Goal: Task Accomplishment & Management: Manage account settings

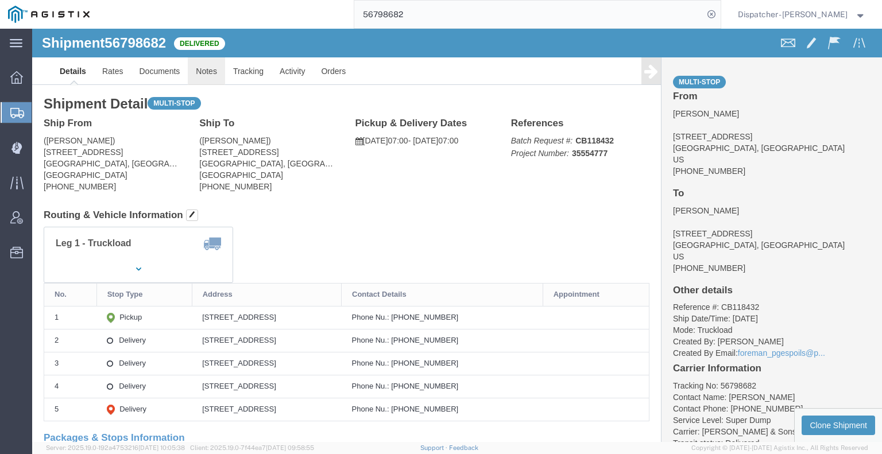
click link "Notes"
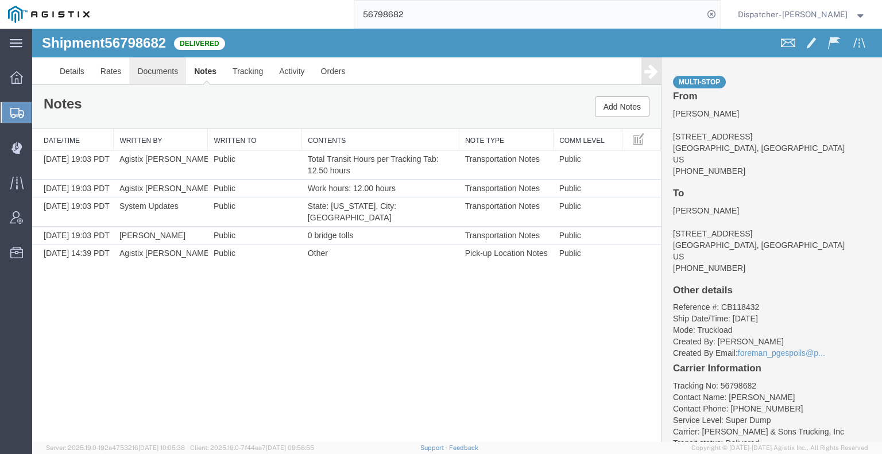
click at [140, 73] on link "Documents" at bounding box center [157, 71] width 57 height 28
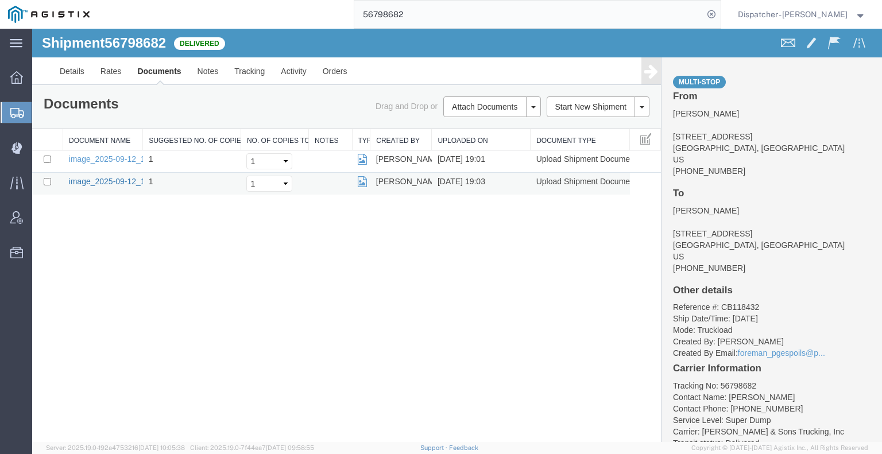
click at [96, 179] on link "image_2025-09-12_19_03_05.jpg" at bounding box center [129, 181] width 121 height 9
click at [104, 158] on link "image_2025-09-12_19_01_16.jpg" at bounding box center [129, 158] width 121 height 9
click at [94, 324] on div "Shipment 56798682 2 of 2 Delivered Details Rates Documents Notes Tracking Activ…" at bounding box center [457, 235] width 850 height 413
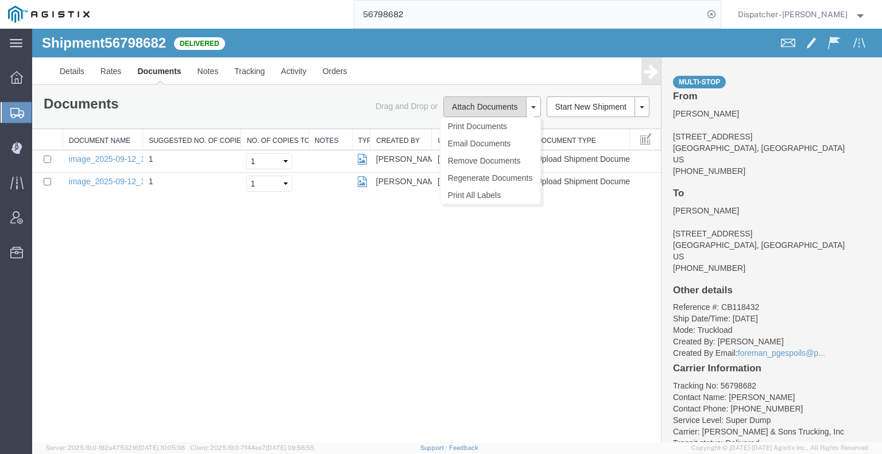
click at [485, 111] on button "Attach Documents" at bounding box center [484, 106] width 83 height 21
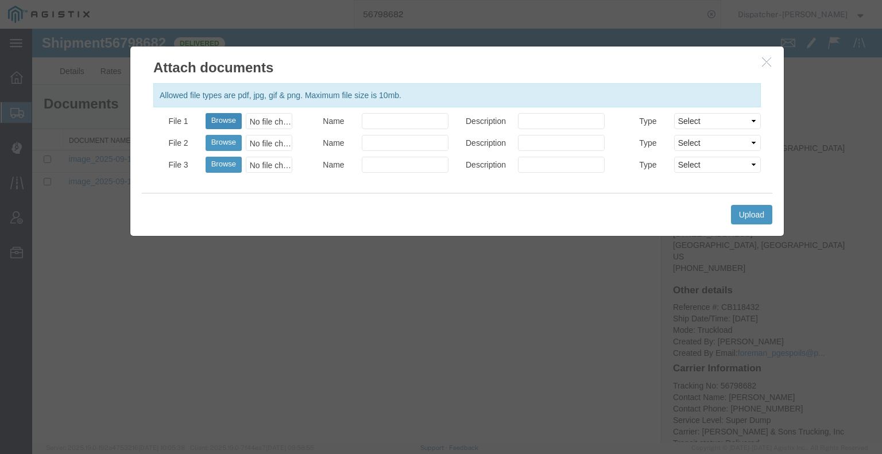
click at [230, 116] on button "Browse" at bounding box center [224, 121] width 36 height 16
type input "C:\fakepath\56798682trktag.pdf"
click at [771, 229] on div "Upload" at bounding box center [457, 214] width 631 height 43
click at [756, 215] on button "Upload" at bounding box center [751, 215] width 41 height 20
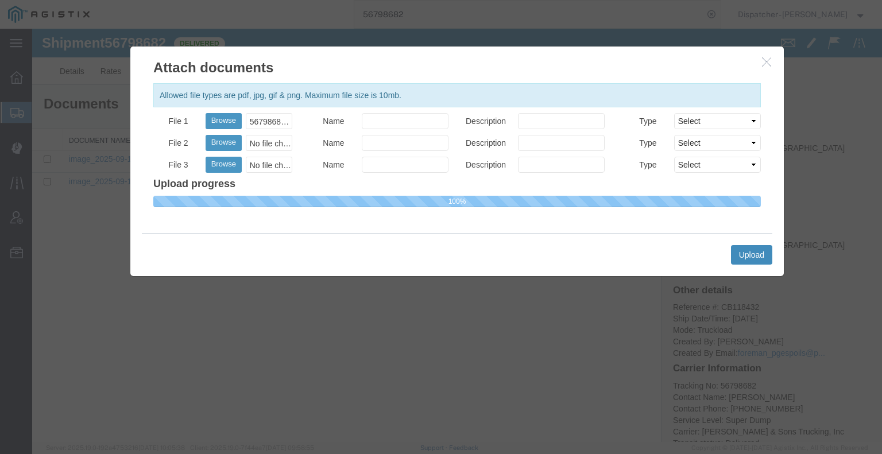
select select
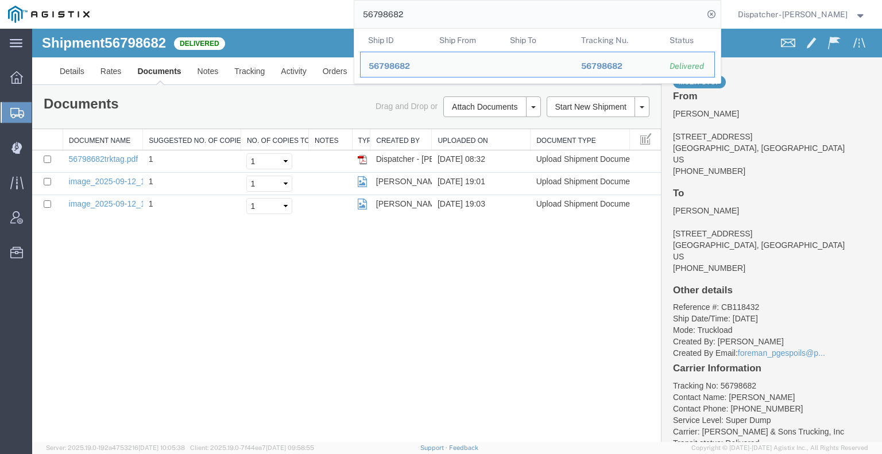
drag, startPoint x: 411, startPoint y: 18, endPoint x: 95, endPoint y: 13, distance: 315.9
click at [119, 17] on div "56798682 Ship ID Ship From Ship To Tracking Nu. Status Ship ID 56798682 Ship Fr…" at bounding box center [409, 14] width 623 height 29
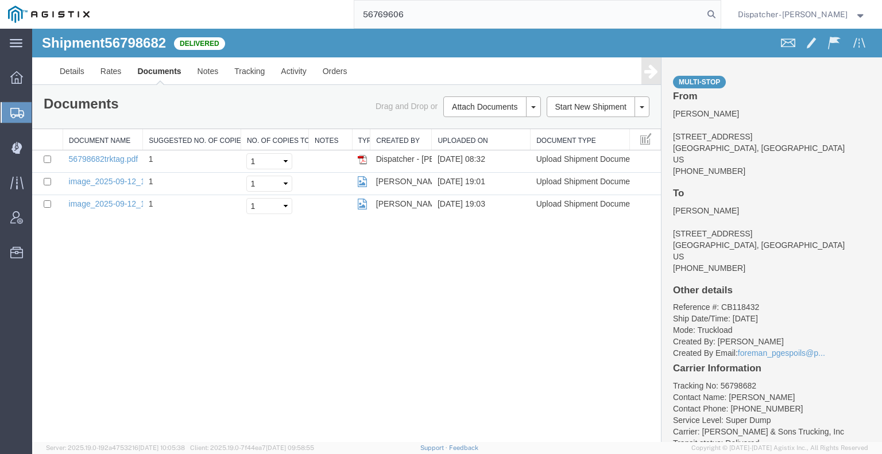
type input "56769606"
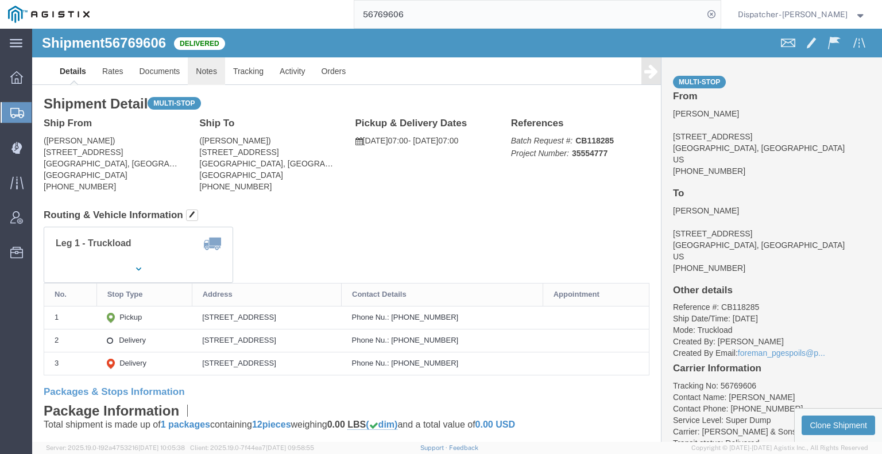
click link "Notes"
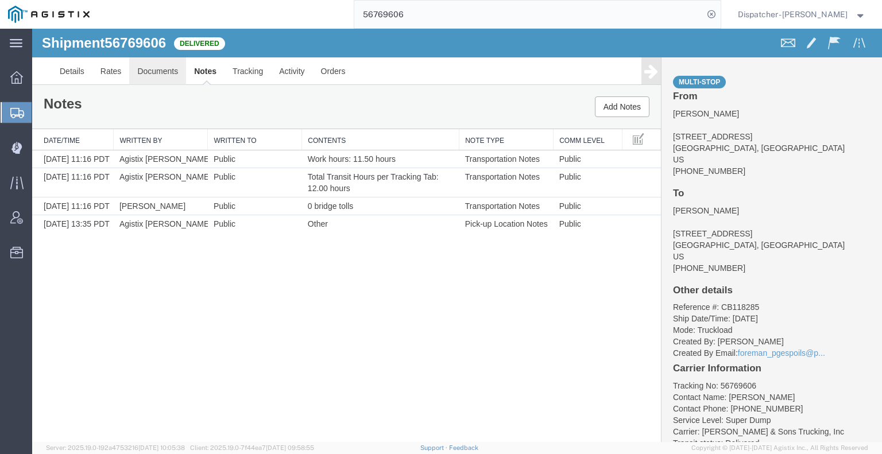
click at [152, 66] on link "Documents" at bounding box center [157, 71] width 57 height 28
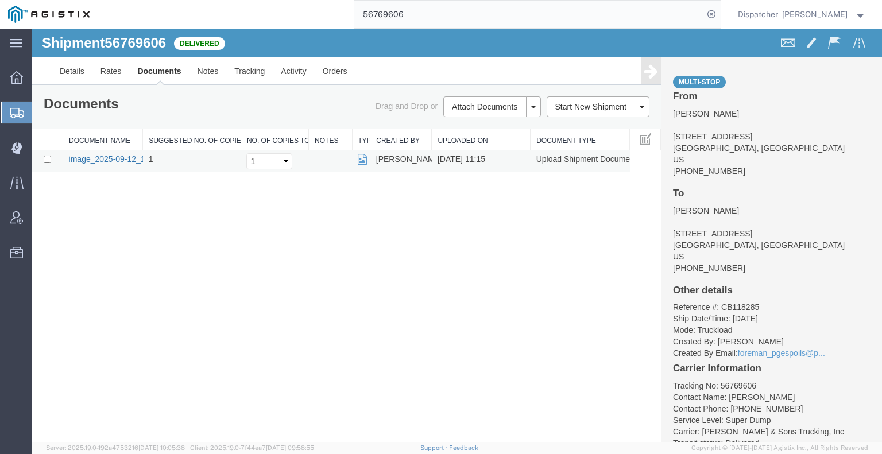
click at [116, 158] on link "image_2025-09-12_11_15_04.jpg" at bounding box center [129, 158] width 121 height 9
drag, startPoint x: 115, startPoint y: 300, endPoint x: 161, endPoint y: 233, distance: 81.4
click at [115, 300] on div "Shipment 56769606 1 of 1 Delivered Details Rates Documents Notes Tracking Activ…" at bounding box center [457, 235] width 850 height 413
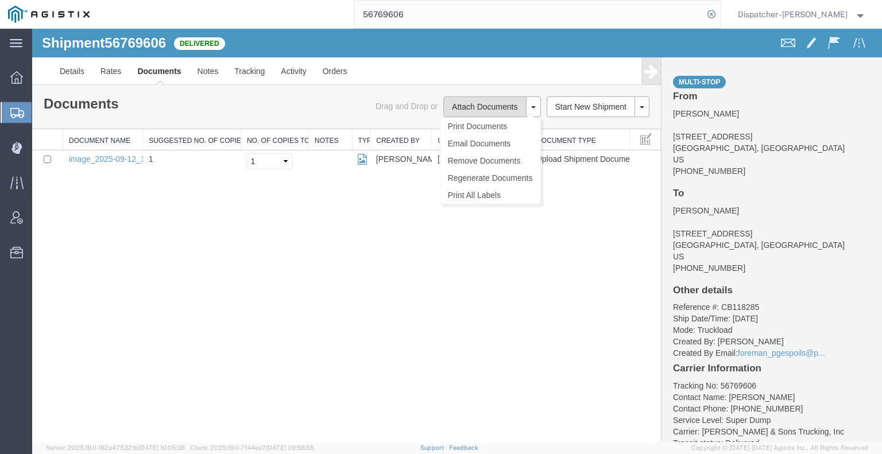
click at [455, 107] on button "Attach Documents" at bounding box center [484, 106] width 83 height 21
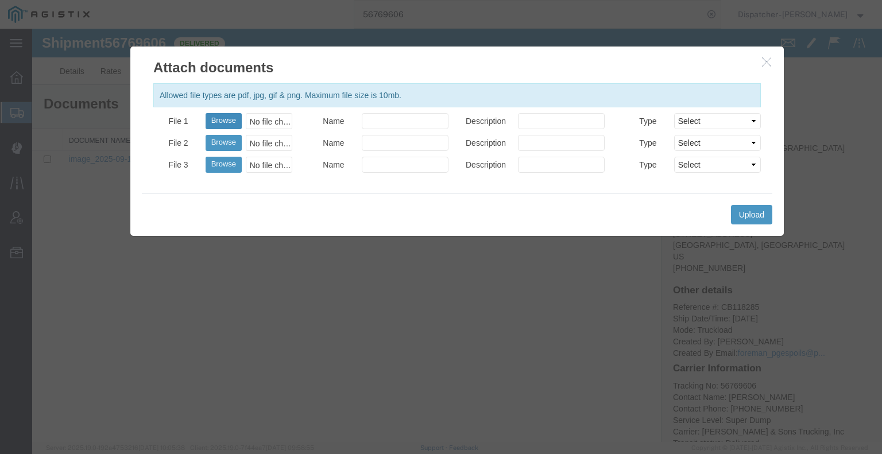
click at [218, 118] on button "Browse" at bounding box center [224, 121] width 36 height 16
type input "C:\fakepath\56769606trktag.pdf"
click at [753, 212] on button "Upload" at bounding box center [751, 215] width 41 height 20
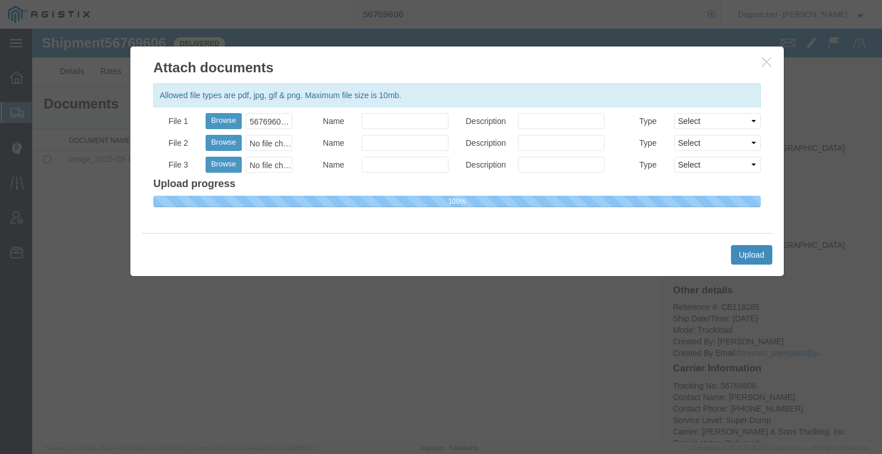
select select
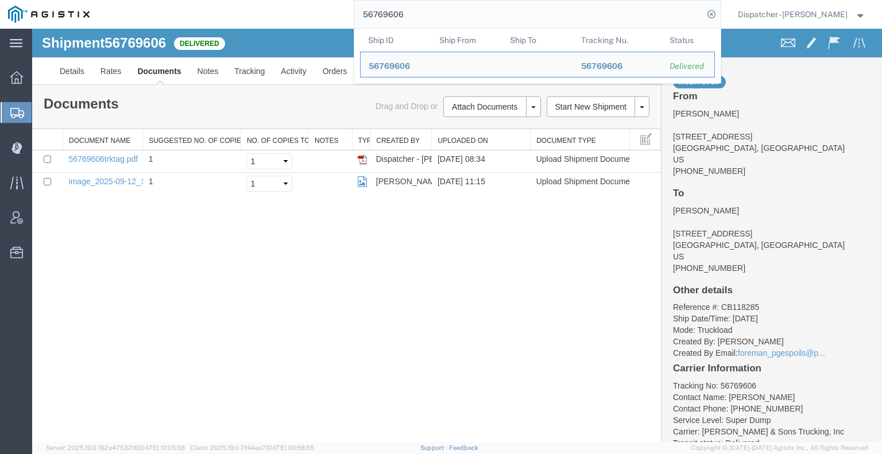
drag, startPoint x: 455, startPoint y: 16, endPoint x: 297, endPoint y: -2, distance: 159.0
click at [297, 0] on html "main_menu Created with Sketch. Collapse Menu Dashboard Shipments Create Shipmen…" at bounding box center [441, 227] width 882 height 454
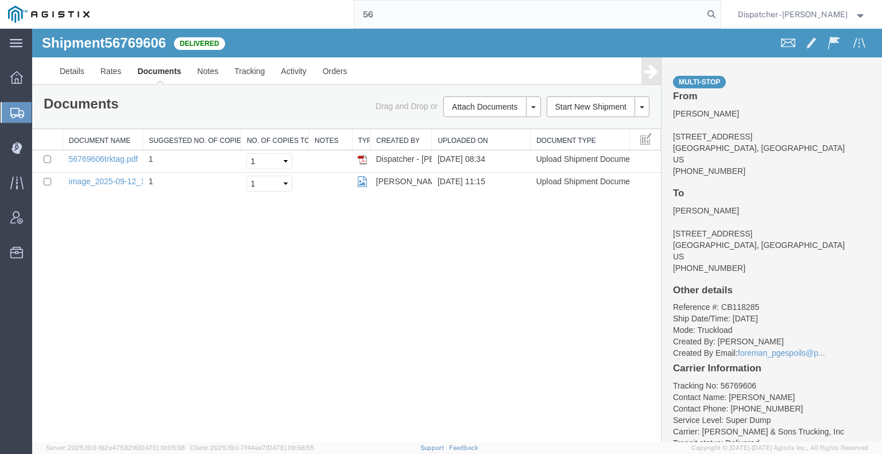
type input "5"
type input "56769593"
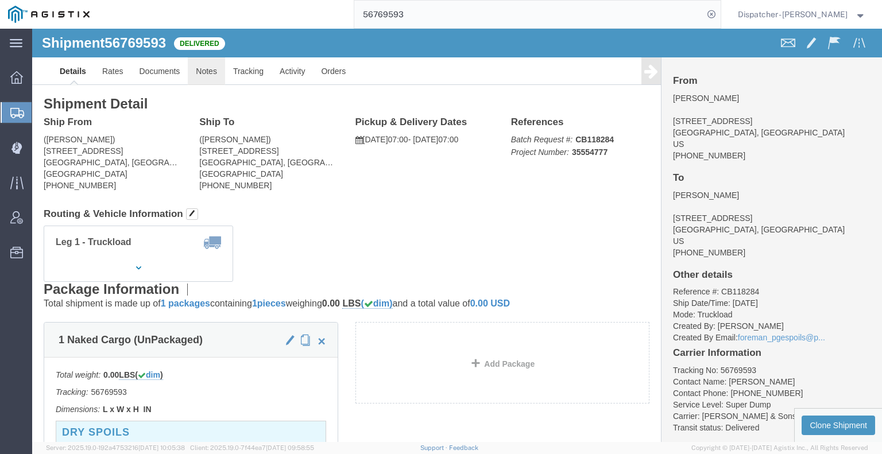
click link "Notes"
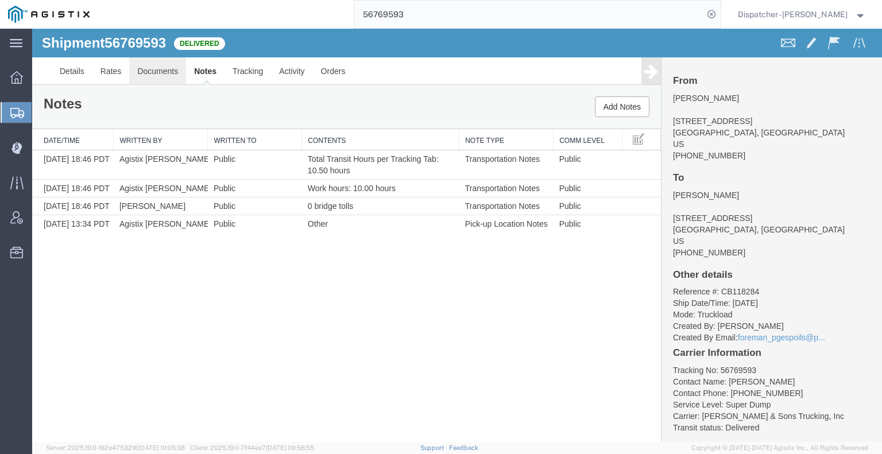
click at [146, 64] on link "Documents" at bounding box center [157, 71] width 57 height 28
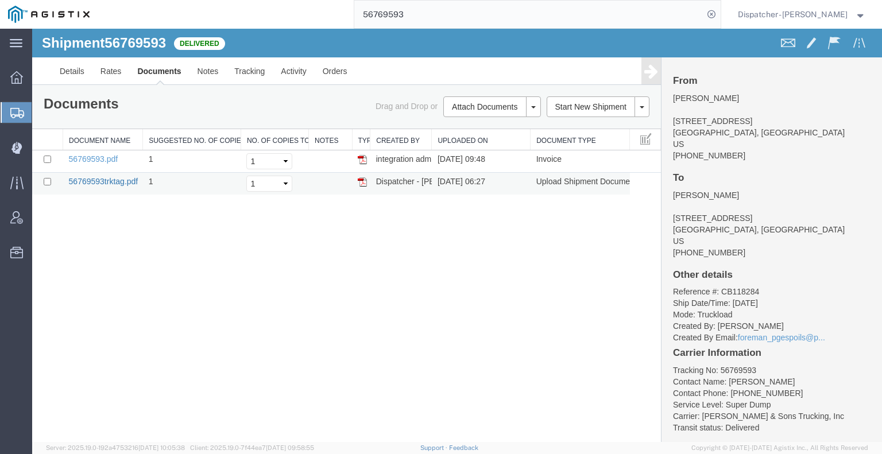
click at [88, 177] on link "56769593trktag.pdf" at bounding box center [103, 181] width 69 height 9
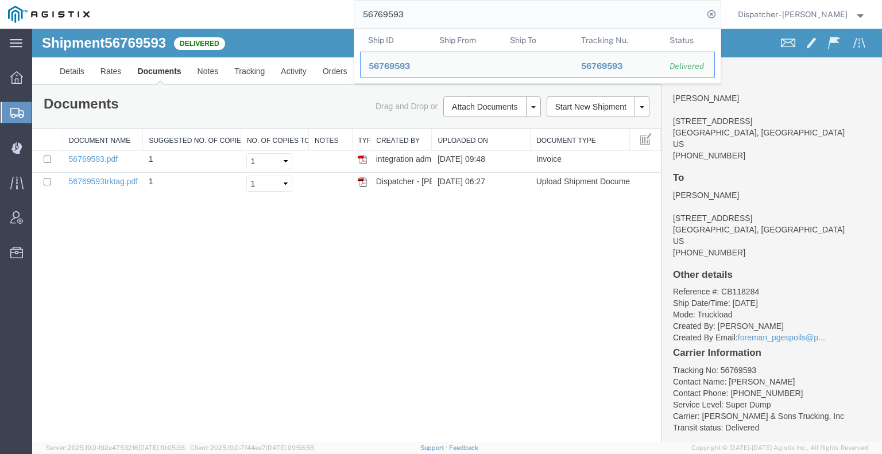
drag, startPoint x: 406, startPoint y: 18, endPoint x: 270, endPoint y: -17, distance: 140.4
click at [270, 0] on html "main_menu Created with Sketch. Collapse Menu Dashboard Shipments Create Shipmen…" at bounding box center [441, 227] width 882 height 454
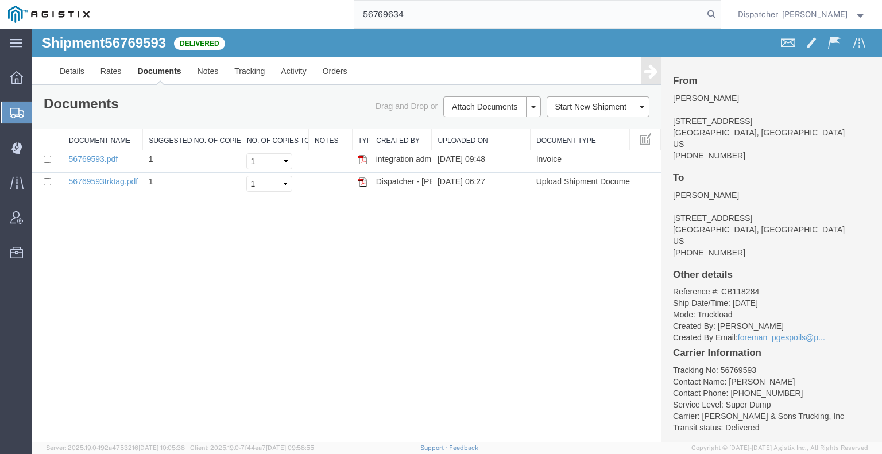
type input "56769634"
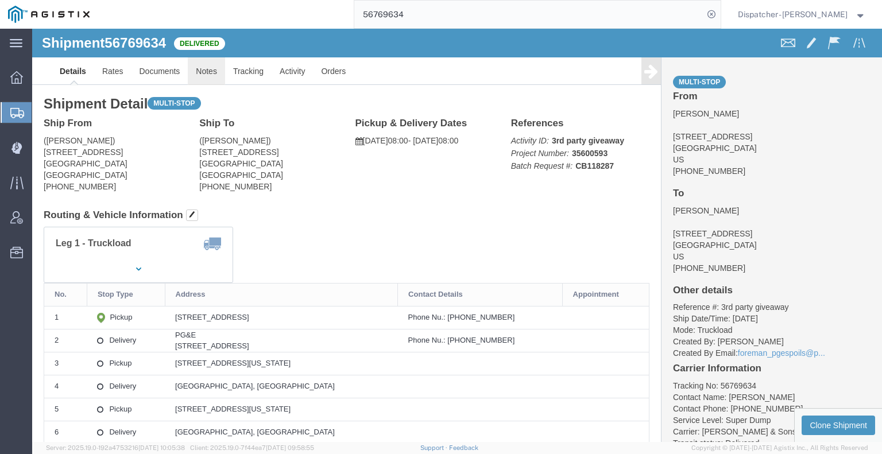
drag, startPoint x: 211, startPoint y: 71, endPoint x: 179, endPoint y: 42, distance: 43.1
click link "Notes"
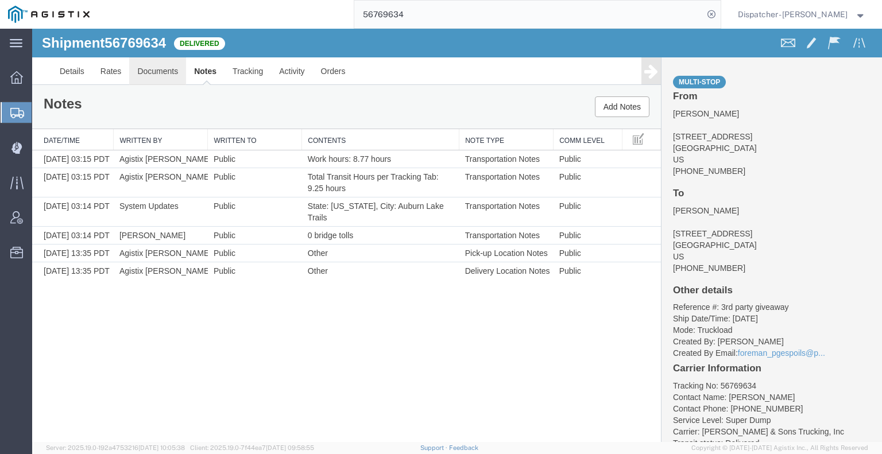
click at [145, 70] on link "Documents" at bounding box center [157, 71] width 57 height 28
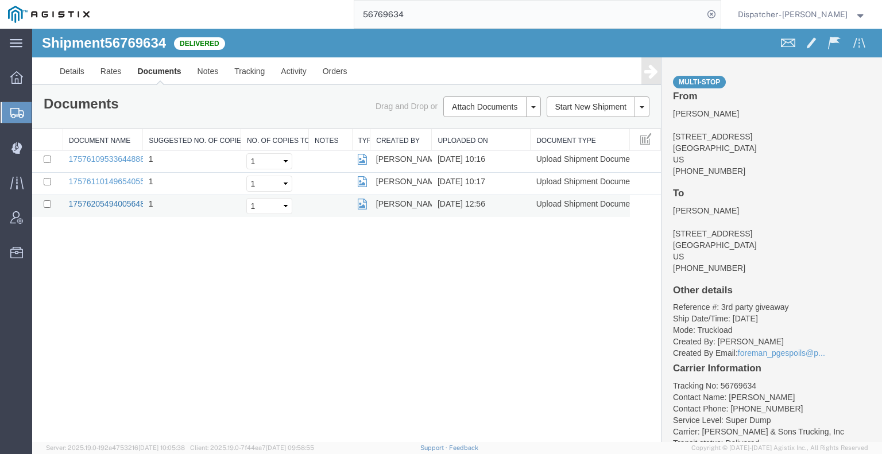
click at [115, 202] on link "17576205494005648424428308680396_2025-09-11_12_56_22.jpg" at bounding box center [190, 203] width 242 height 9
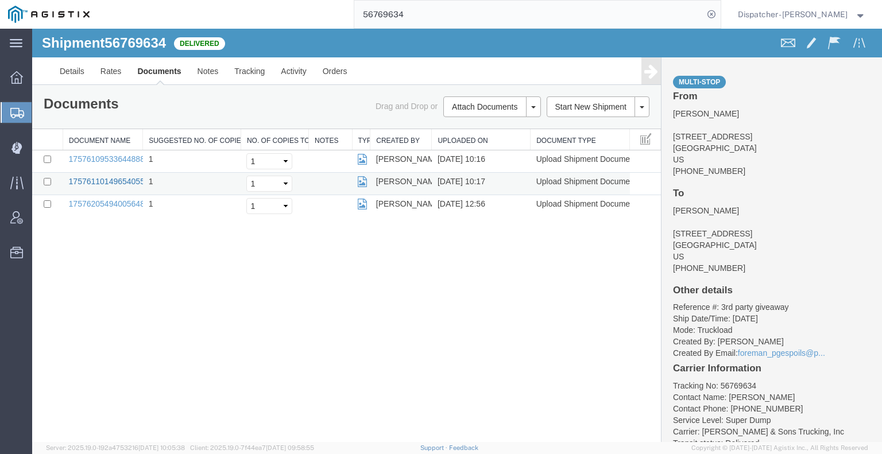
click at [133, 177] on link "17576110149654055999849844483977_2025-09-11_10_17_37.jpg" at bounding box center [190, 181] width 242 height 9
drag, startPoint x: 134, startPoint y: 160, endPoint x: 243, endPoint y: 96, distance: 127.2
click at [134, 160] on link "17576109533644888204968109270446_2025-09-11_10_16_17.jpg" at bounding box center [190, 158] width 242 height 9
click at [106, 340] on div "Shipment 56769634 3 of 3 Delivered Details Rates Documents Notes Tracking Activ…" at bounding box center [457, 235] width 850 height 413
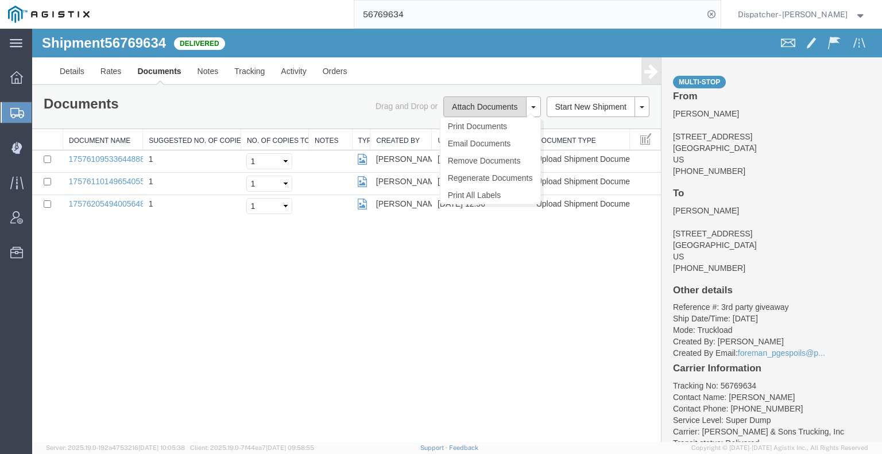
click at [475, 100] on button "Attach Documents" at bounding box center [484, 106] width 83 height 21
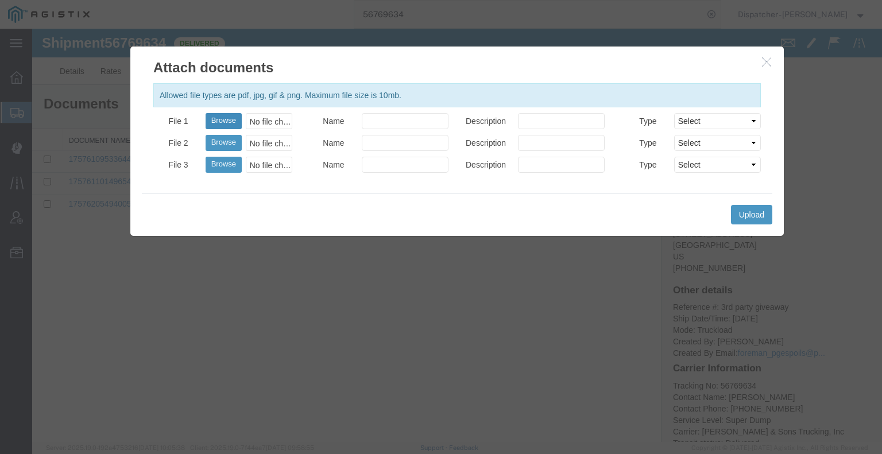
click at [222, 122] on button "Browse" at bounding box center [224, 121] width 36 height 16
type input "C:\fakepath\56769634trktag.pdf"
click at [743, 212] on button "Upload" at bounding box center [751, 215] width 41 height 20
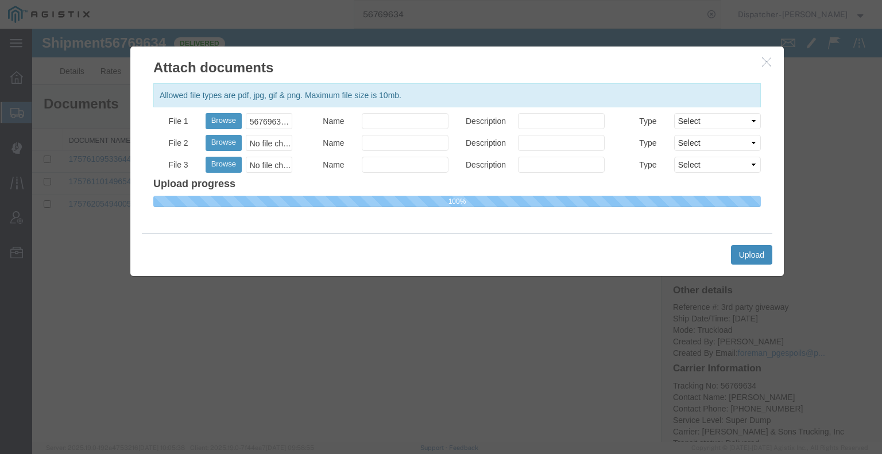
select select
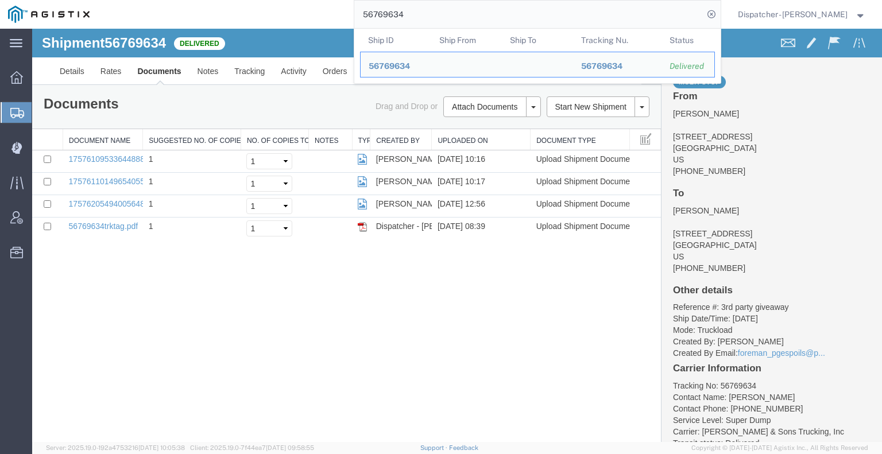
drag, startPoint x: 408, startPoint y: 16, endPoint x: 206, endPoint y: -26, distance: 205.9
click at [206, 0] on html "main_menu Created with Sketch. Collapse Menu Dashboard Shipments Create Shipmen…" at bounding box center [441, 227] width 882 height 454
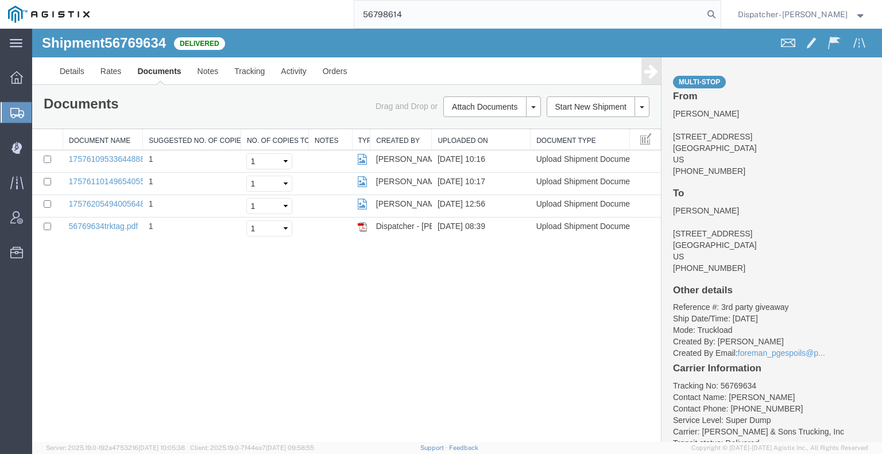
type input "56798614"
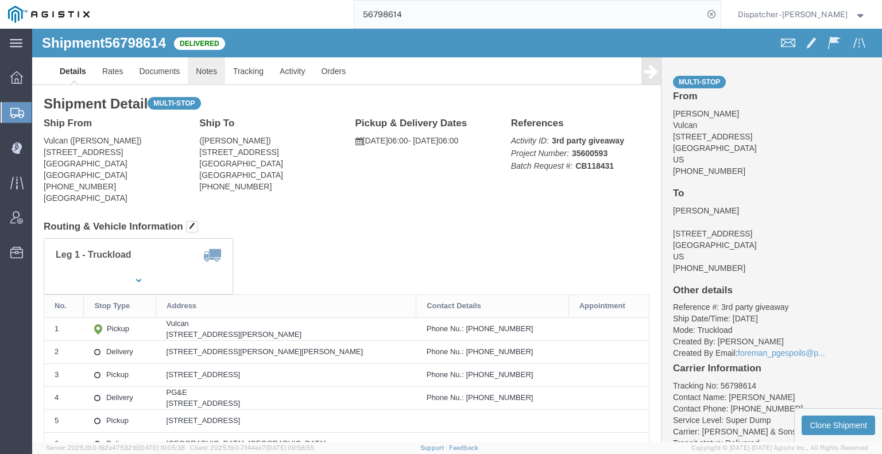
click link "Notes"
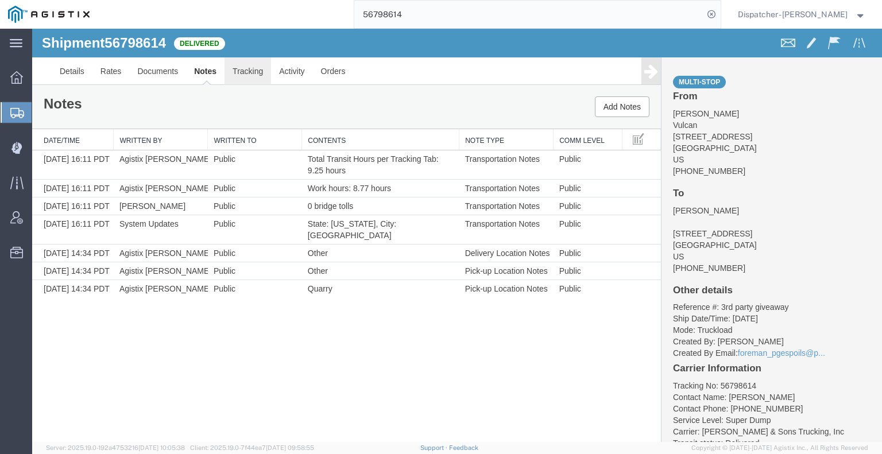
click at [253, 78] on link "Tracking" at bounding box center [248, 71] width 47 height 28
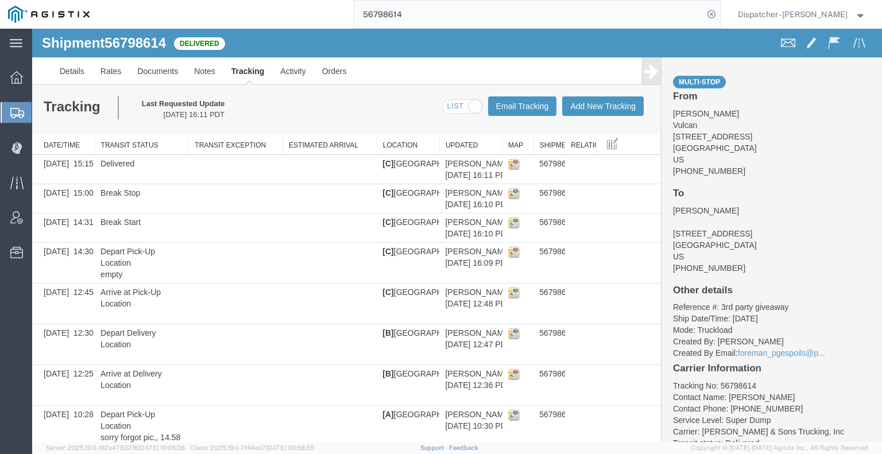
click at [645, 66] on icon at bounding box center [651, 71] width 14 height 16
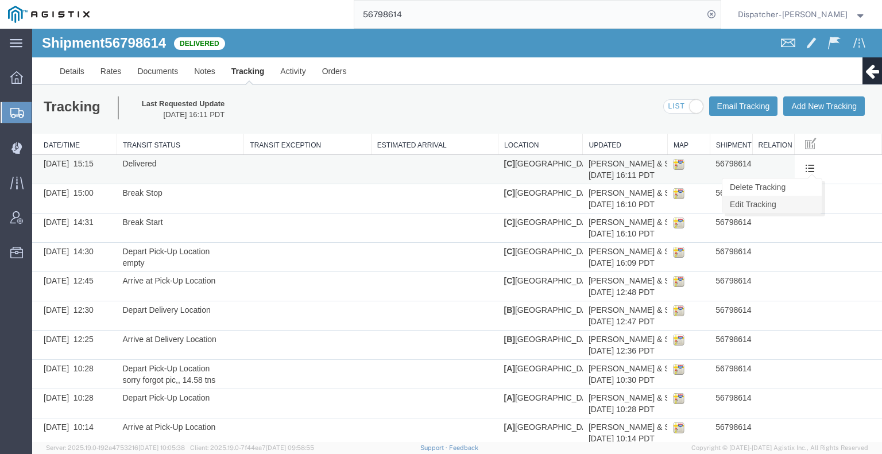
click at [787, 203] on link "Edit Tracking" at bounding box center [771, 204] width 99 height 17
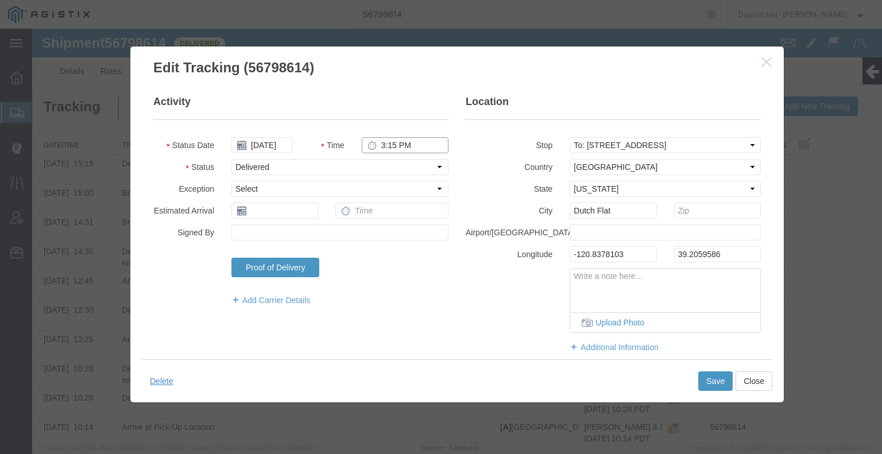
click at [390, 144] on input "3:15 PM" at bounding box center [405, 145] width 87 height 16
type input "5:15 PM"
click at [705, 378] on button "Save" at bounding box center [715, 382] width 34 height 20
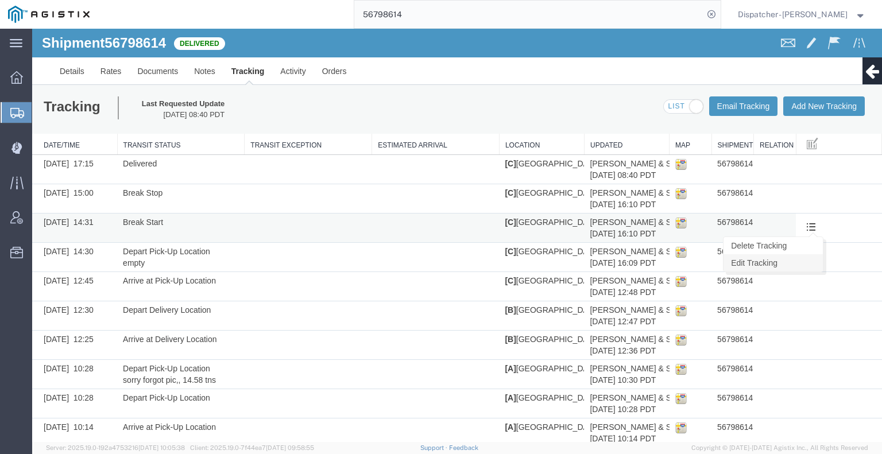
click at [802, 259] on link "Edit Tracking" at bounding box center [773, 262] width 99 height 17
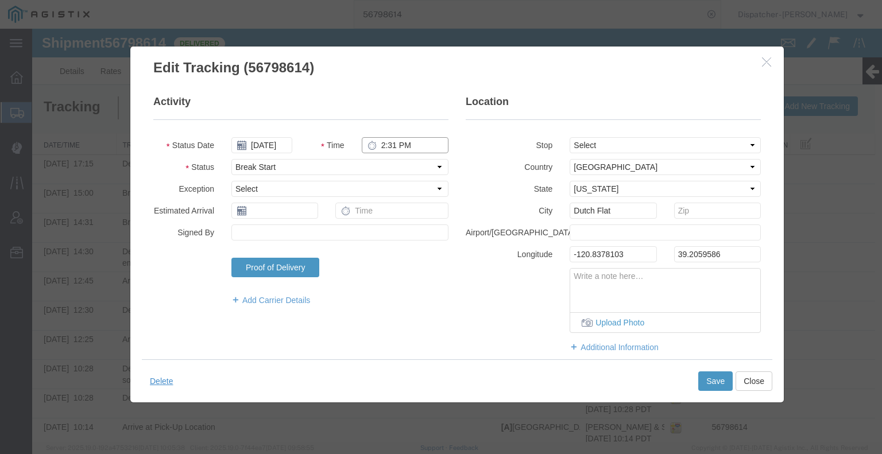
click at [395, 144] on input "2:31 PM" at bounding box center [405, 145] width 87 height 16
type input "2:30 PM"
click at [710, 380] on button "Save" at bounding box center [715, 382] width 34 height 20
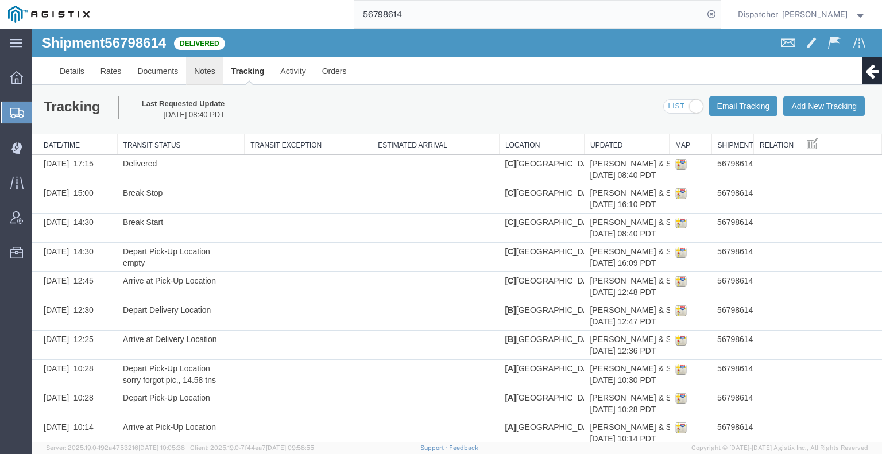
click at [199, 74] on link "Notes" at bounding box center [204, 71] width 37 height 28
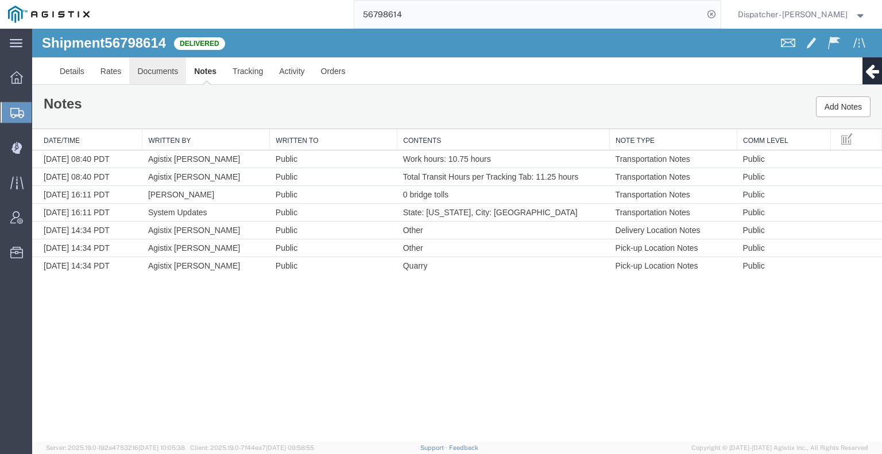
click at [137, 73] on link "Documents" at bounding box center [157, 71] width 57 height 28
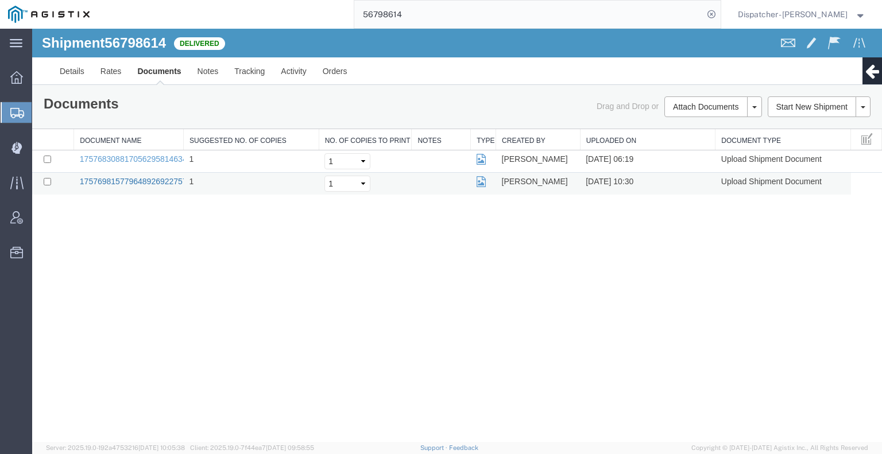
click at [142, 183] on link "17576981577964892692275737550663_2025-09-12_10_30_32.jpg" at bounding box center [201, 181] width 242 height 9
click at [126, 273] on div "Shipment 56798614 2 of 2 Delivered Details Rates Documents Notes Tracking Activ…" at bounding box center [457, 235] width 850 height 413
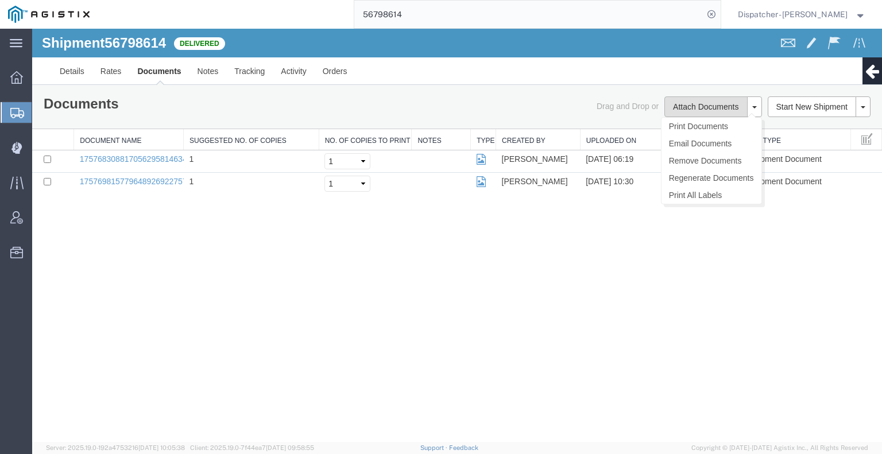
click at [702, 110] on button "Attach Documents" at bounding box center [705, 106] width 83 height 21
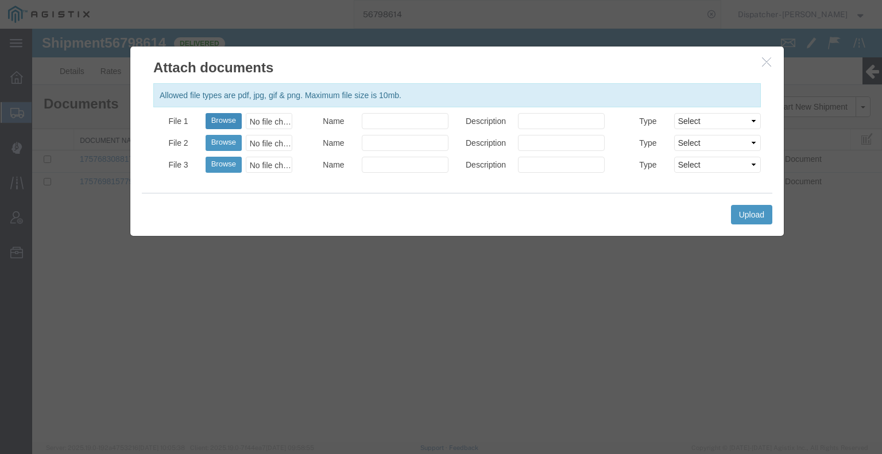
click at [231, 118] on button "Browse" at bounding box center [224, 121] width 36 height 16
type input "C:\fakepath\56798614trktag.pdf"
click at [734, 218] on button "Upload" at bounding box center [751, 215] width 41 height 20
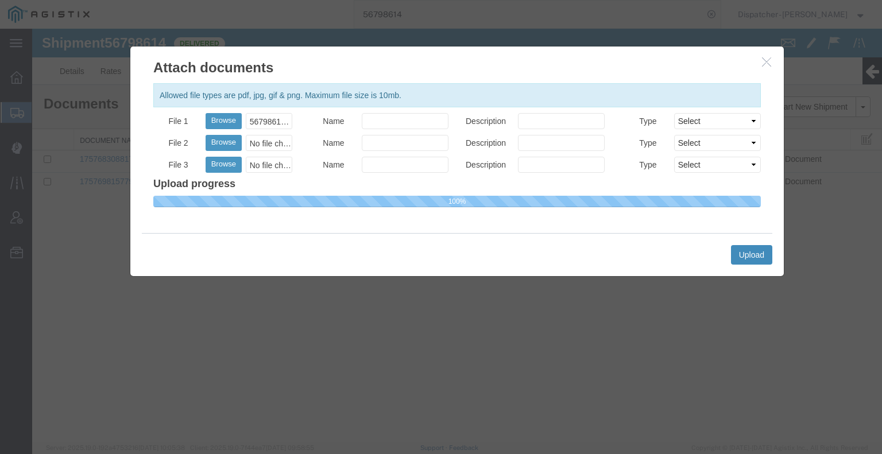
select select
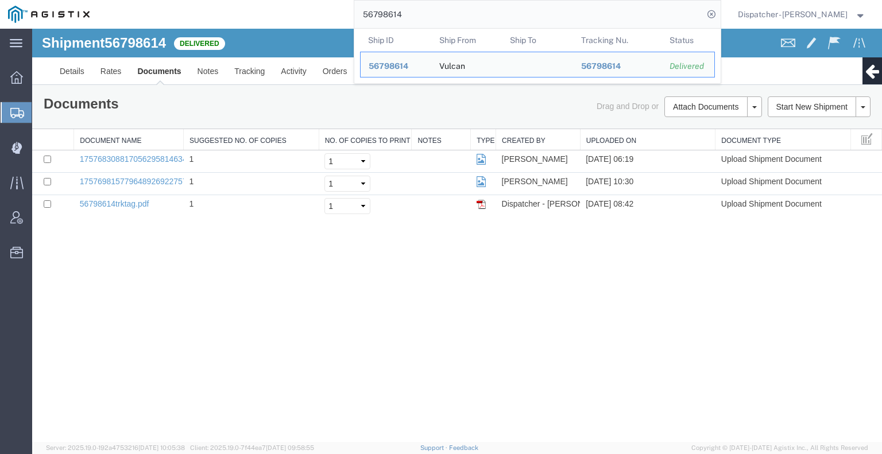
drag, startPoint x: 412, startPoint y: 13, endPoint x: 280, endPoint y: 0, distance: 132.7
click at [284, 1] on div "56798614 Ship ID Ship From Ship To Tracking Nu. Status Ship ID 56798614 Ship Fr…" at bounding box center [409, 14] width 623 height 29
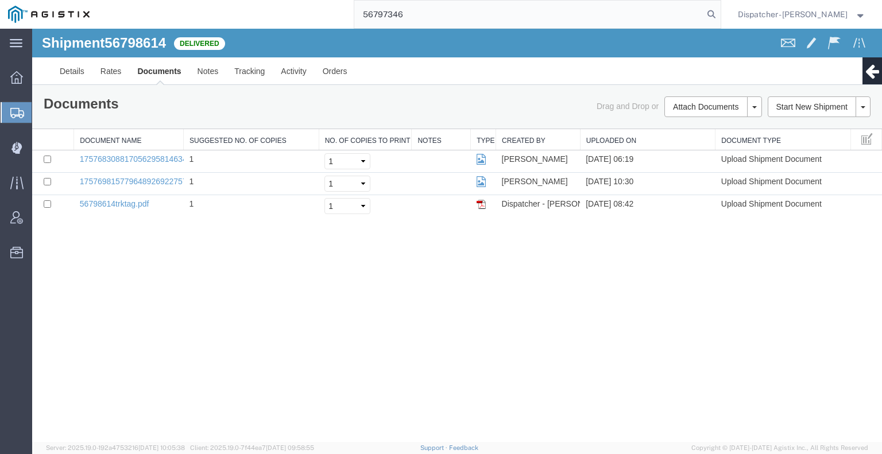
type input "56797346"
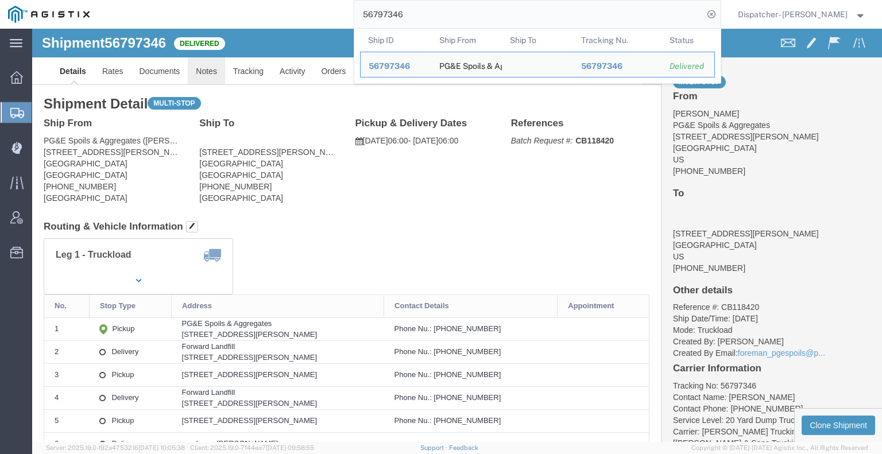
click link "Notes"
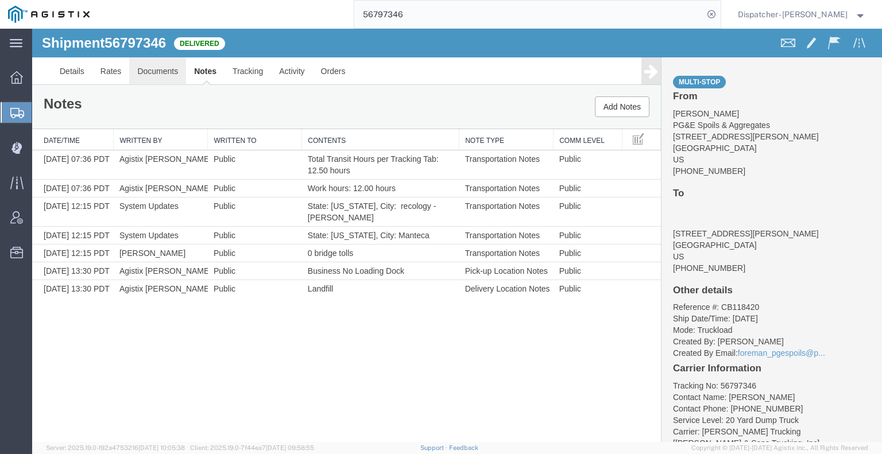
click at [141, 76] on link "Documents" at bounding box center [157, 71] width 57 height 28
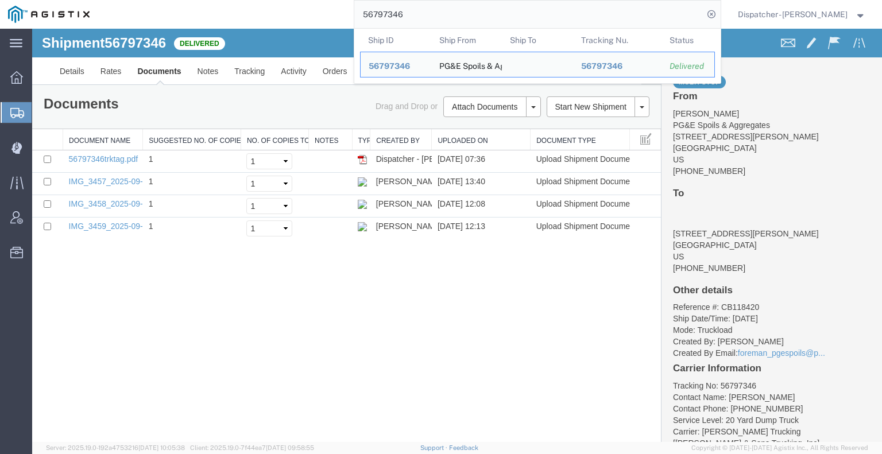
drag, startPoint x: 389, startPoint y: 13, endPoint x: 174, endPoint y: 0, distance: 215.8
click at [204, 6] on div "56797346 Ship ID Ship From Ship To Tracking Nu. Status Ship ID 56797346 Ship Fr…" at bounding box center [409, 14] width 623 height 29
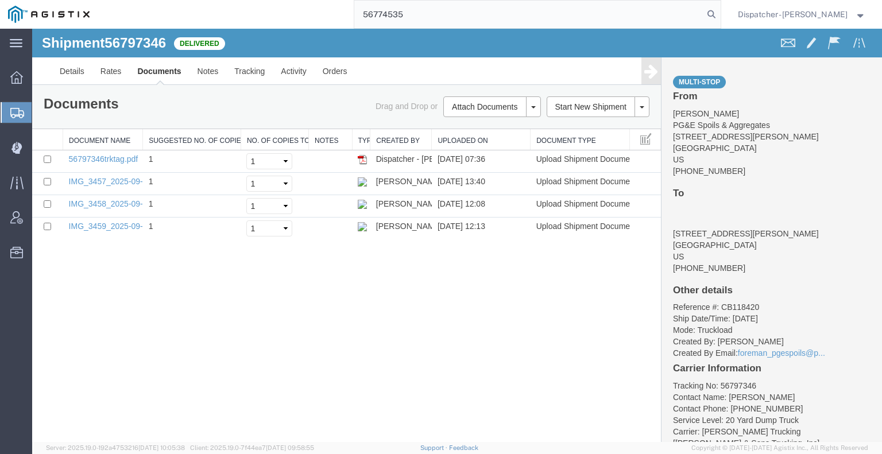
type input "56774535"
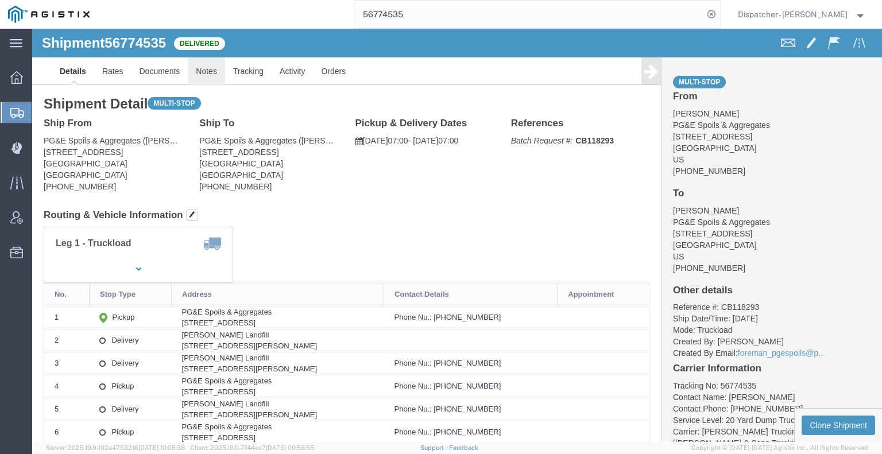
click link "Notes"
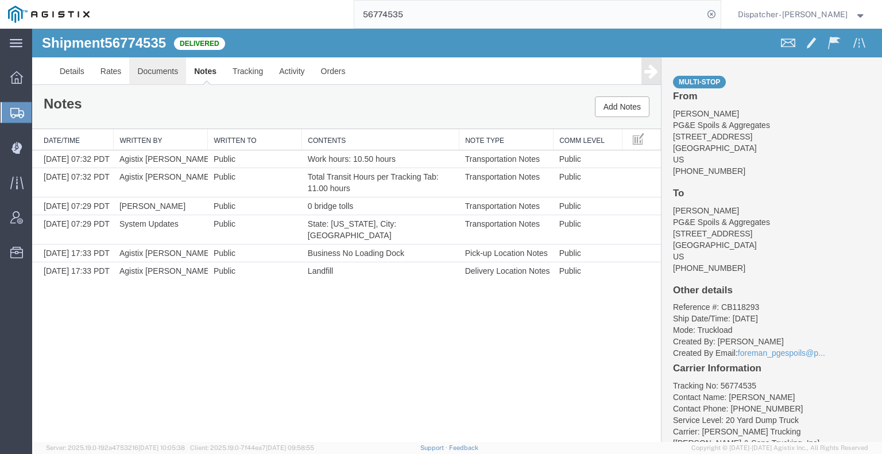
click at [156, 73] on link "Documents" at bounding box center [157, 71] width 57 height 28
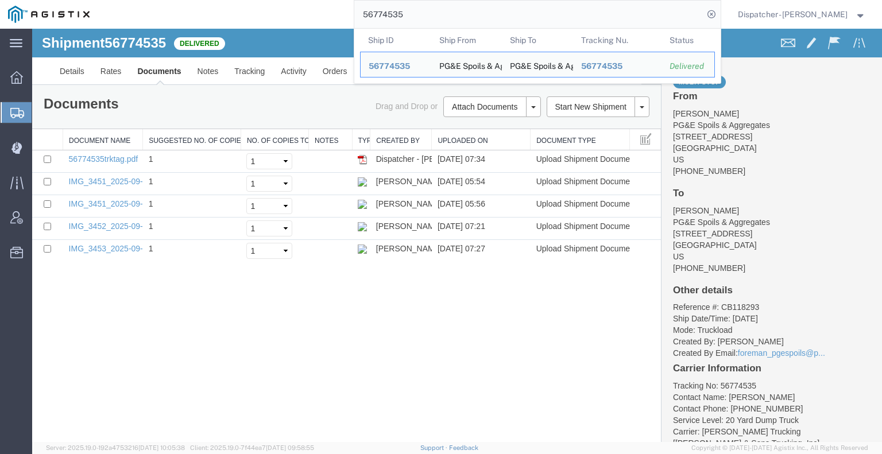
drag, startPoint x: 413, startPoint y: 8, endPoint x: 289, endPoint y: 3, distance: 124.1
click at [340, 14] on div "56774535 Ship ID Ship From Ship To Tracking Nu. Status Ship ID 56774535 Ship Fr…" at bounding box center [409, 14] width 623 height 29
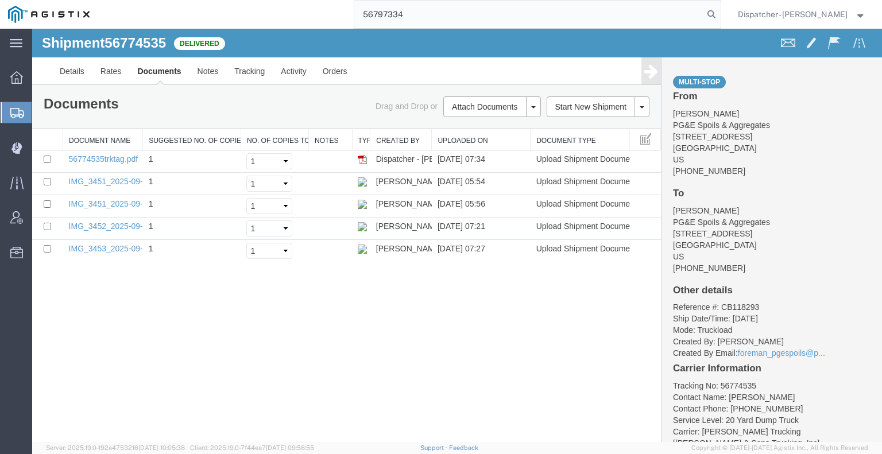
type input "56797334"
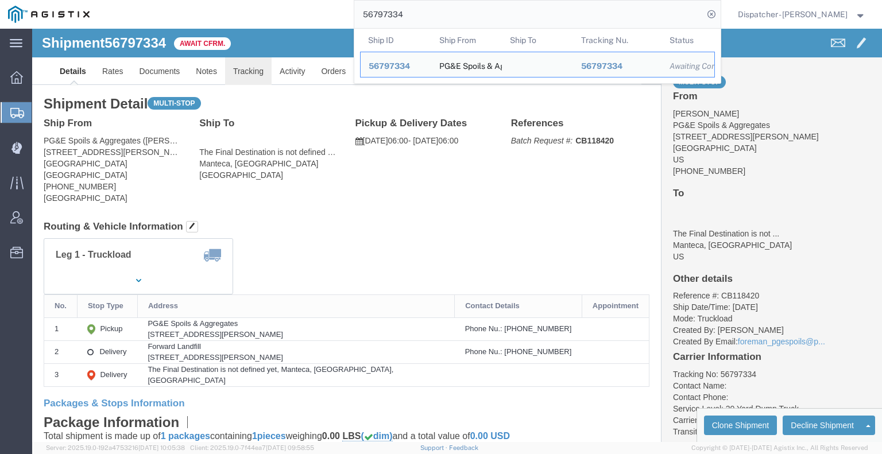
click link "Tracking"
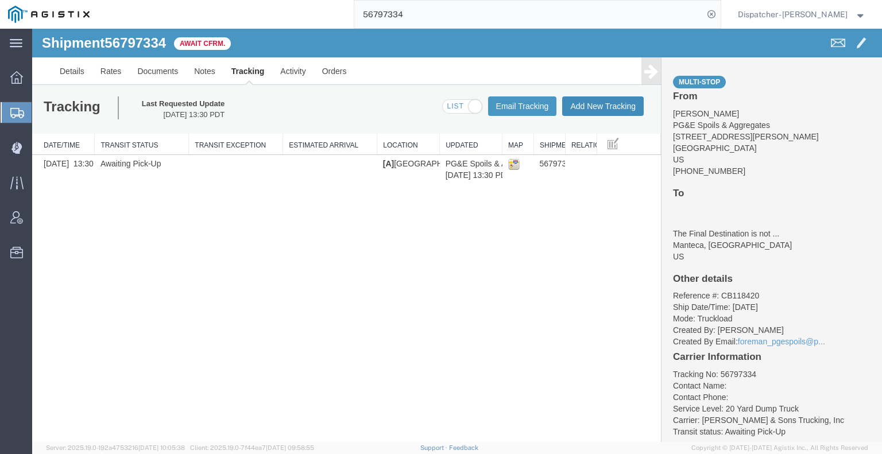
click at [610, 105] on button "Add New Tracking" at bounding box center [603, 106] width 82 height 20
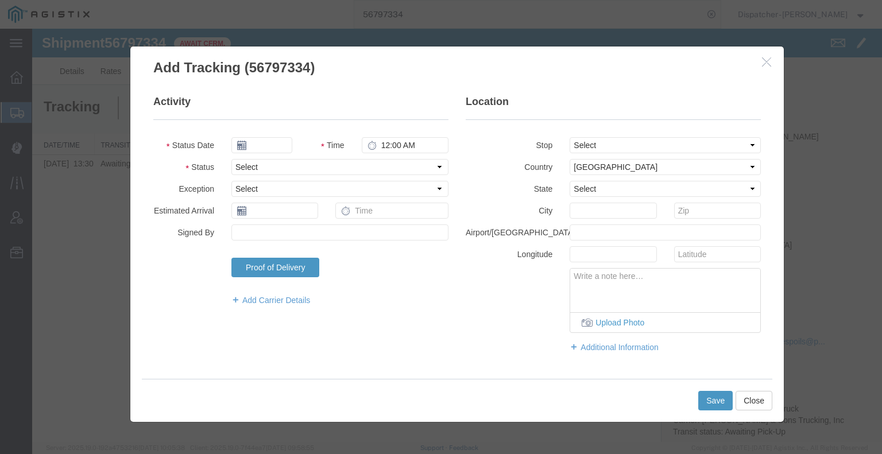
type input "[DATE]"
type input "9:00 AM"
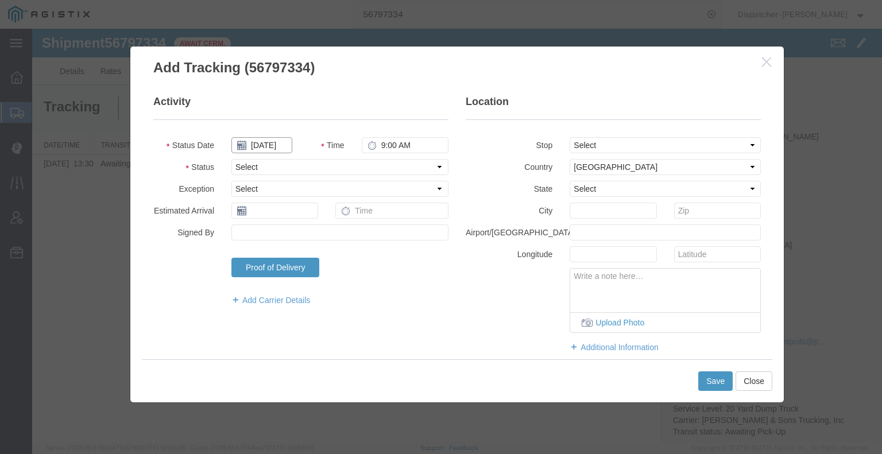
click at [255, 144] on input "[DATE]" at bounding box center [261, 145] width 61 height 16
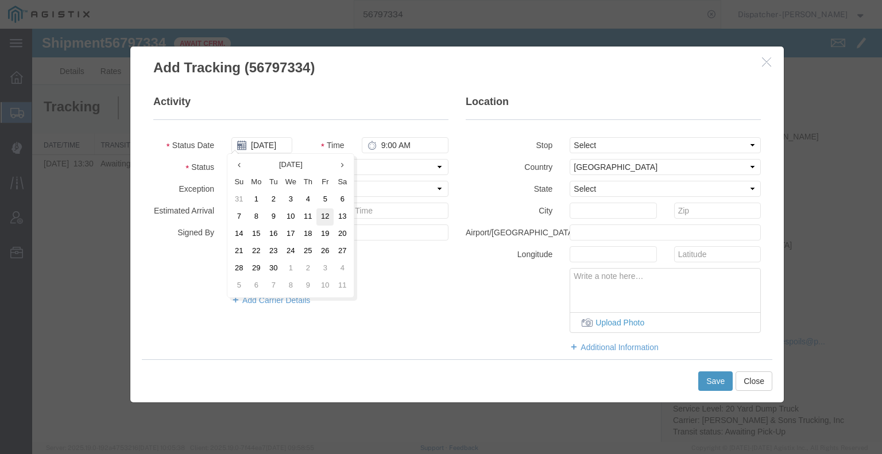
click at [320, 213] on td "12" at bounding box center [324, 216] width 17 height 17
type input "[DATE]"
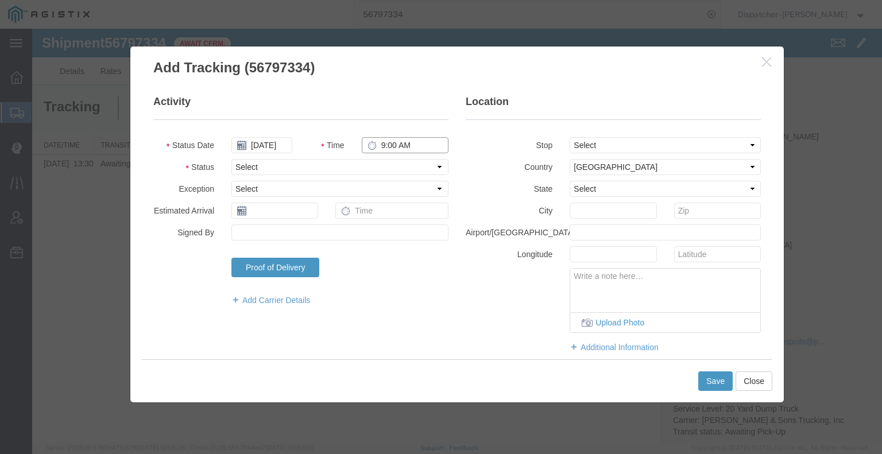
click at [403, 139] on input "9:00 AM" at bounding box center [405, 145] width 87 height 16
type input "6:30 AM"
click at [399, 163] on select "Select Arrival Notice Available Arrival Notice Imported Arrive at Delivery Loca…" at bounding box center [339, 167] width 217 height 16
select select "ARVPULOC"
click at [231, 159] on select "Select Arrival Notice Available Arrival Notice Imported Arrive at Delivery Loca…" at bounding box center [339, 167] width 217 height 16
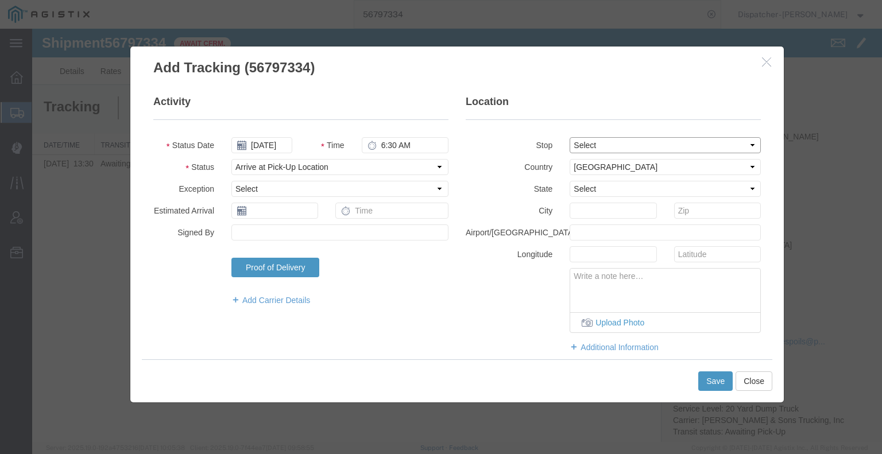
click at [593, 145] on select "Select From: [STREET_ADDRESS][PERSON_NAME] Stop 2: [STREET_ADDRESS][PERSON_NAME…" at bounding box center [665, 145] width 191 height 16
select select "{"pickupDeliveryInfoId": "122891711","pickupOrDelivery": "P","stopNum": "1","lo…"
click at [570, 137] on select "Select From: [STREET_ADDRESS][PERSON_NAME] Stop 2: [STREET_ADDRESS][PERSON_NAME…" at bounding box center [665, 145] width 191 height 16
select select "CA"
type input "[GEOGRAPHIC_DATA]"
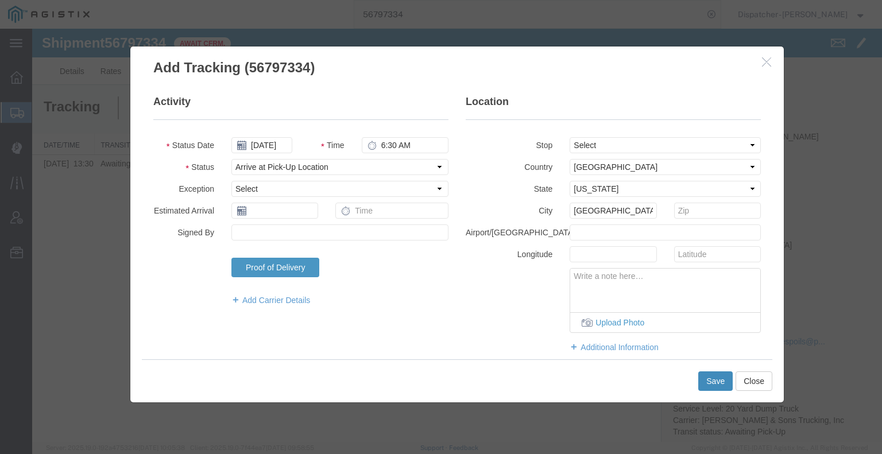
click at [706, 381] on button "Save" at bounding box center [715, 382] width 34 height 20
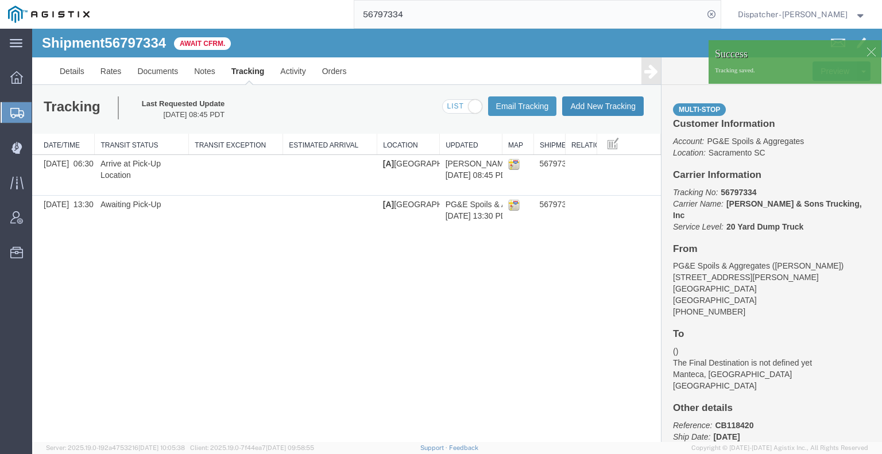
click at [616, 112] on button "Add New Tracking" at bounding box center [603, 106] width 82 height 20
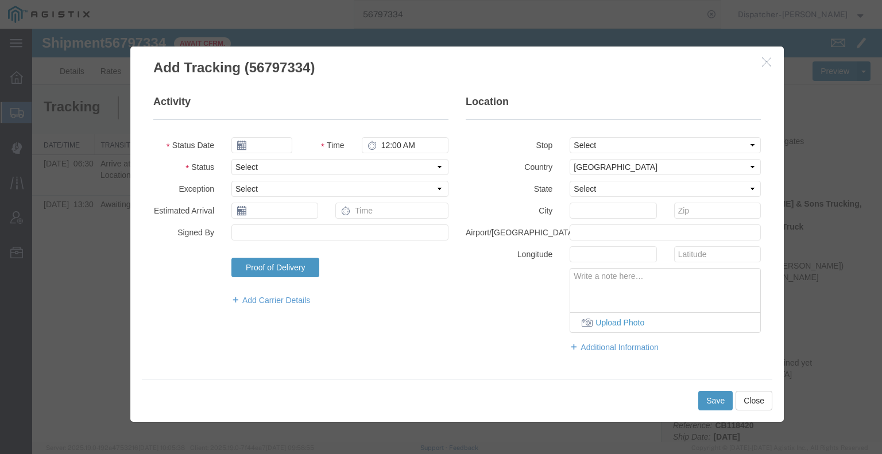
type input "[DATE]"
type input "9:00 AM"
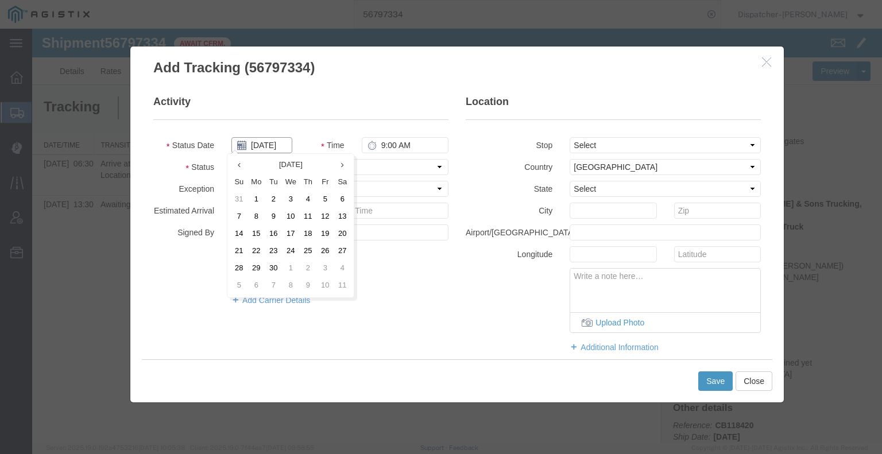
click at [269, 148] on input "[DATE]" at bounding box center [261, 145] width 61 height 16
click at [317, 217] on td "12" at bounding box center [324, 216] width 17 height 17
type input "[DATE]"
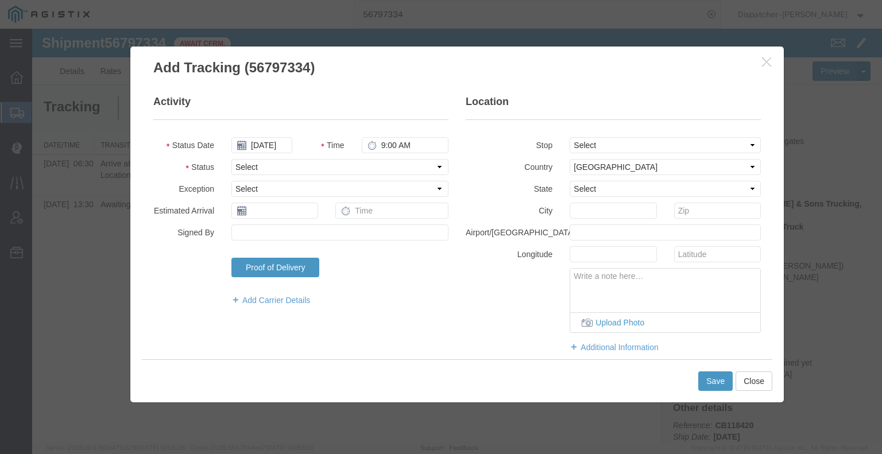
click at [390, 134] on fieldset "Activity Status Date [DATE] Time 9:00 AM Status Select Arrival Notice Available…" at bounding box center [300, 206] width 295 height 223
click at [391, 145] on input "9:00 AM" at bounding box center [405, 145] width 87 height 16
type input "10:15 AM"
click at [390, 165] on select "Select Arrival Notice Available Arrival Notice Imported Arrive at Delivery Loca…" at bounding box center [339, 167] width 217 height 16
select select "DPTDLVLOC"
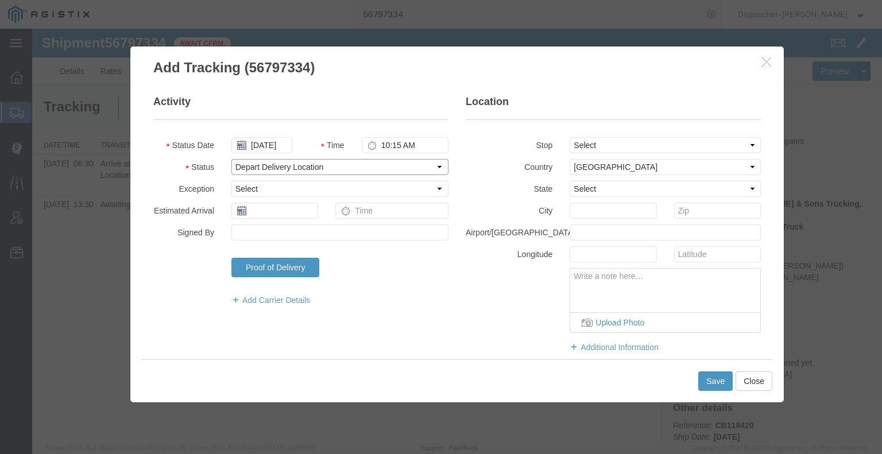
click at [231, 159] on select "Select Arrival Notice Available Arrival Notice Imported Arrive at Delivery Loca…" at bounding box center [339, 167] width 217 height 16
click at [586, 148] on select "Select From: [STREET_ADDRESS][PERSON_NAME] Stop 2: [STREET_ADDRESS][PERSON_NAME…" at bounding box center [665, 145] width 191 height 16
select select "{"pickupDeliveryInfoId": "122891712","pickupOrDelivery": "D","stopNum": "2","lo…"
click at [570, 137] on select "Select From: [STREET_ADDRESS][PERSON_NAME] Stop 2: [STREET_ADDRESS][PERSON_NAME…" at bounding box center [665, 145] width 191 height 16
select select "CA"
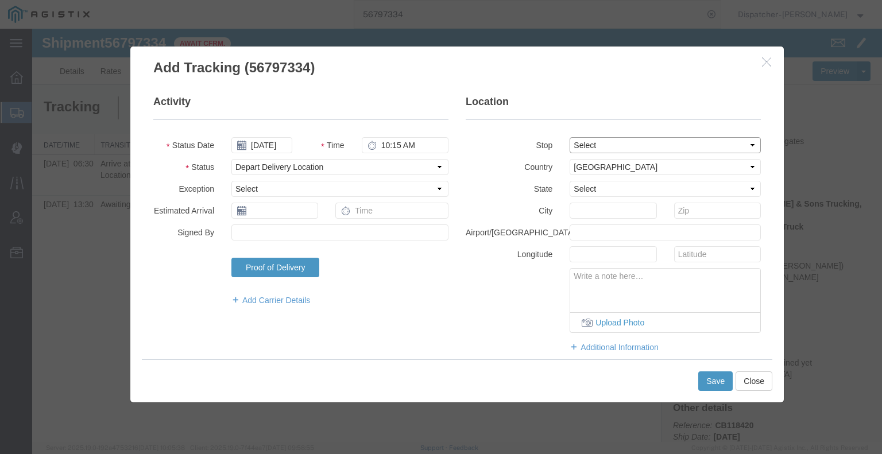
type input "Manteca"
click at [716, 384] on button "Save" at bounding box center [715, 382] width 34 height 20
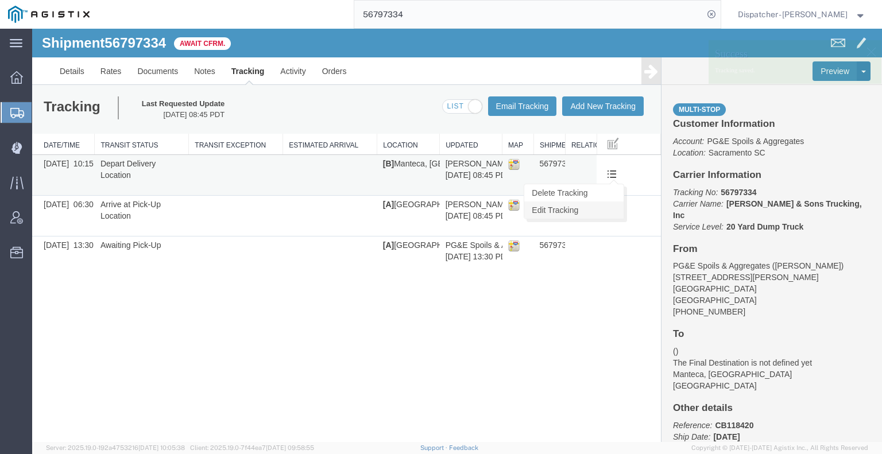
click at [609, 205] on link "Edit Tracking" at bounding box center [573, 210] width 99 height 17
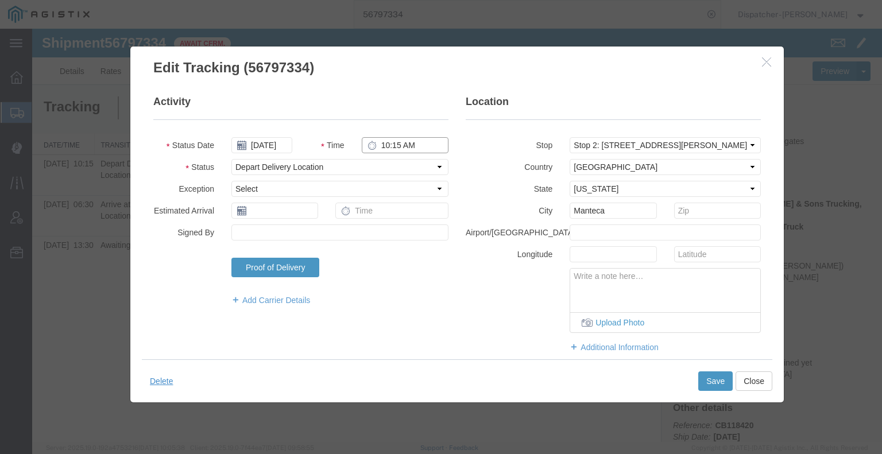
click at [407, 142] on input "10:15 AM" at bounding box center [405, 145] width 87 height 16
type input "10:45 AM"
click at [709, 381] on button "Save" at bounding box center [715, 382] width 34 height 20
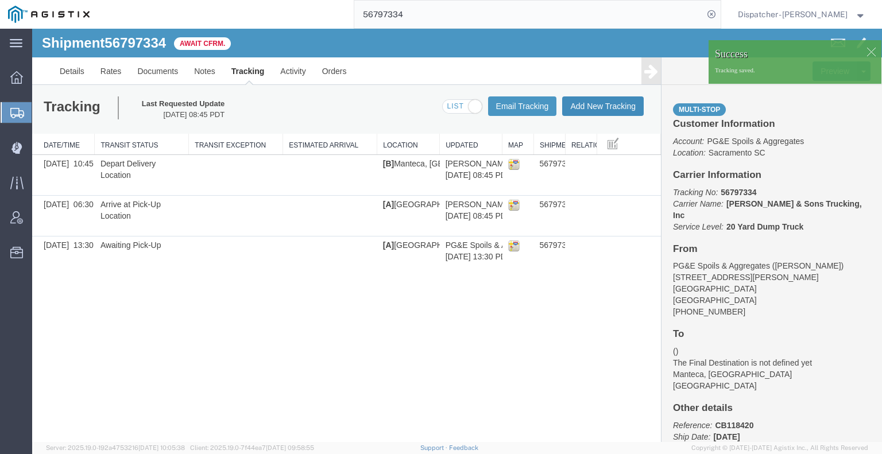
click at [594, 110] on button "Add New Tracking" at bounding box center [603, 106] width 82 height 20
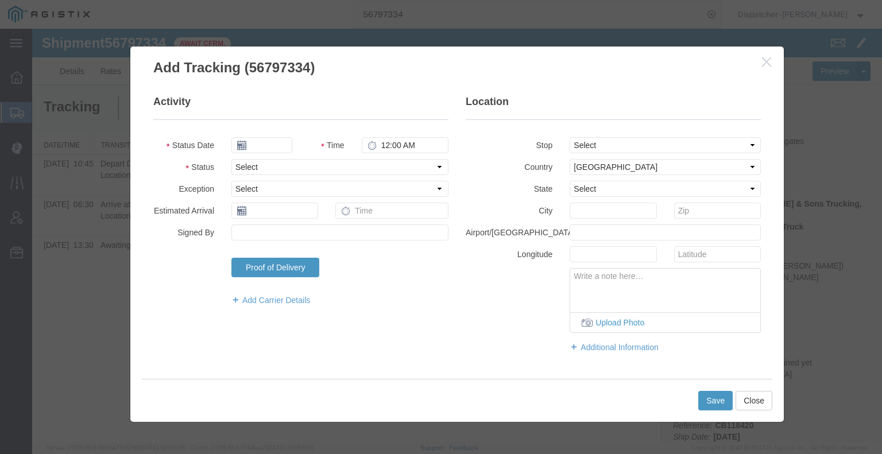
type input "[DATE]"
type input "9:00 AM"
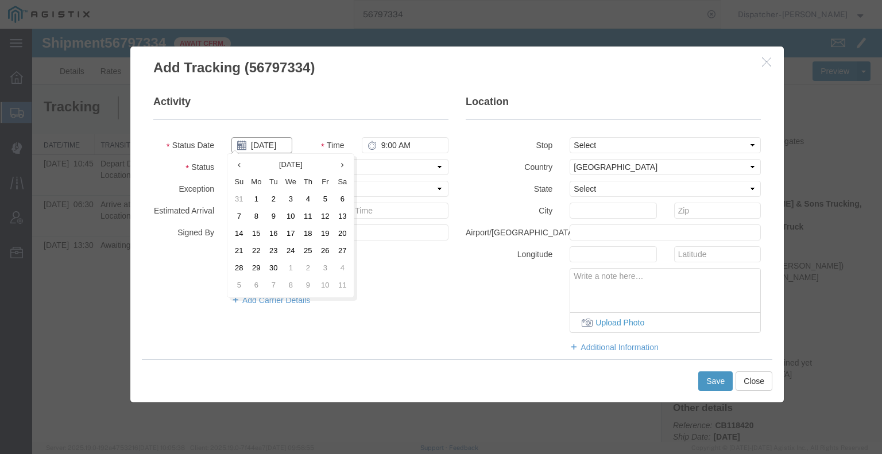
click at [270, 146] on input "[DATE]" at bounding box center [261, 145] width 61 height 16
click at [331, 220] on td "12" at bounding box center [324, 216] width 17 height 17
type input "[DATE]"
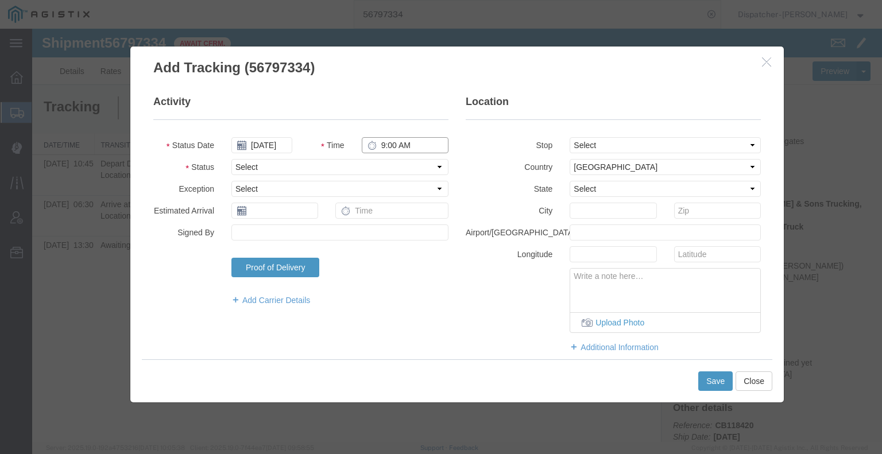
click at [396, 146] on input "9:00 AM" at bounding box center [405, 145] width 87 height 16
type input "10:45 AM"
click at [397, 163] on select "Select Arrival Notice Available Arrival Notice Imported Arrive at Delivery Loca…" at bounding box center [339, 167] width 217 height 16
select select "BREAKSTART"
click at [231, 159] on select "Select Arrival Notice Available Arrival Notice Imported Arrive at Delivery Loca…" at bounding box center [339, 167] width 217 height 16
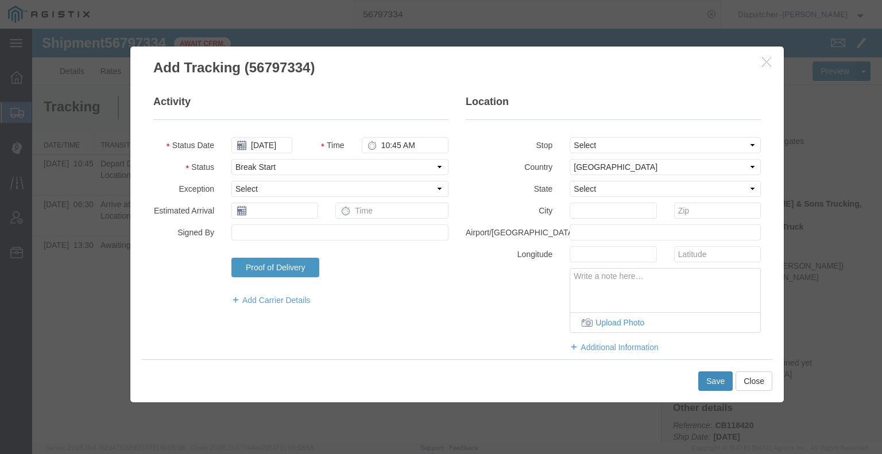
click at [706, 381] on button "Save" at bounding box center [715, 382] width 34 height 20
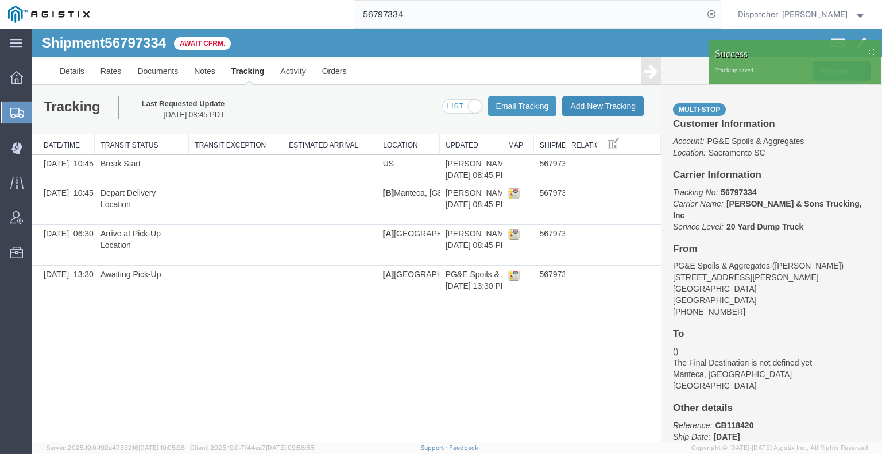
click at [616, 109] on button "Add New Tracking" at bounding box center [603, 106] width 82 height 20
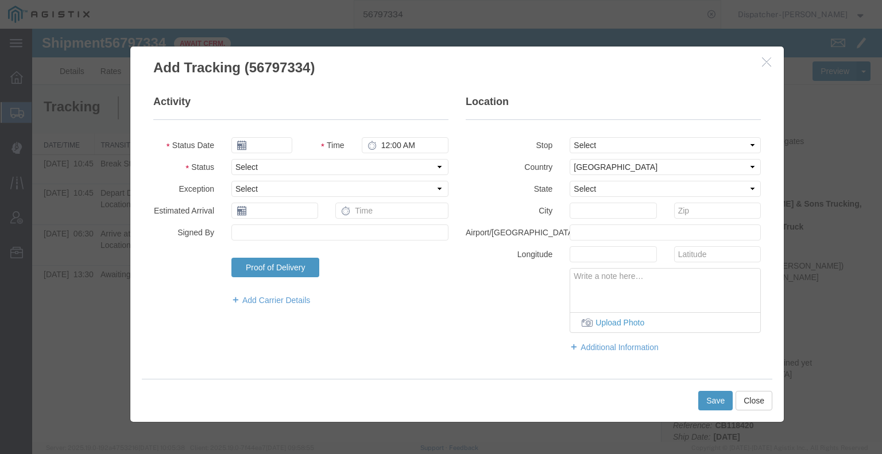
type input "[DATE]"
type input "9:00 AM"
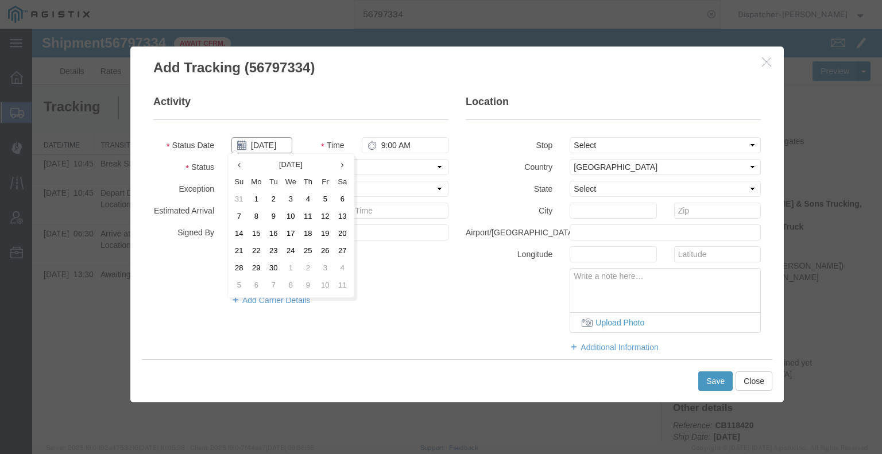
click at [273, 144] on input "[DATE]" at bounding box center [261, 145] width 61 height 16
drag, startPoint x: 324, startPoint y: 218, endPoint x: 331, endPoint y: 210, distance: 10.2
click at [324, 218] on td "12" at bounding box center [324, 216] width 17 height 17
type input "[DATE]"
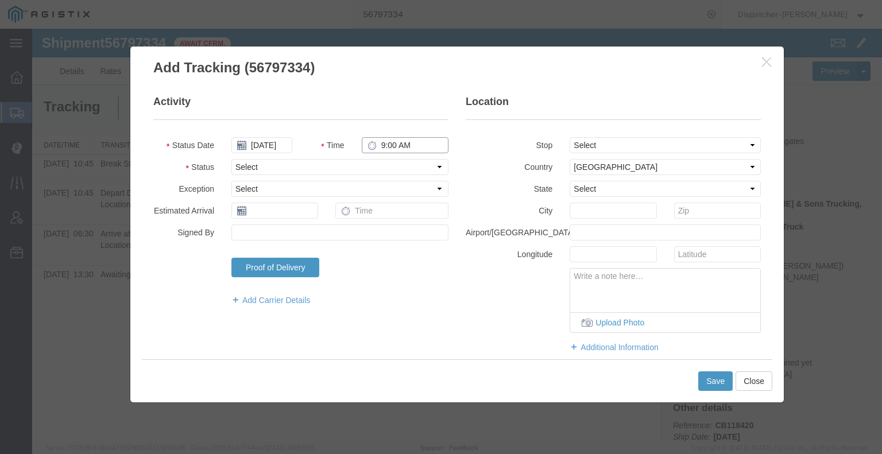
click at [399, 146] on input "9:00 AM" at bounding box center [405, 145] width 87 height 16
type input "11:15 AM"
click at [401, 164] on select "Select Arrival Notice Available Arrival Notice Imported Arrive at Delivery Loca…" at bounding box center [339, 167] width 217 height 16
select select "BREAKSTOP"
click at [231, 159] on select "Select Arrival Notice Available Arrival Notice Imported Arrive at Delivery Loca…" at bounding box center [339, 167] width 217 height 16
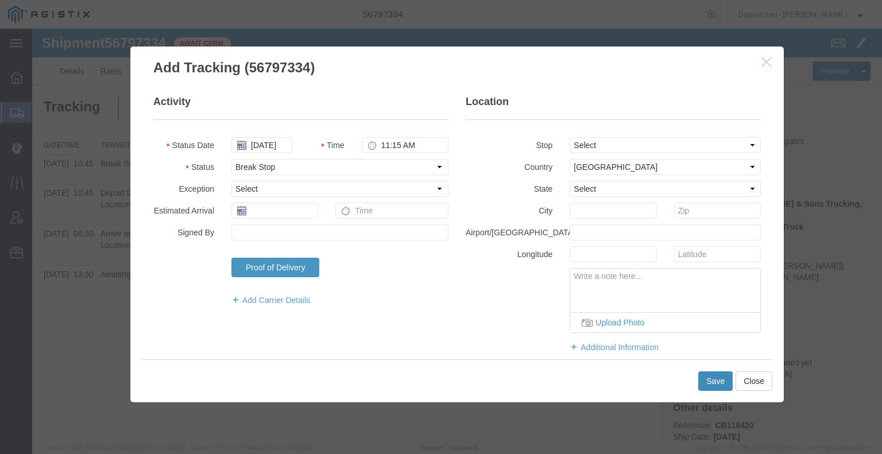
click at [707, 377] on button "Save" at bounding box center [715, 382] width 34 height 20
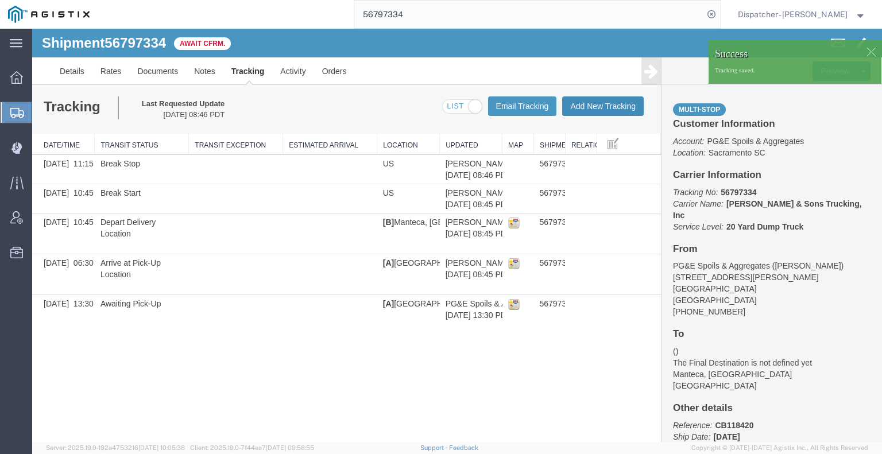
click at [627, 112] on button "Add New Tracking" at bounding box center [603, 106] width 82 height 20
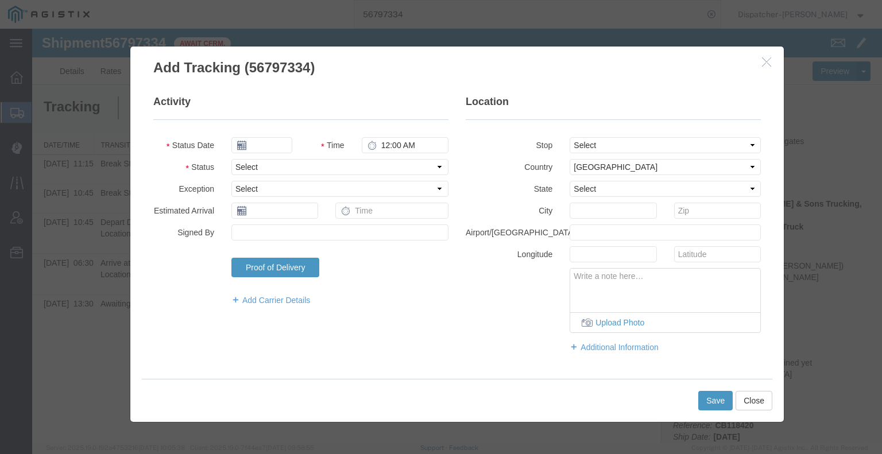
type input "[DATE]"
type input "9:00 AM"
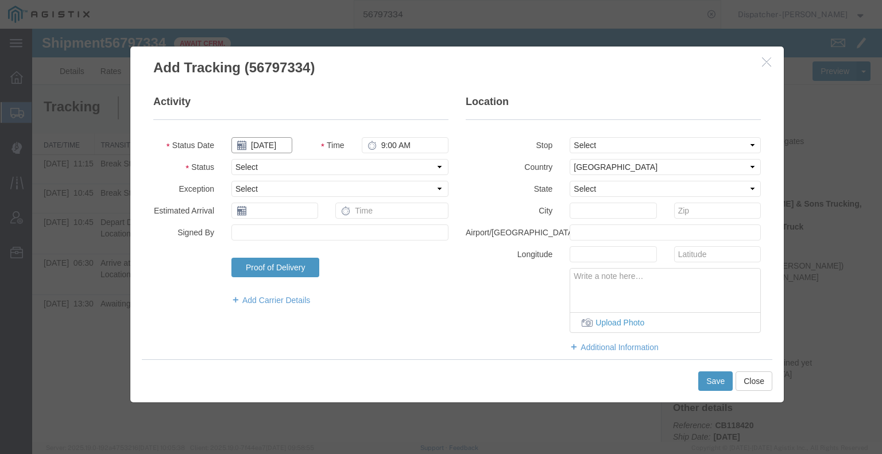
click at [269, 148] on input "[DATE]" at bounding box center [261, 145] width 61 height 16
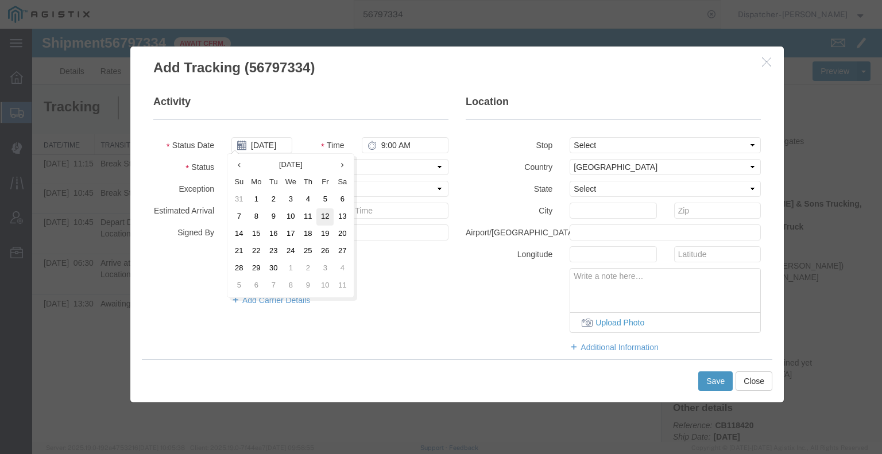
click at [323, 218] on td "12" at bounding box center [324, 216] width 17 height 17
type input "[DATE]"
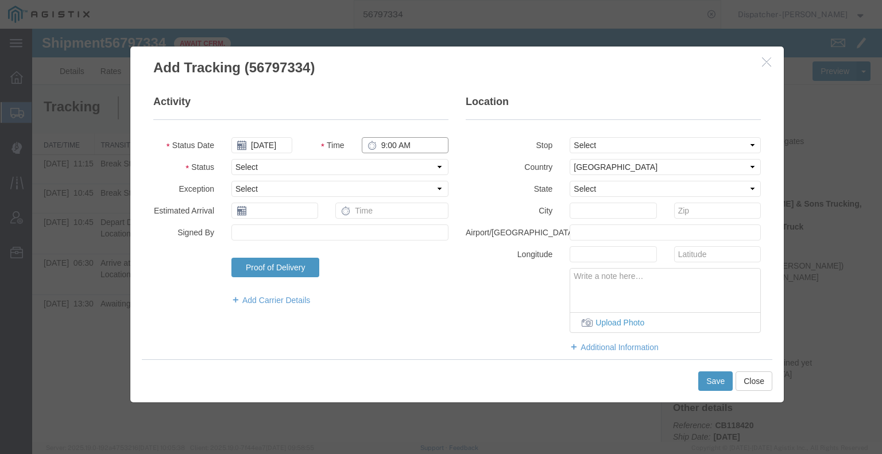
click at [404, 148] on input "9:00 AM" at bounding box center [405, 145] width 87 height 16
type input "1:45 PM"
drag, startPoint x: 402, startPoint y: 163, endPoint x: 401, endPoint y: 173, distance: 10.9
click at [402, 163] on select "Select Arrival Notice Available Arrival Notice Imported Arrive at Delivery Loca…" at bounding box center [339, 167] width 217 height 16
select select "DELIVRED"
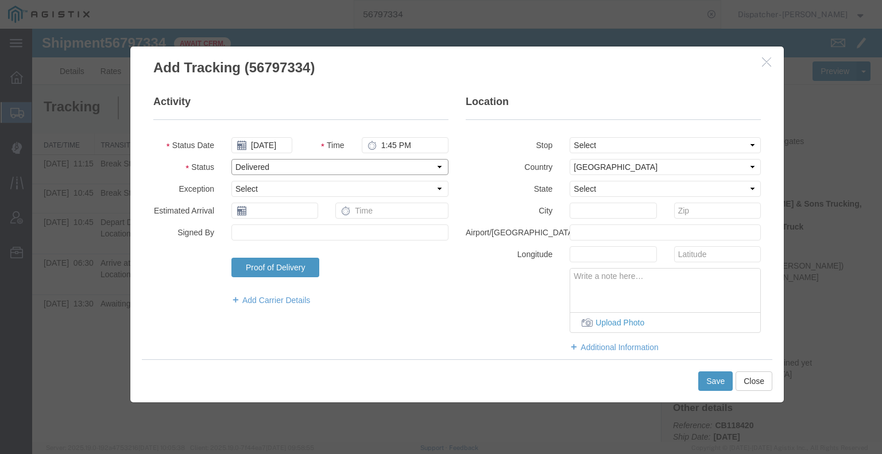
click at [231, 159] on select "Select Arrival Notice Available Arrival Notice Imported Arrive at Delivery Loca…" at bounding box center [339, 167] width 217 height 16
click at [712, 378] on button "Save" at bounding box center [715, 382] width 34 height 20
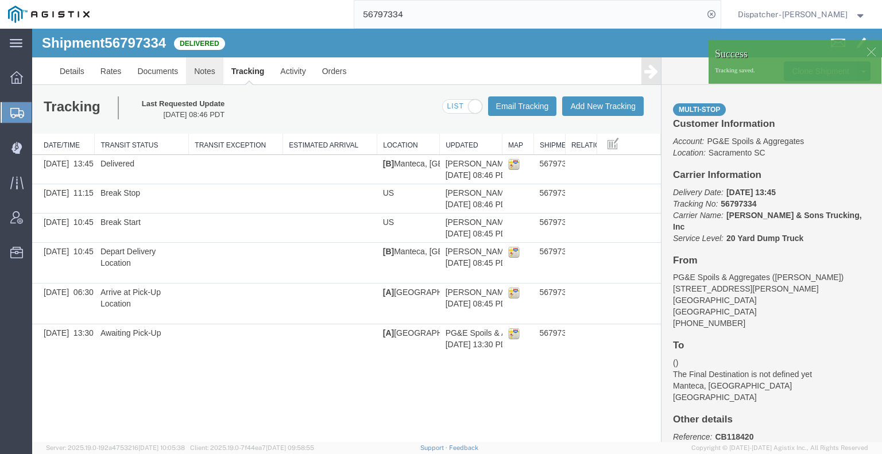
click at [200, 75] on link "Notes" at bounding box center [204, 71] width 37 height 28
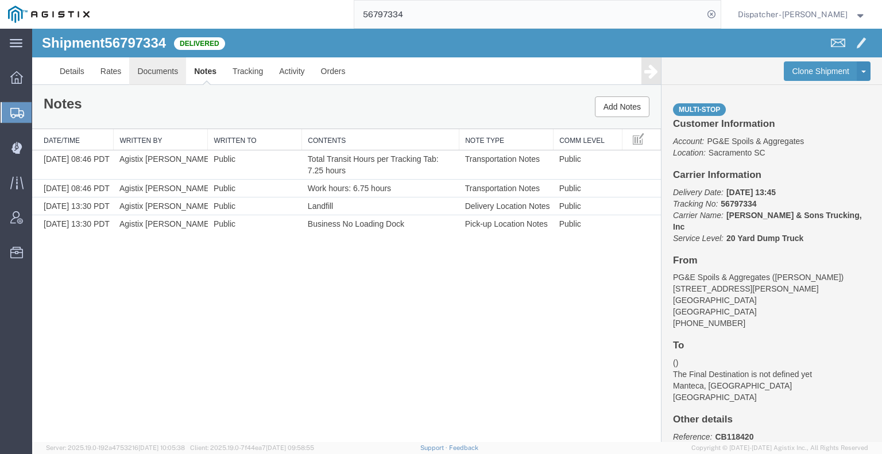
click at [161, 81] on link "Documents" at bounding box center [157, 71] width 57 height 28
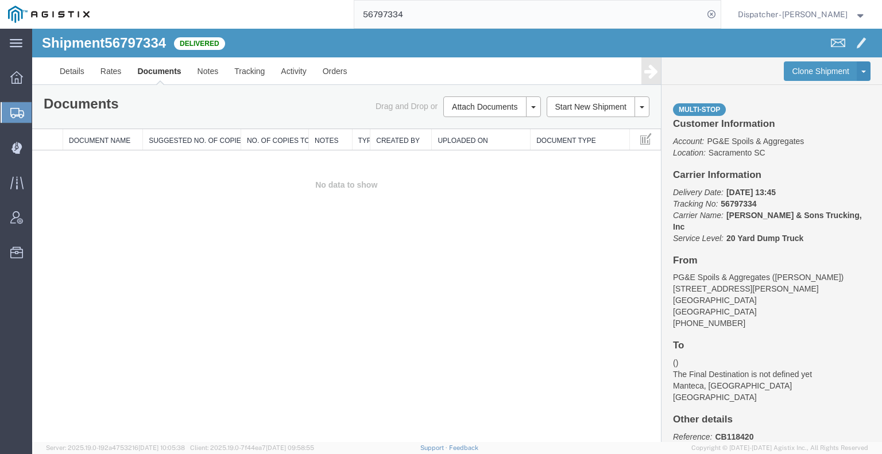
click at [110, 252] on div "Shipment 56797334 0 of 0 Delivered Details Rates Documents Notes Tracking Activ…" at bounding box center [457, 235] width 850 height 413
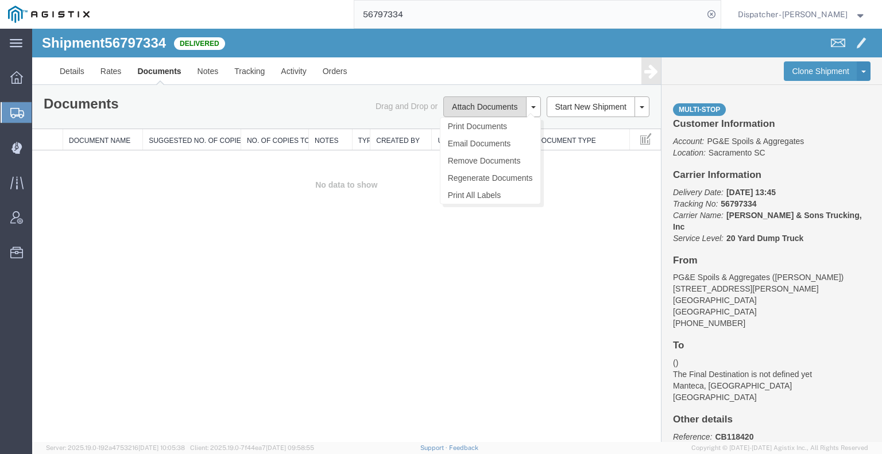
click at [470, 98] on button "Attach Documents" at bounding box center [484, 106] width 83 height 21
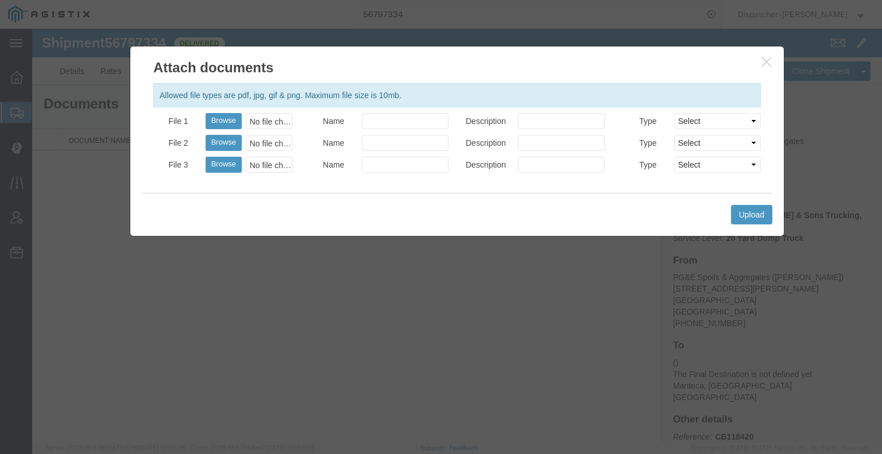
click at [215, 129] on div "Browse No file chosen" at bounding box center [249, 121] width 87 height 16
click at [210, 116] on button "Browse" at bounding box center [224, 121] width 36 height 16
type input "C:\fakepath\56797334trktag.pdf"
click at [751, 216] on button "Upload" at bounding box center [751, 215] width 41 height 20
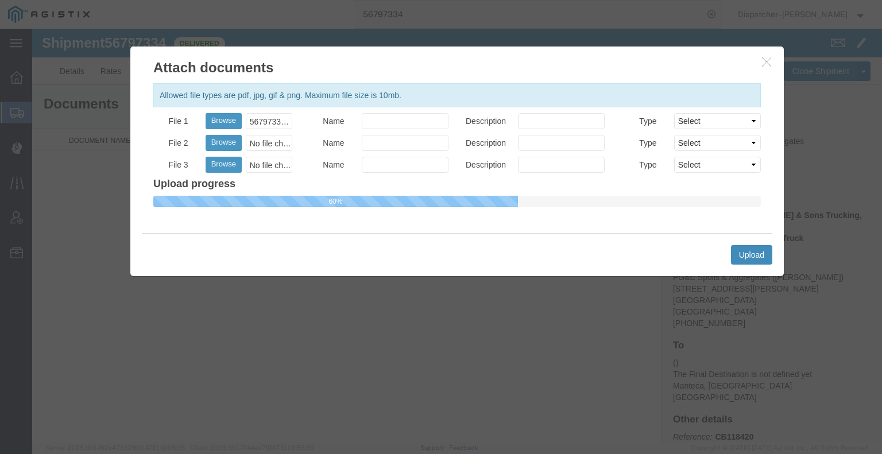
select select
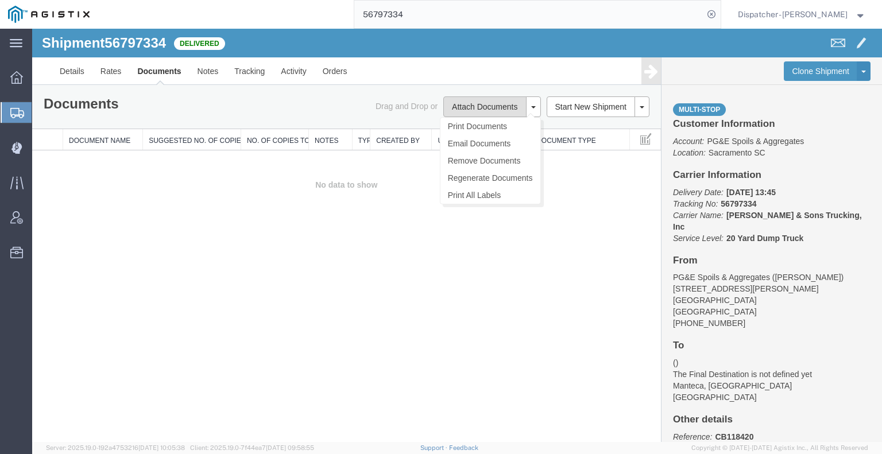
click at [484, 110] on button "Attach Documents" at bounding box center [484, 106] width 83 height 21
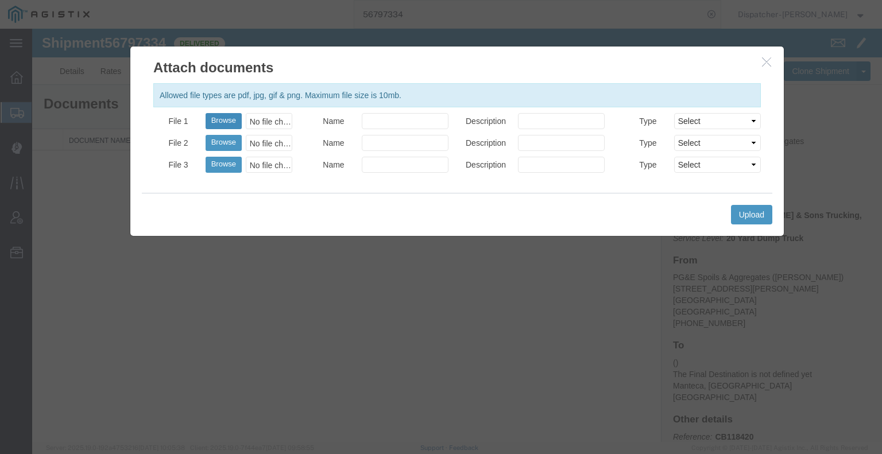
click at [233, 124] on button "Browse" at bounding box center [224, 121] width 36 height 16
type input "C:\fakepath\56797334trktag.pdf"
click at [767, 211] on button "Upload" at bounding box center [751, 215] width 41 height 20
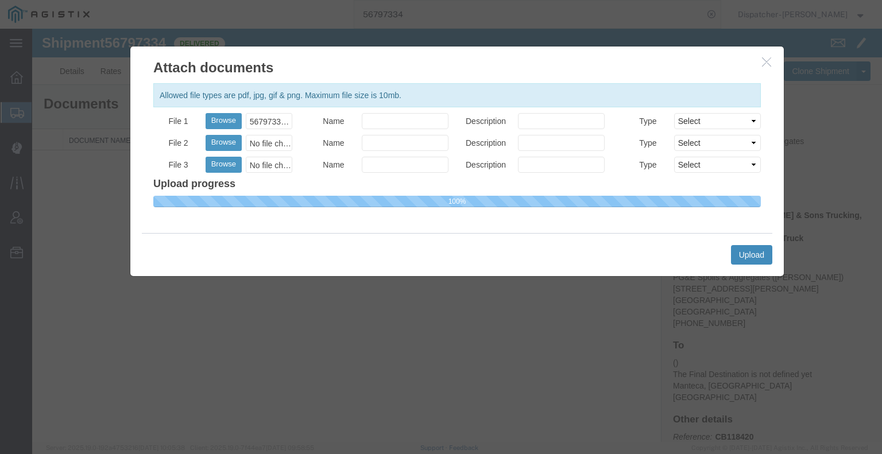
select select
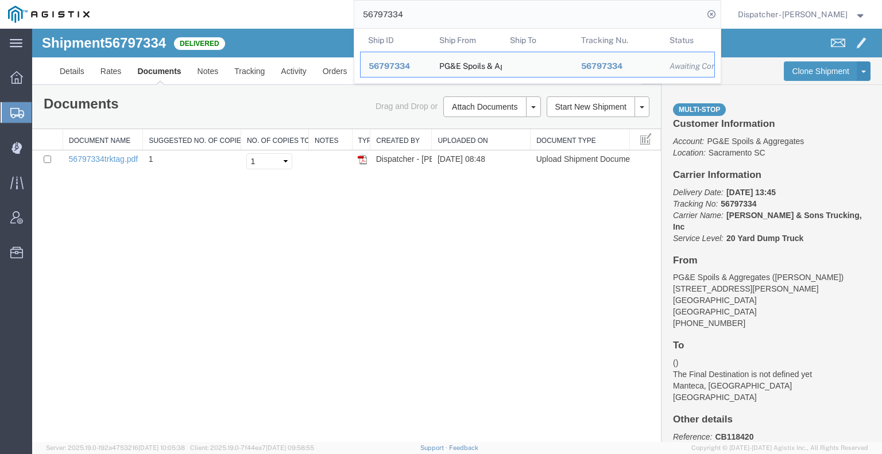
drag, startPoint x: 405, startPoint y: 12, endPoint x: 264, endPoint y: -3, distance: 142.1
click at [264, 0] on html "main_menu Created with Sketch. Collapse Menu Dashboard Shipments Create Shipmen…" at bounding box center [441, 227] width 882 height 454
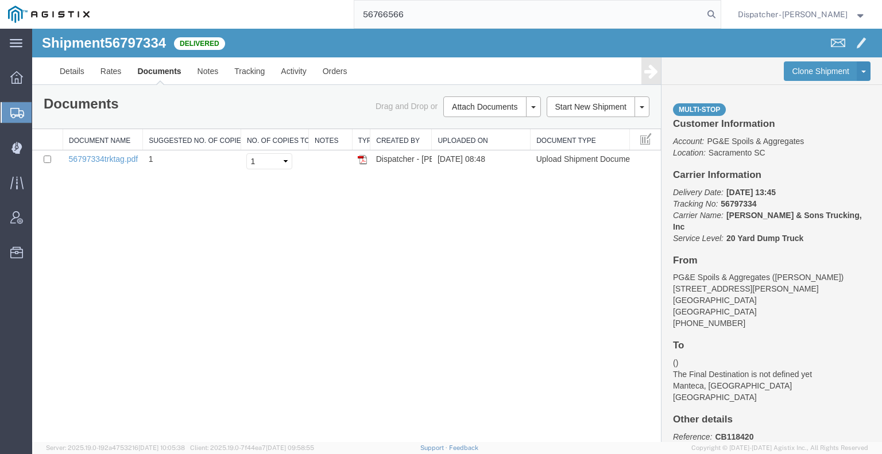
type input "56766566"
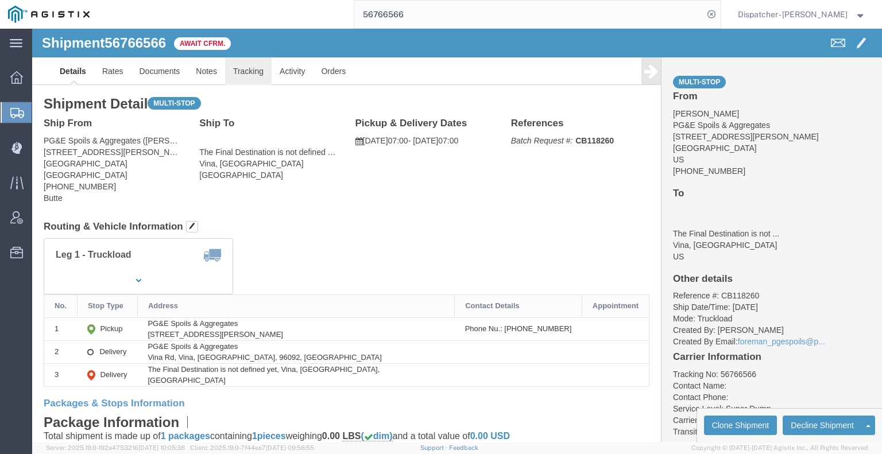
drag, startPoint x: 215, startPoint y: 48, endPoint x: 208, endPoint y: 41, distance: 9.7
click link "Tracking"
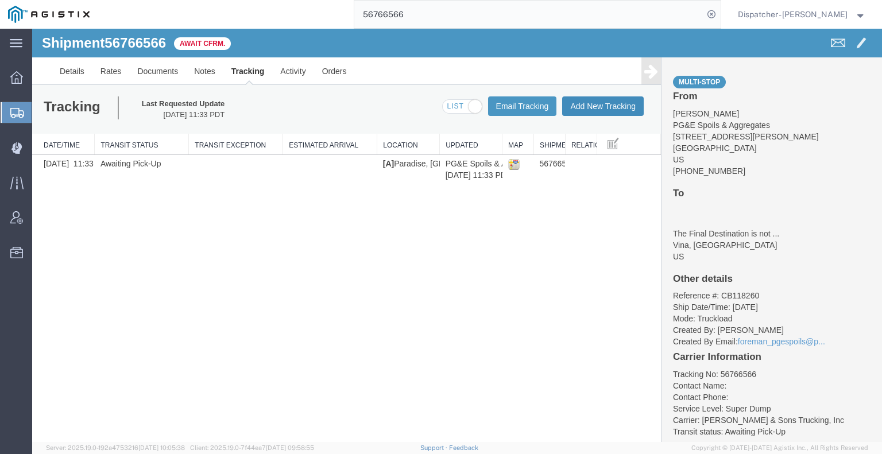
click at [625, 99] on button "Add New Tracking" at bounding box center [603, 106] width 82 height 20
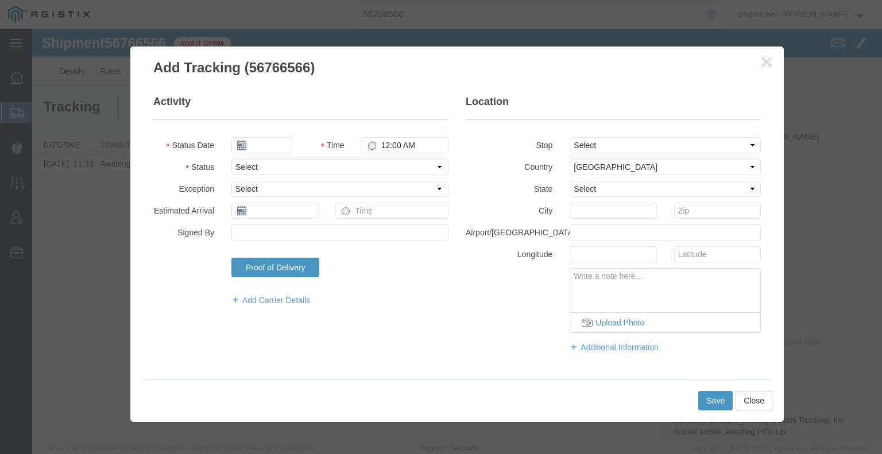
type input "[DATE]"
type input "9:00 AM"
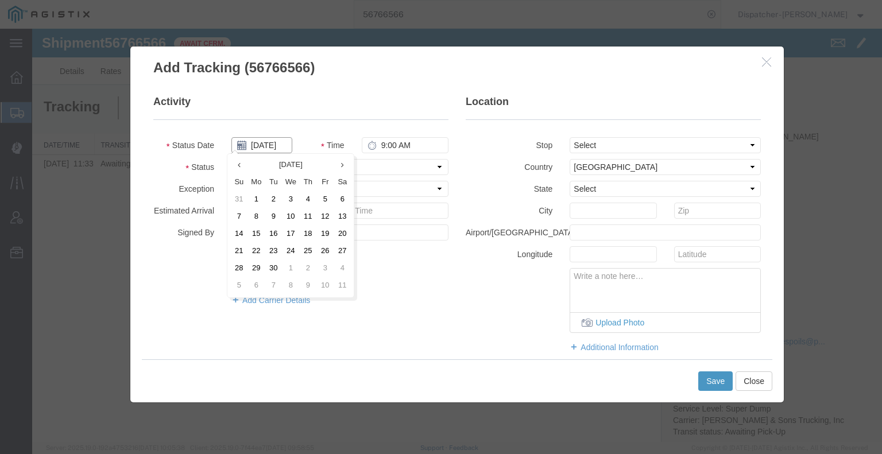
click at [271, 146] on input "[DATE]" at bounding box center [261, 145] width 61 height 16
click at [288, 214] on td "10" at bounding box center [290, 216] width 17 height 17
type input "[DATE]"
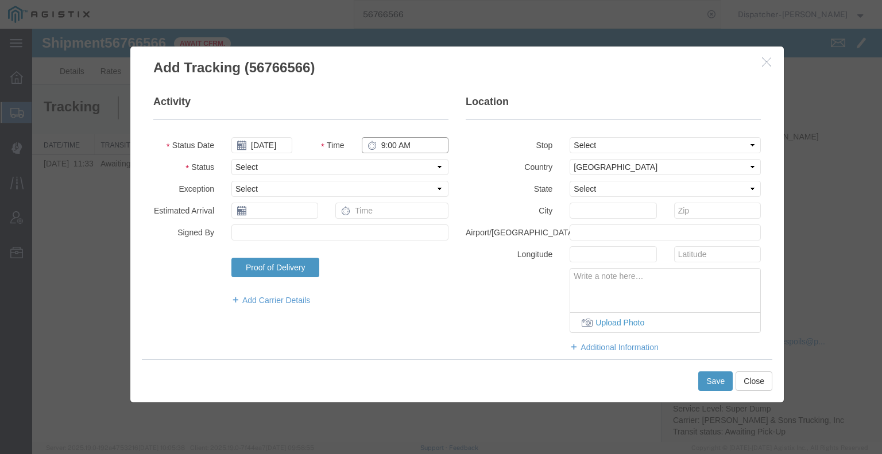
click at [374, 149] on input "9:00 AM" at bounding box center [405, 145] width 87 height 16
type input "4:00 AM"
click at [340, 167] on select "Select Arrival Notice Available Arrival Notice Imported Arrive at Delivery Loca…" at bounding box center [339, 167] width 217 height 16
select select "ARVPULOC"
click at [231, 159] on select "Select Arrival Notice Available Arrival Notice Imported Arrive at Delivery Loca…" at bounding box center [339, 167] width 217 height 16
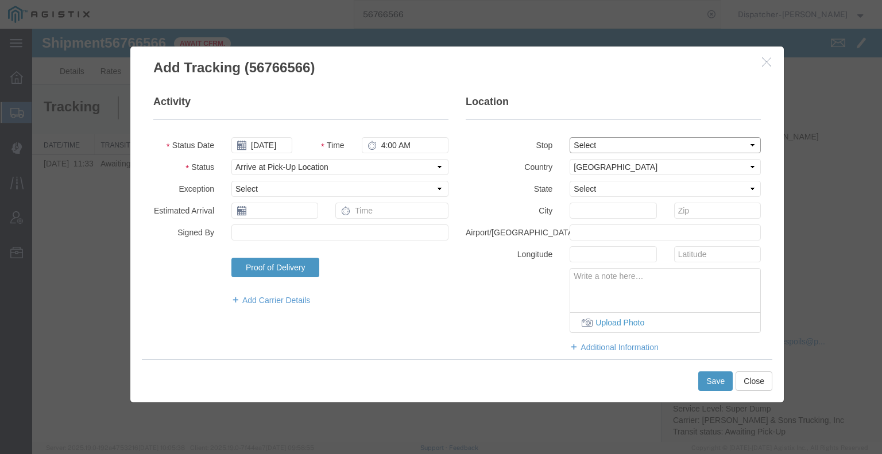
click at [578, 144] on select "Select From: [STREET_ADDRESS][PERSON_NAME] Stop 2: [GEOGRAPHIC_DATA], [GEOGRAPH…" at bounding box center [665, 145] width 191 height 16
select select "{"pickupDeliveryInfoId": "122828916","pickupOrDelivery": "P","stopNum": "1","lo…"
click at [570, 137] on select "Select From: [STREET_ADDRESS][PERSON_NAME] Stop 2: [GEOGRAPHIC_DATA], [GEOGRAPH…" at bounding box center [665, 145] width 191 height 16
select select "CA"
type input "Paradise"
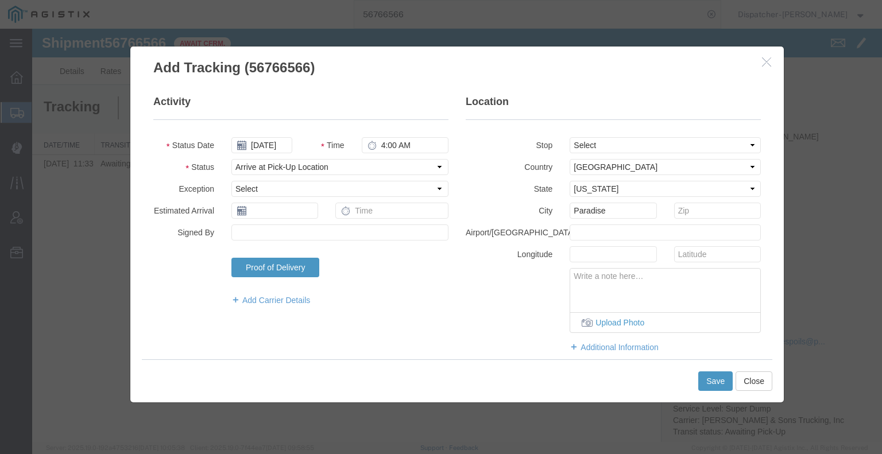
click at [708, 392] on div "Save Close" at bounding box center [457, 380] width 631 height 43
click at [705, 379] on button "Save" at bounding box center [715, 382] width 34 height 20
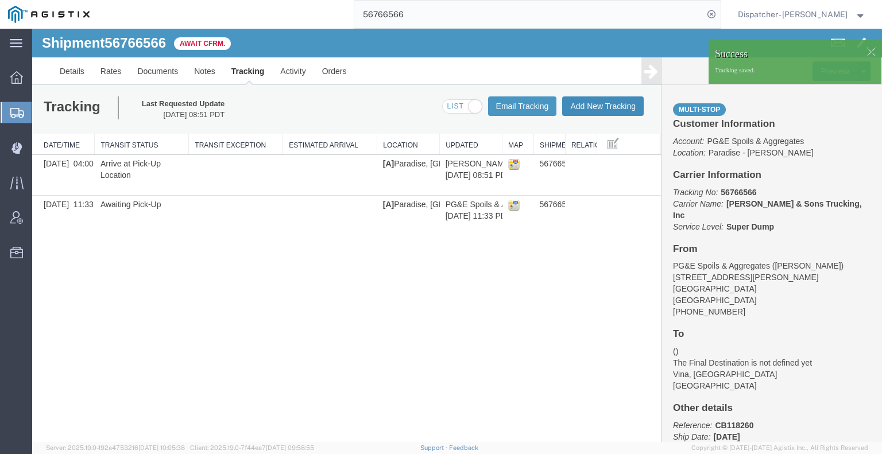
click at [605, 105] on button "Add New Tracking" at bounding box center [603, 106] width 82 height 20
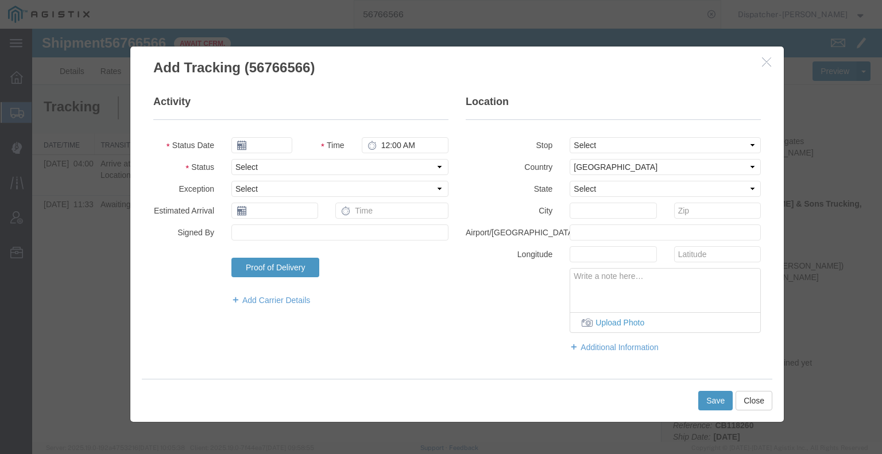
type input "[DATE]"
type input "9:00 AM"
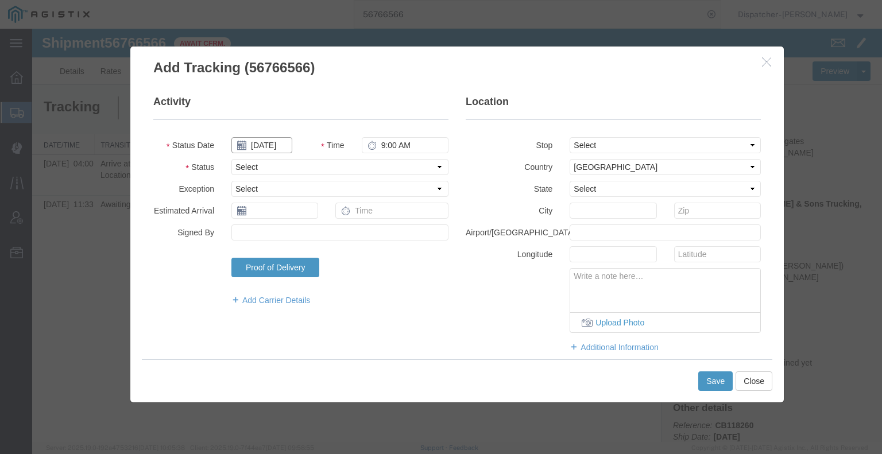
click at [271, 137] on input "[DATE]" at bounding box center [261, 145] width 61 height 16
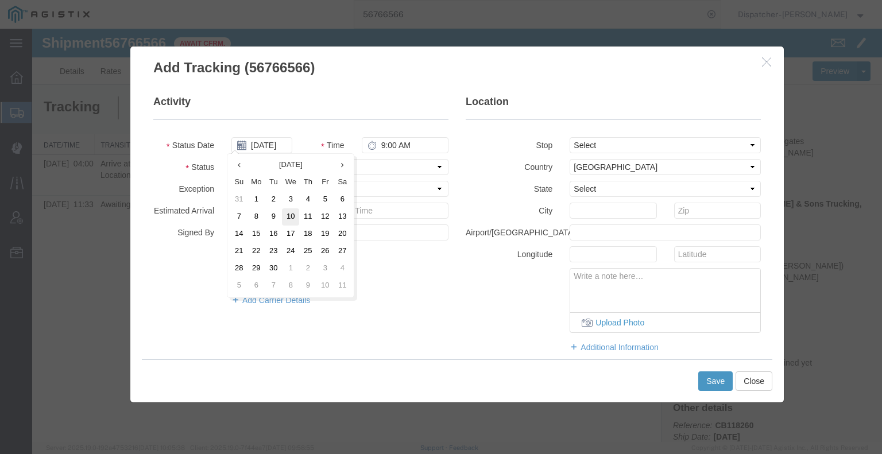
click at [292, 215] on td "10" at bounding box center [290, 216] width 17 height 17
type input "[DATE]"
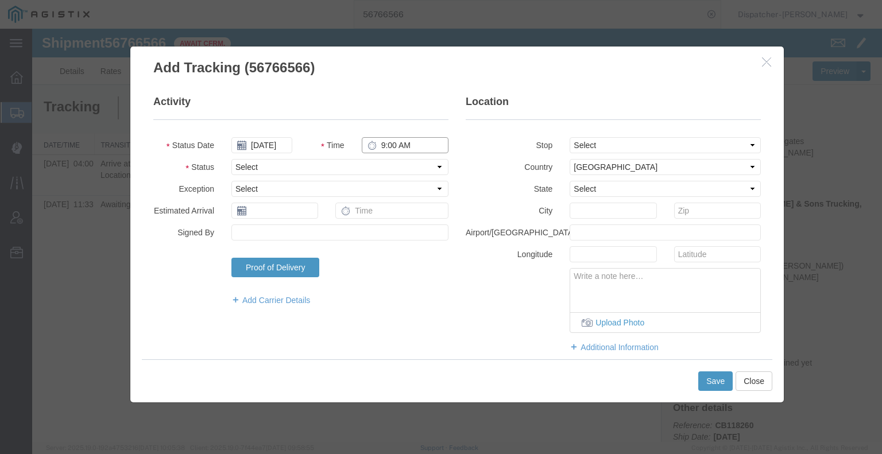
click at [415, 149] on input "9:00 AM" at bounding box center [405, 145] width 87 height 16
type input "3:20 PM"
click at [405, 171] on select "Select Arrival Notice Available Arrival Notice Imported Arrive at Delivery Loca…" at bounding box center [339, 167] width 217 height 16
select select "DPTDLVLOC"
click at [231, 159] on select "Select Arrival Notice Available Arrival Notice Imported Arrive at Delivery Loca…" at bounding box center [339, 167] width 217 height 16
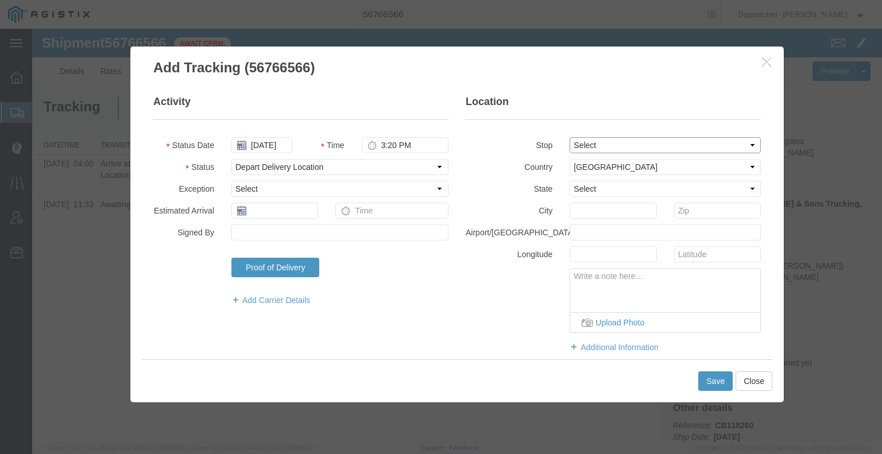
drag, startPoint x: 598, startPoint y: 144, endPoint x: 596, endPoint y: 152, distance: 8.9
click at [598, 144] on select "Select From: [STREET_ADDRESS][PERSON_NAME] Stop 2: [GEOGRAPHIC_DATA], [GEOGRAPH…" at bounding box center [665, 145] width 191 height 16
select select "{"pickupDeliveryInfoId": "122828917","pickupOrDelivery": "D","stopNum": "2","lo…"
click at [570, 137] on select "Select From: [STREET_ADDRESS][PERSON_NAME] Stop 2: [GEOGRAPHIC_DATA], [GEOGRAPH…" at bounding box center [665, 145] width 191 height 16
select select "CA"
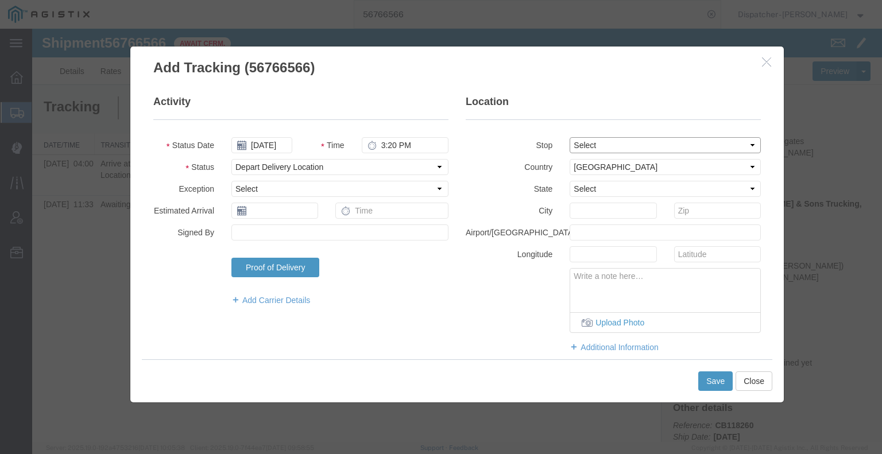
type input "Vina"
click at [711, 385] on button "Save" at bounding box center [715, 382] width 34 height 20
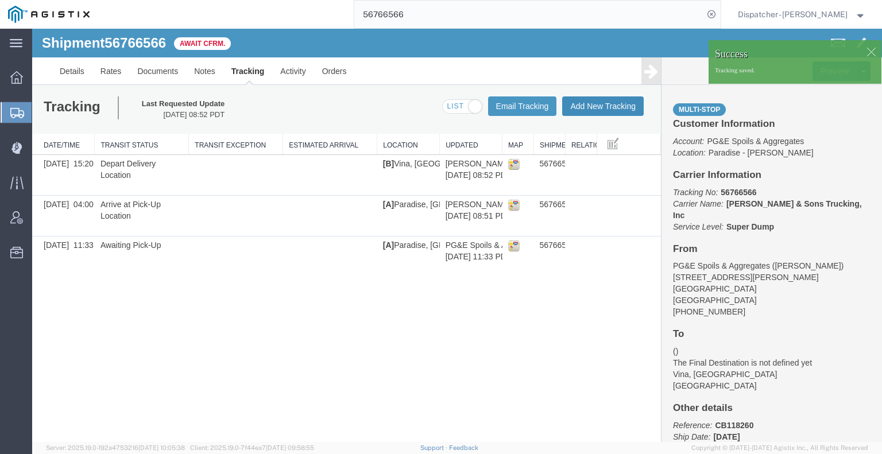
click at [613, 110] on button "Add New Tracking" at bounding box center [603, 106] width 82 height 20
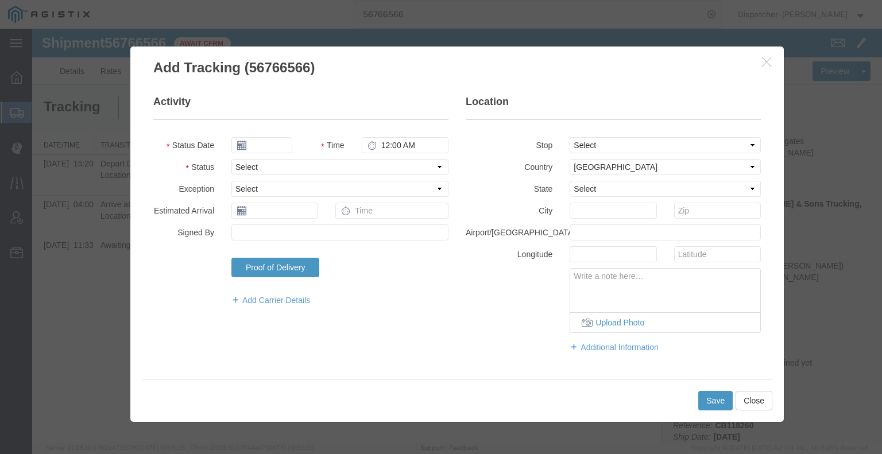
type input "[DATE]"
type input "9:00 AM"
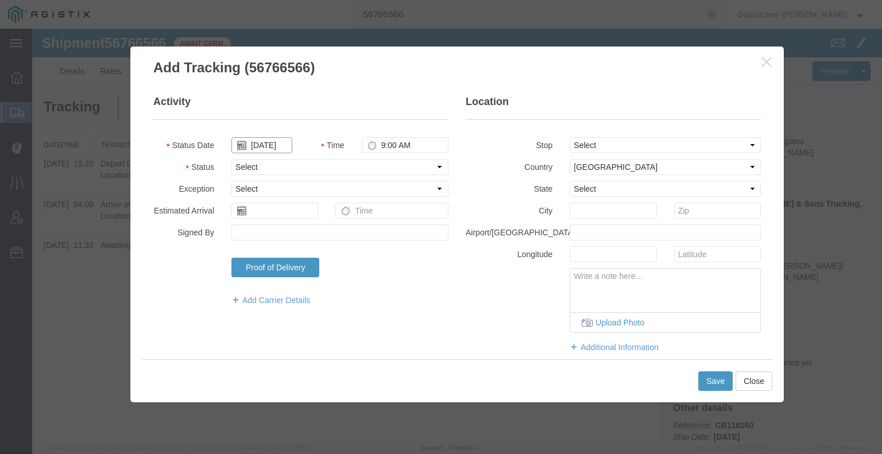
click at [266, 147] on input "[DATE]" at bounding box center [261, 145] width 61 height 16
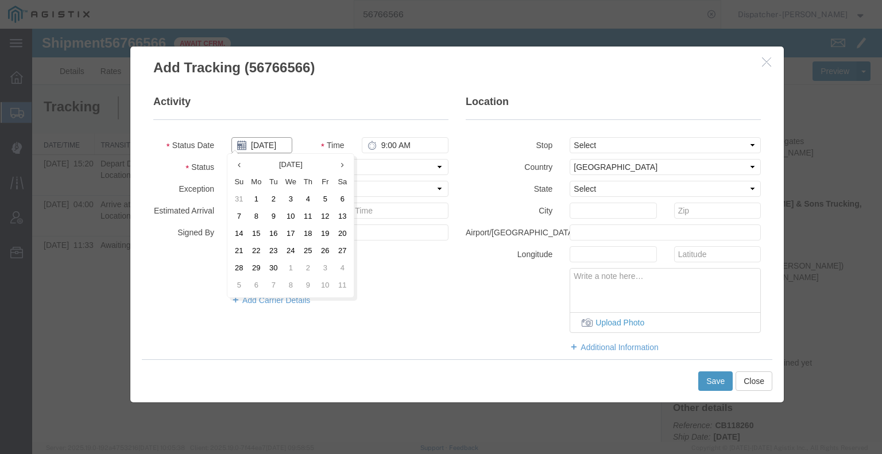
click at [267, 139] on input "[DATE]" at bounding box center [261, 145] width 61 height 16
click at [289, 220] on td "10" at bounding box center [290, 216] width 17 height 17
type input "[DATE]"
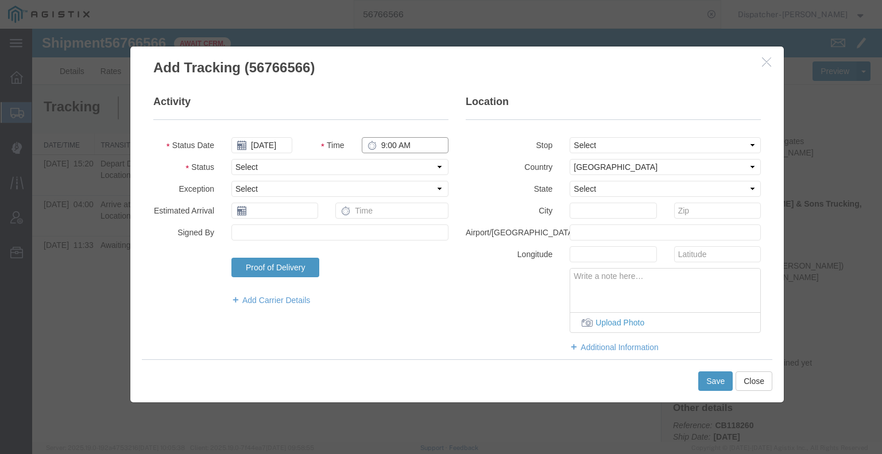
click at [388, 150] on input "9:00 AM" at bounding box center [405, 145] width 87 height 16
type input "3:20 PM"
click at [382, 163] on select "Select Arrival Notice Available Arrival Notice Imported Arrive at Delivery Loca…" at bounding box center [339, 167] width 217 height 16
select select "BREAKSTART"
click at [231, 159] on select "Select Arrival Notice Available Arrival Notice Imported Arrive at Delivery Loca…" at bounding box center [339, 167] width 217 height 16
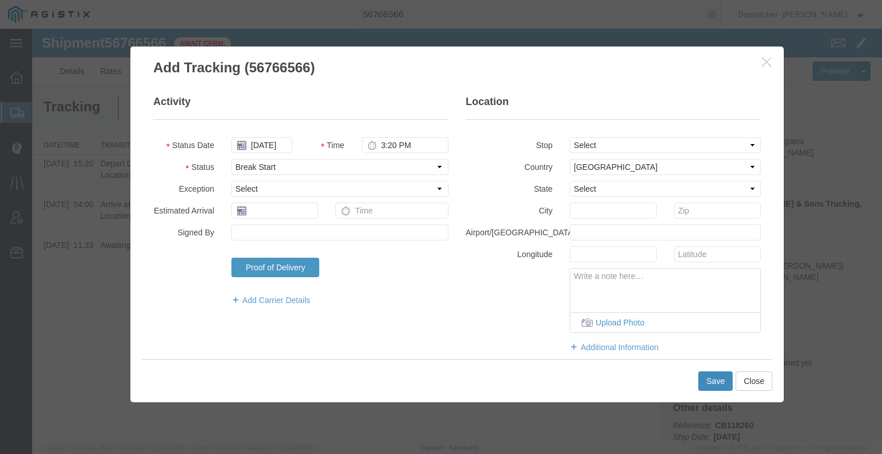
click at [713, 381] on button "Save" at bounding box center [715, 382] width 34 height 20
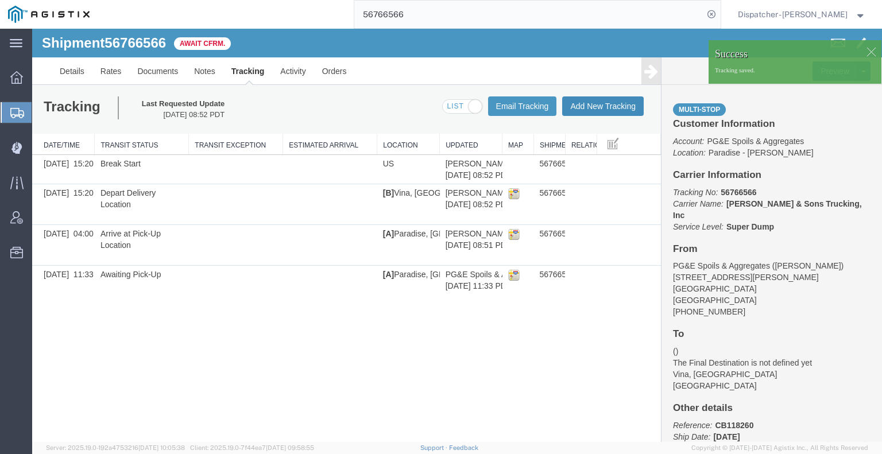
click at [601, 103] on button "Add New Tracking" at bounding box center [603, 106] width 82 height 20
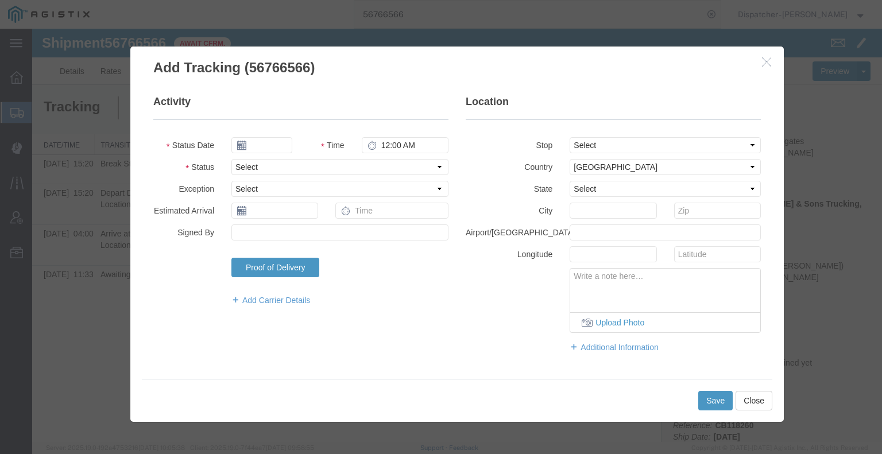
type input "[DATE]"
type input "9:00 AM"
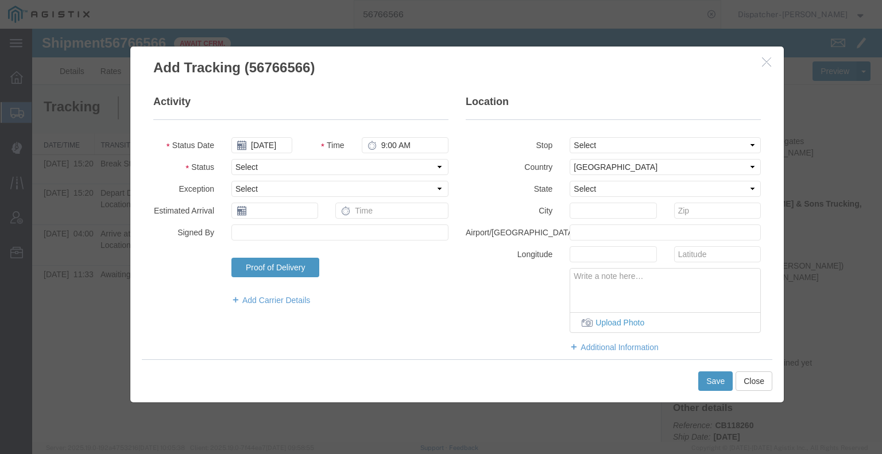
click at [274, 154] on fieldset "Activity Status Date [DATE] Time 9:00 AM Status Select Arrival Notice Available…" at bounding box center [300, 206] width 295 height 223
click at [269, 147] on input "[DATE]" at bounding box center [261, 145] width 61 height 16
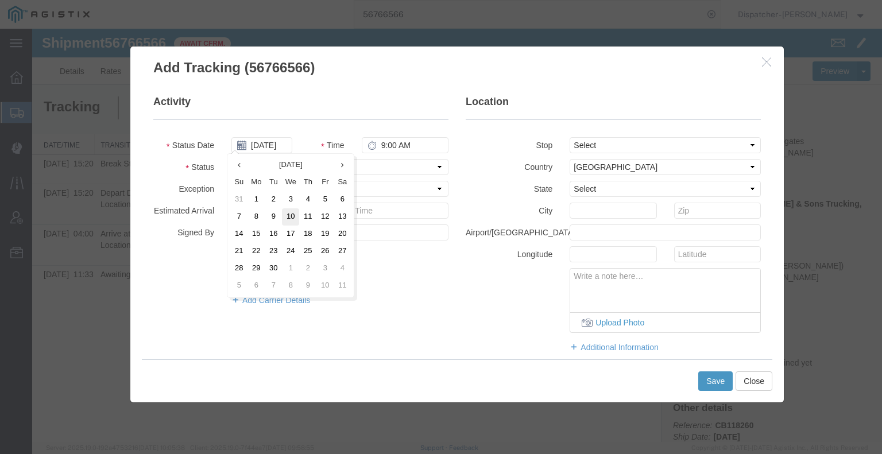
click at [290, 222] on td "10" at bounding box center [290, 216] width 17 height 17
type input "[DATE]"
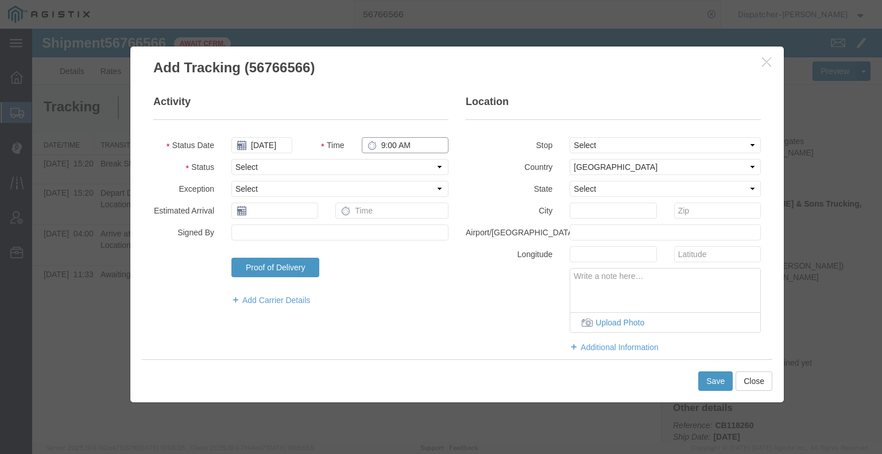
click at [393, 142] on input "9:00 AM" at bounding box center [405, 145] width 87 height 16
type input "3:50 PM"
click at [393, 167] on select "Select Arrival Notice Available Arrival Notice Imported Arrive at Delivery Loca…" at bounding box center [339, 167] width 217 height 16
select select "BREAKSTOP"
click at [231, 159] on select "Select Arrival Notice Available Arrival Notice Imported Arrive at Delivery Loca…" at bounding box center [339, 167] width 217 height 16
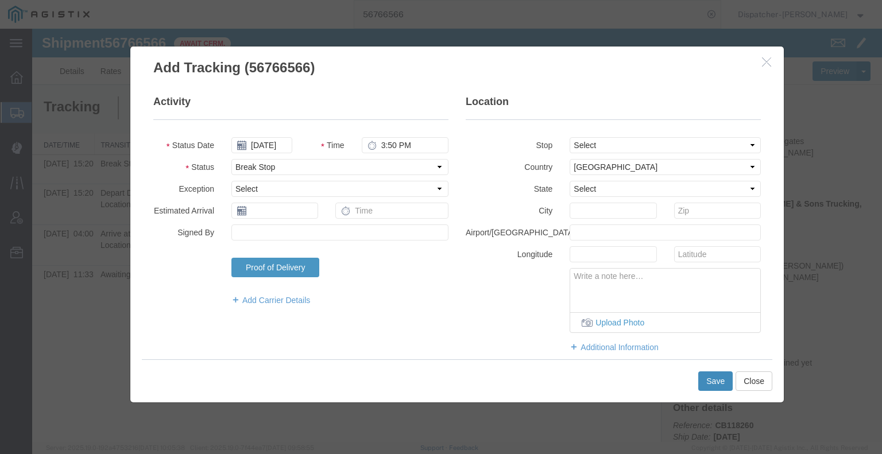
click at [713, 386] on button "Save" at bounding box center [715, 382] width 34 height 20
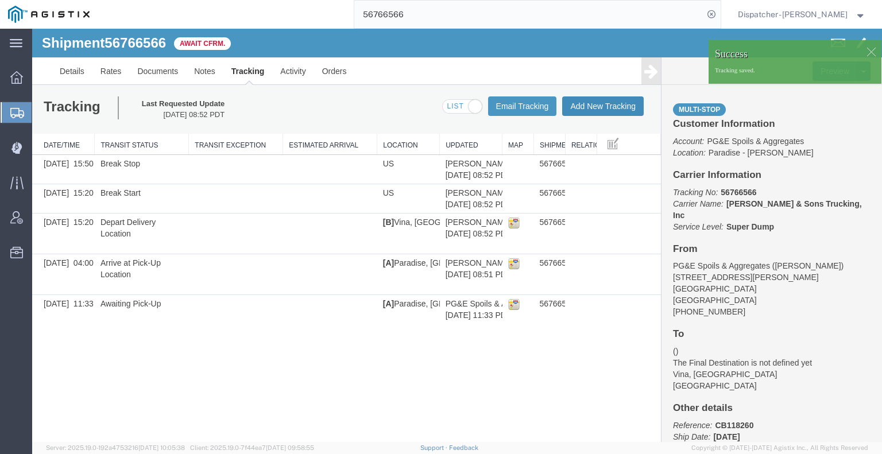
click at [610, 107] on button "Add New Tracking" at bounding box center [603, 106] width 82 height 20
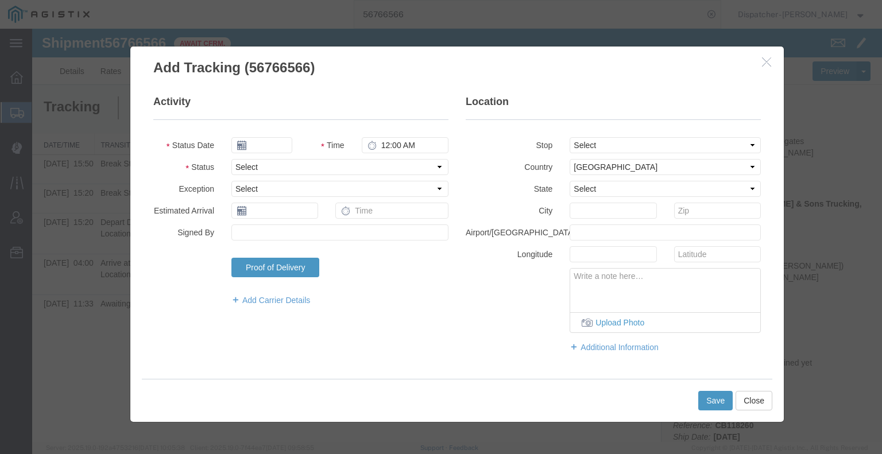
type input "[DATE]"
type input "9:00 AM"
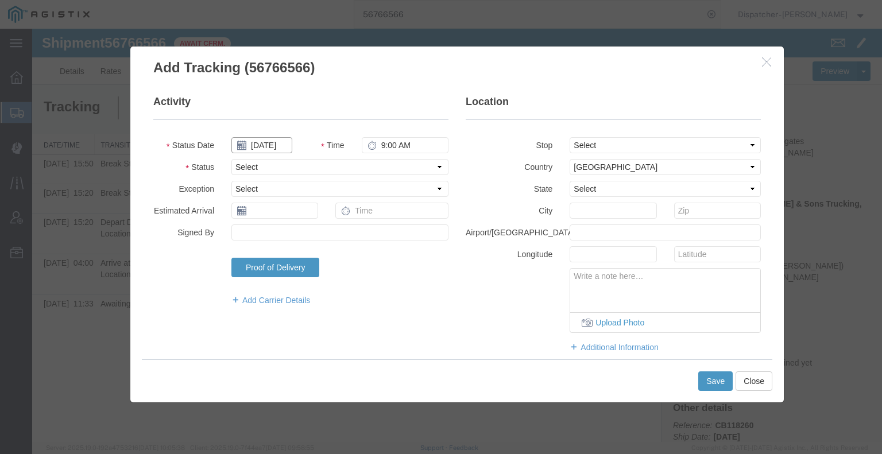
click at [268, 147] on input "[DATE]" at bounding box center [261, 145] width 61 height 16
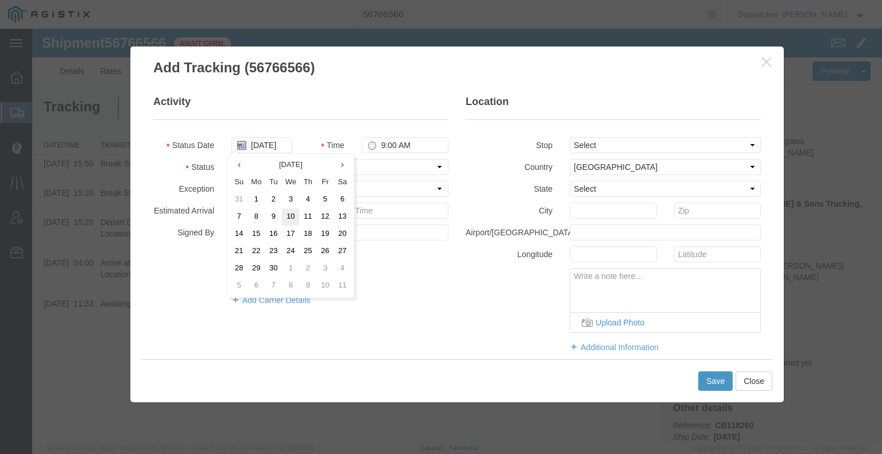
click at [291, 215] on td "10" at bounding box center [290, 216] width 17 height 17
type input "[DATE]"
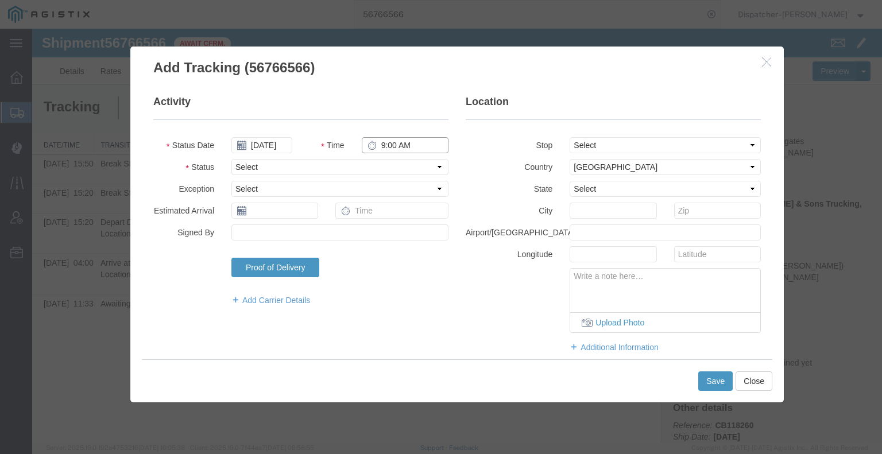
click at [396, 147] on input "9:00 AM" at bounding box center [405, 145] width 87 height 16
type input "7:00 PM"
click at [383, 165] on select "Select Arrival Notice Available Arrival Notice Imported Arrive at Delivery Loca…" at bounding box center [339, 167] width 217 height 16
select select "DELIVRED"
click at [231, 159] on select "Select Arrival Notice Available Arrival Notice Imported Arrive at Delivery Loca…" at bounding box center [339, 167] width 217 height 16
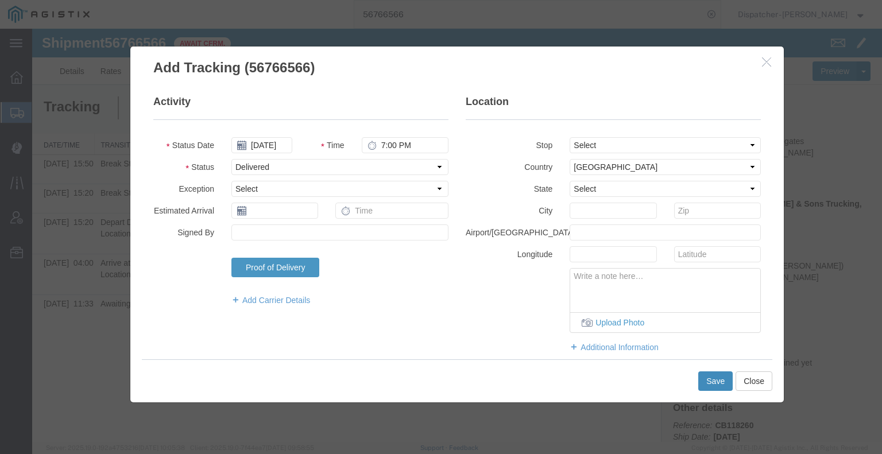
click at [707, 383] on button "Save" at bounding box center [715, 382] width 34 height 20
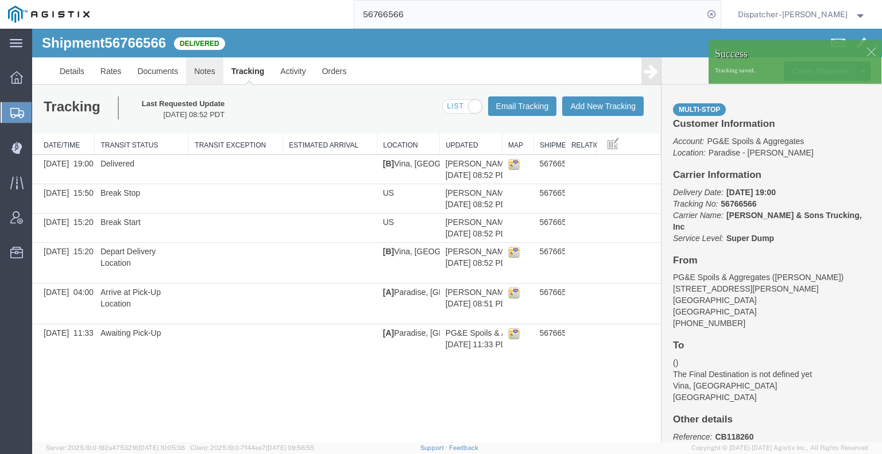
click at [210, 71] on link "Notes" at bounding box center [204, 71] width 37 height 28
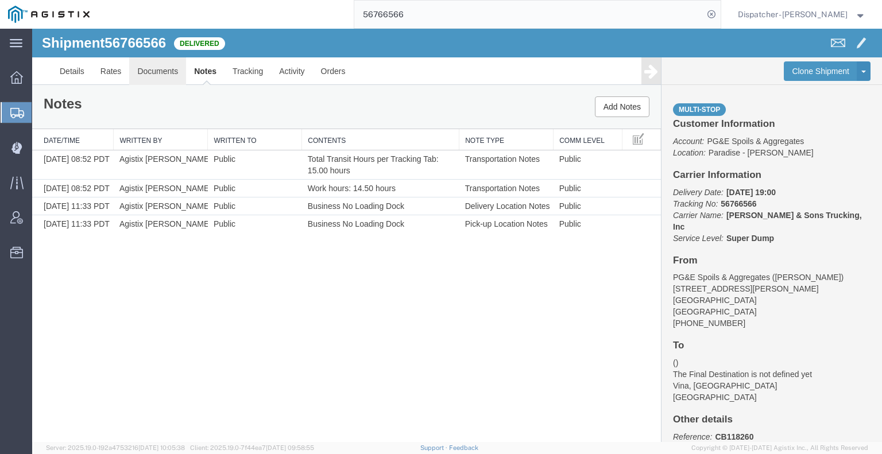
click at [149, 70] on link "Documents" at bounding box center [157, 71] width 57 height 28
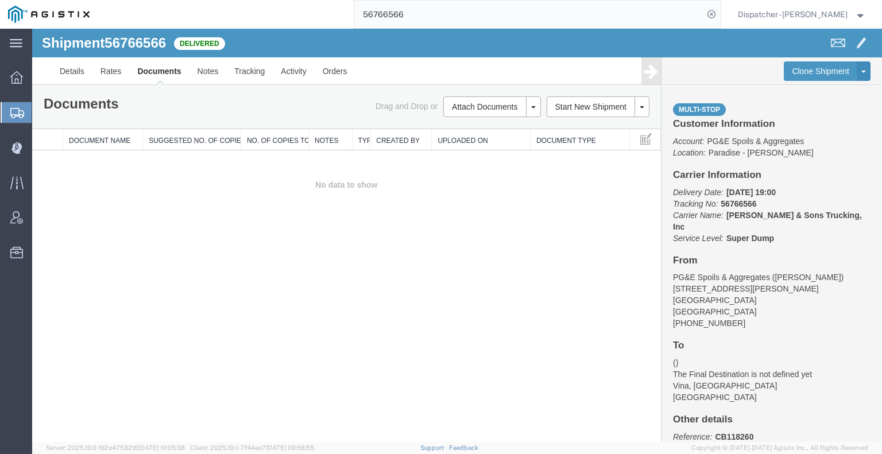
click at [113, 277] on div "Shipment 56766566 0 of 0 Delivered Details Rates Documents Notes Tracking Activ…" at bounding box center [457, 235] width 850 height 413
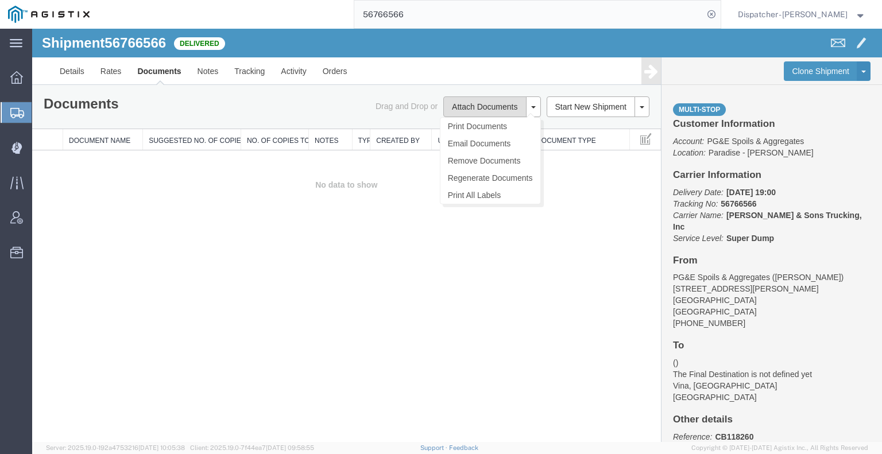
click at [462, 114] on button "Attach Documents" at bounding box center [484, 106] width 83 height 21
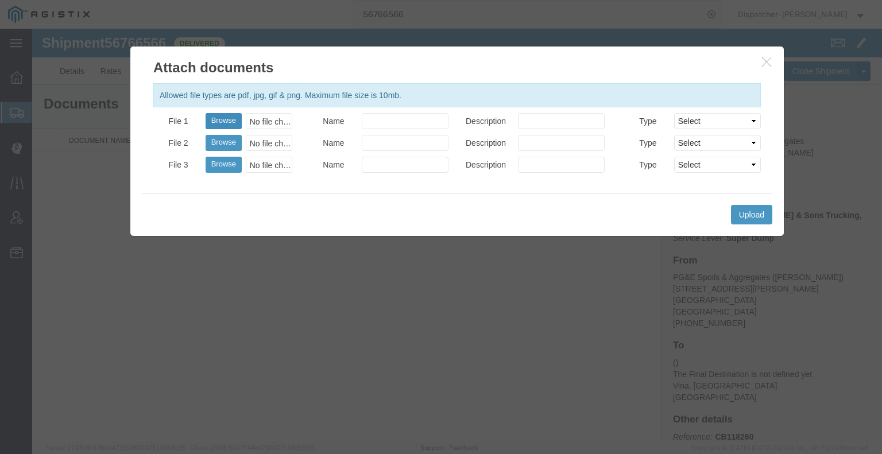
click at [230, 123] on button "Browse" at bounding box center [224, 121] width 36 height 16
type input "C:\fakepath\56766566trktag.pdf"
click at [748, 220] on button "Upload" at bounding box center [751, 215] width 41 height 20
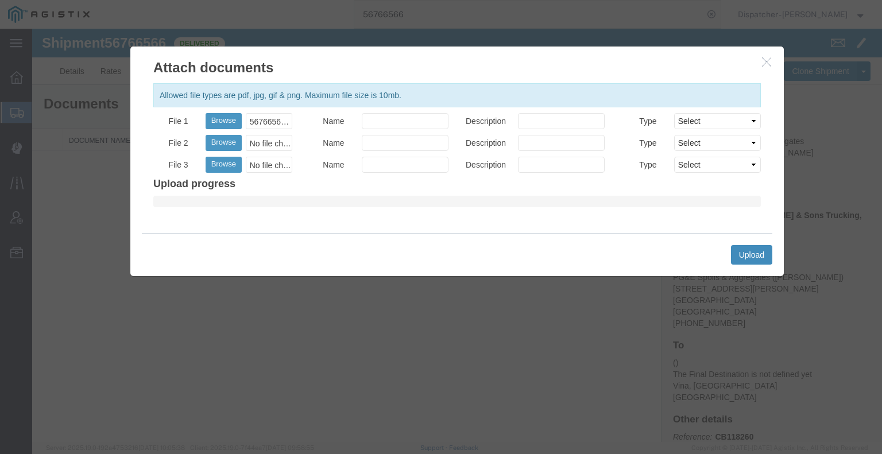
select select
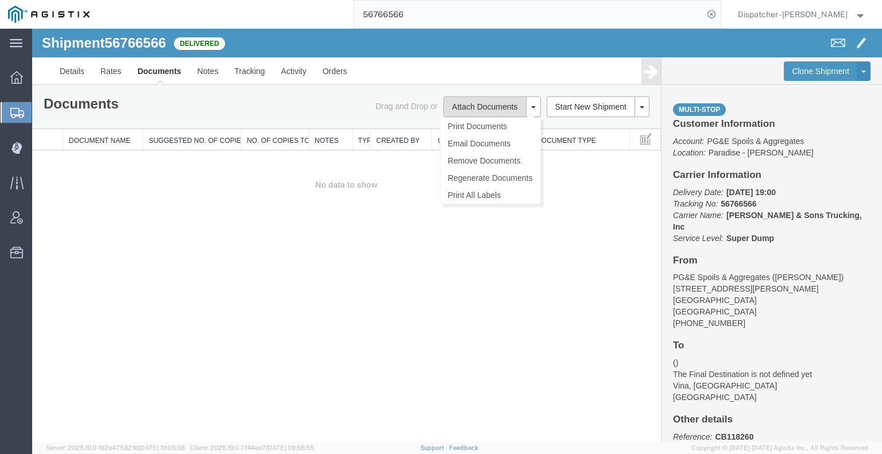
click at [485, 100] on button "Attach Documents" at bounding box center [484, 106] width 83 height 21
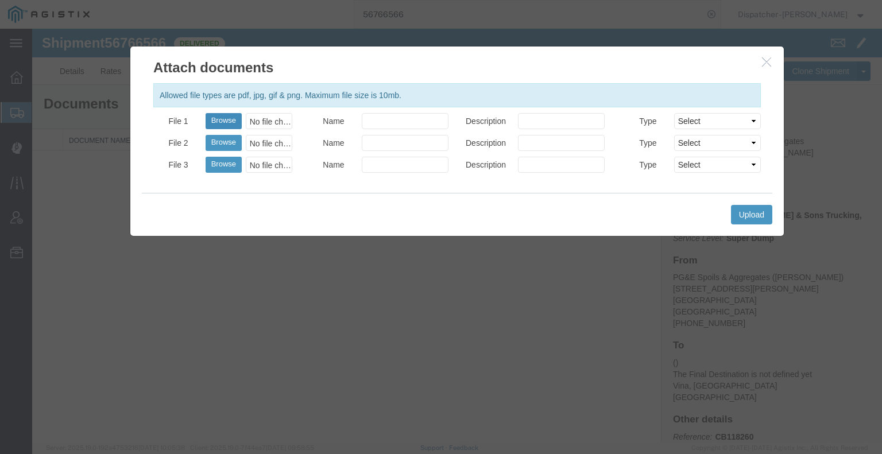
click at [226, 120] on button "Browse" at bounding box center [224, 121] width 36 height 16
type input "C:\fakepath\56766566trktag.pdf"
click at [743, 215] on button "Upload" at bounding box center [751, 215] width 41 height 20
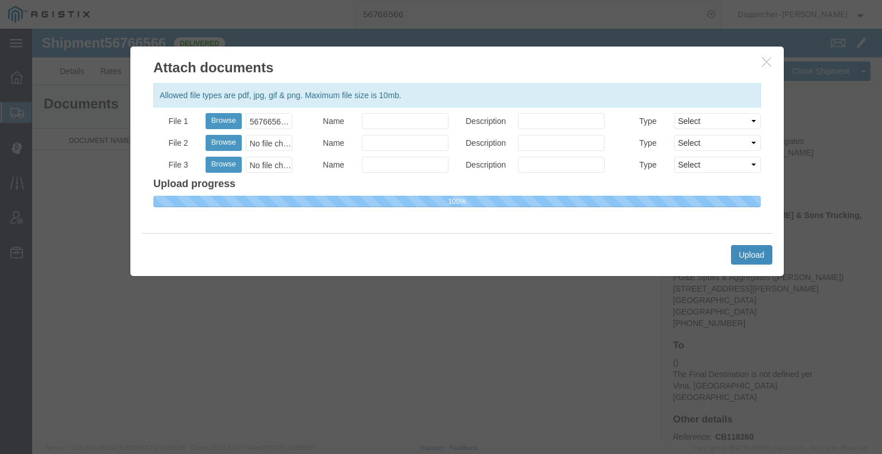
select select
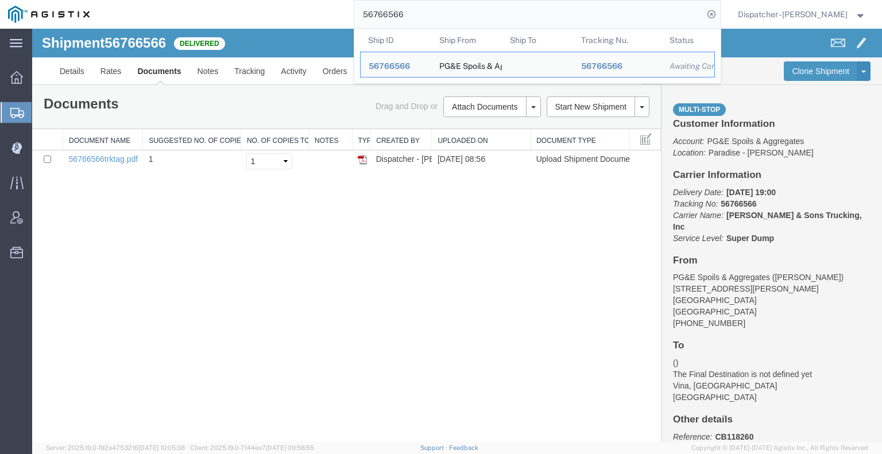
drag, startPoint x: 408, startPoint y: 11, endPoint x: 248, endPoint y: 10, distance: 160.8
click at [257, 11] on div "56766566 Ship ID Ship From Ship To Tracking Nu. Status Ship ID 56766566 Ship Fr…" at bounding box center [409, 14] width 623 height 29
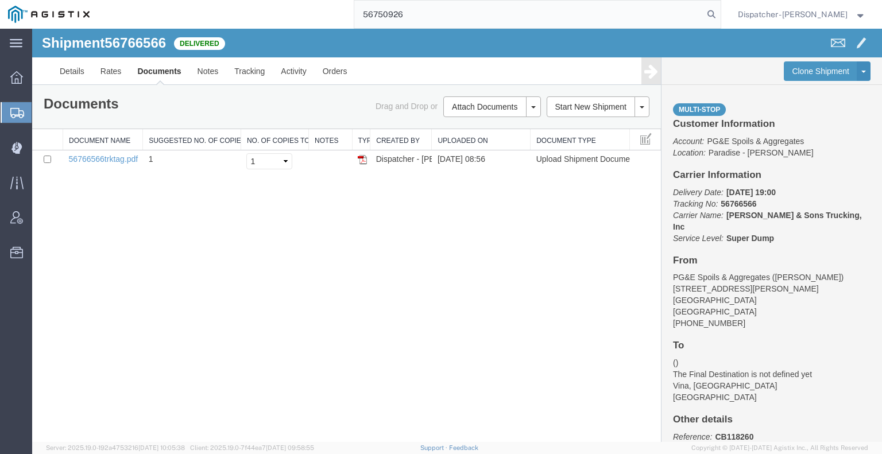
type input "56750926"
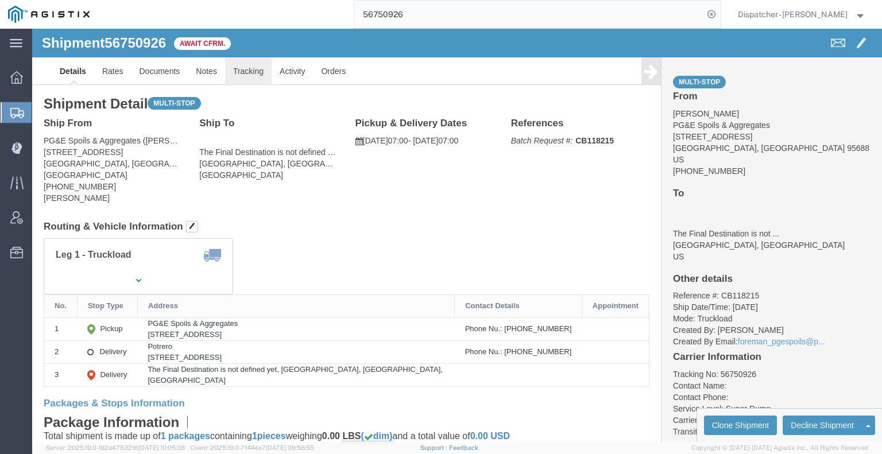
click link "Tracking"
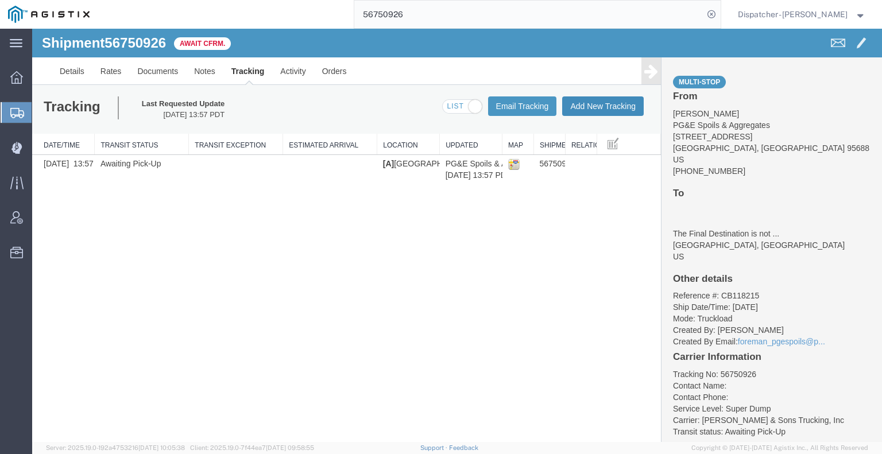
click at [625, 104] on button "Add New Tracking" at bounding box center [603, 106] width 82 height 20
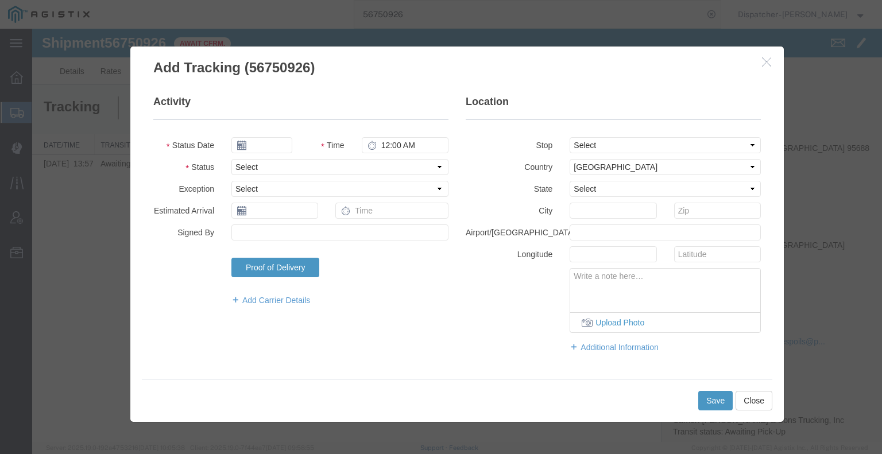
type input "[DATE]"
type input "9:00 AM"
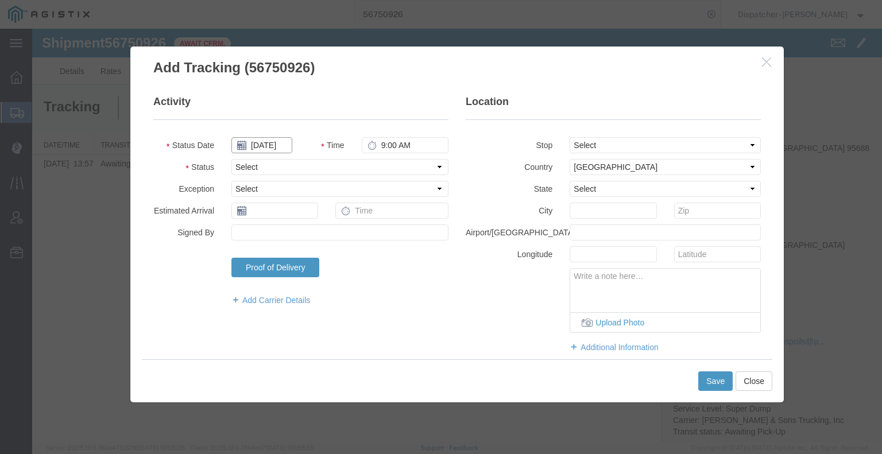
click at [265, 144] on input "[DATE]" at bounding box center [261, 145] width 61 height 16
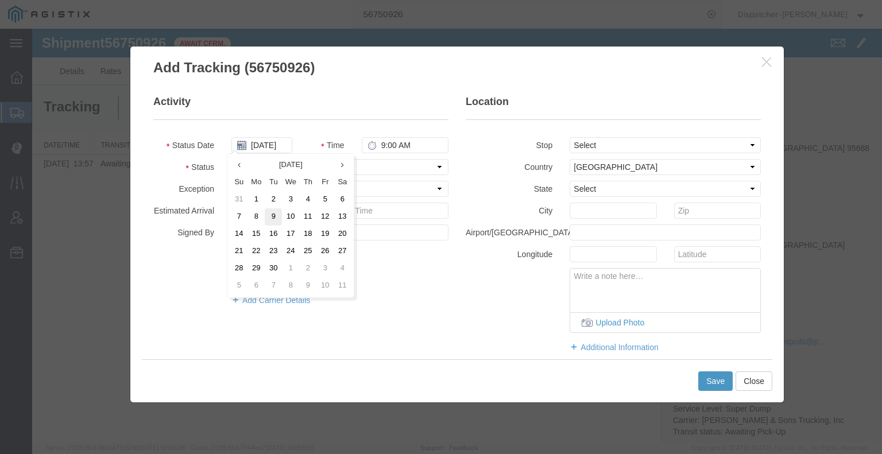
click at [275, 216] on td "9" at bounding box center [273, 216] width 17 height 17
type input "[DATE]"
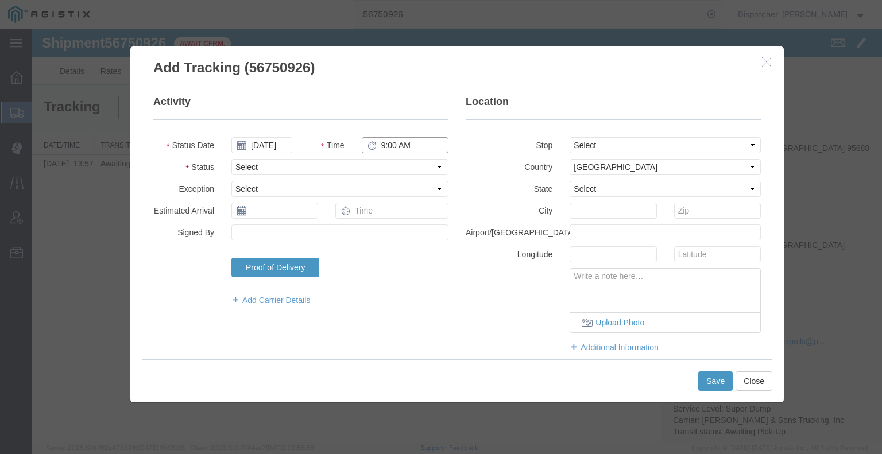
click at [409, 141] on input "9:00 AM" at bounding box center [405, 145] width 87 height 16
type input "7:00 AM"
click at [397, 164] on select "Select Arrival Notice Available Arrival Notice Imported Arrive at Delivery Loca…" at bounding box center [339, 167] width 217 height 16
select select "ARVPULOC"
click at [231, 159] on select "Select Arrival Notice Available Arrival Notice Imported Arrive at Delivery Loca…" at bounding box center [339, 167] width 217 height 16
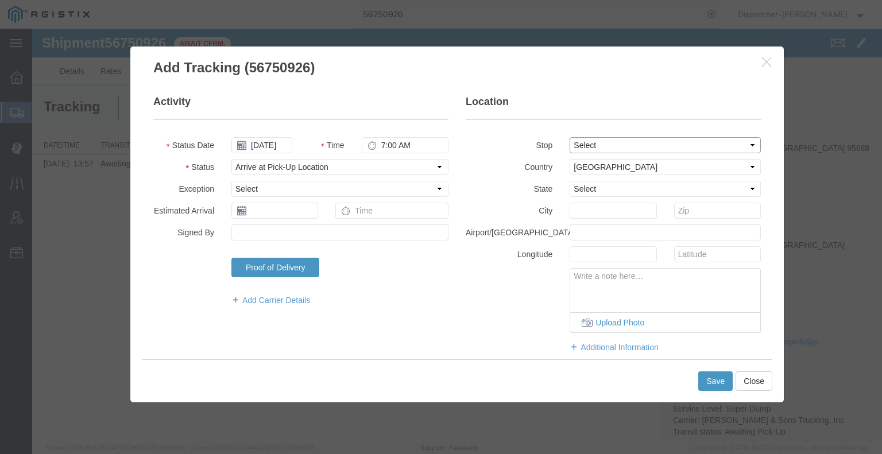
click at [576, 148] on select "Select From: [STREET_ADDRESS] Stop 2: [STREET_ADDRESS] To: The Final Destinatio…" at bounding box center [665, 145] width 191 height 16
select select "{"pickupDeliveryInfoId": "122797212","pickupOrDelivery": "D","stopNum": "2","lo…"
click at [570, 137] on select "Select From: [STREET_ADDRESS] Stop 2: [STREET_ADDRESS] To: The Final Destinatio…" at bounding box center [665, 145] width 191 height 16
select select "CA"
type input "Suisun City"
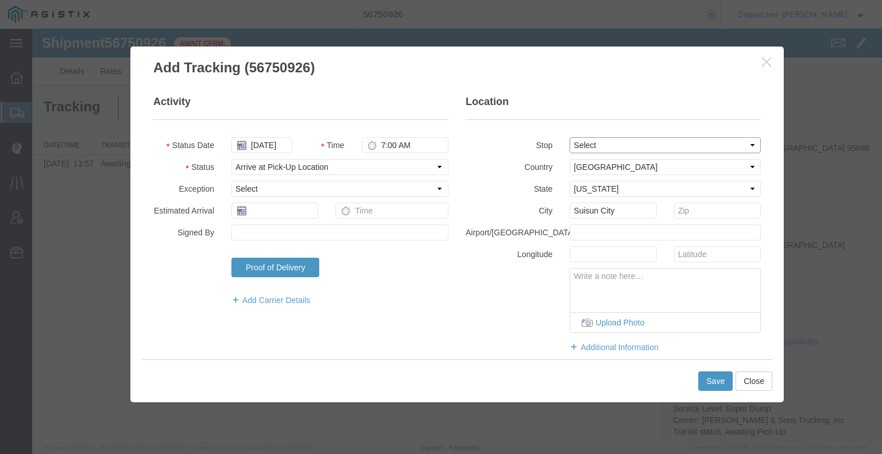
drag, startPoint x: 574, startPoint y: 145, endPoint x: 574, endPoint y: 152, distance: 6.3
click at [574, 145] on select "Select From: [STREET_ADDRESS] Stop 2: [STREET_ADDRESS] To: The Final Destinatio…" at bounding box center [665, 145] width 191 height 16
select select "{"pickupDeliveryInfoId": "122797211","pickupOrDelivery": "P","stopNum": "1","lo…"
click at [570, 137] on select "Select From: [STREET_ADDRESS] Stop 2: [STREET_ADDRESS] To: The Final Destinatio…" at bounding box center [665, 145] width 191 height 16
type input "[GEOGRAPHIC_DATA]"
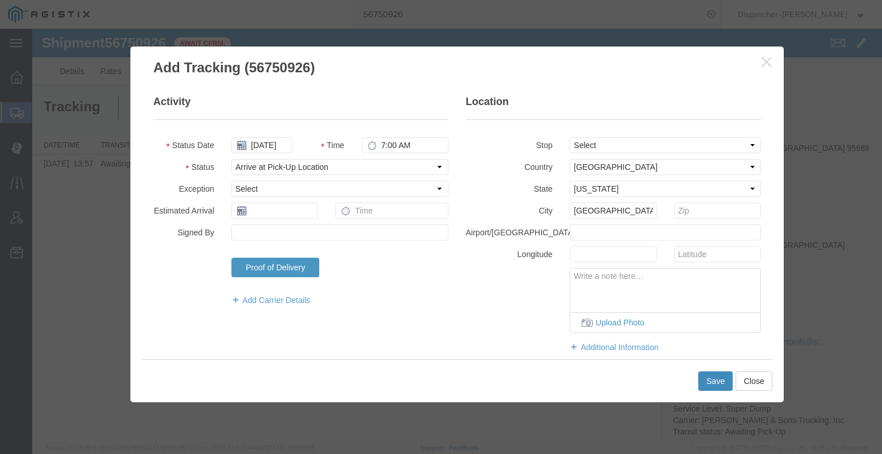
click at [723, 378] on button "Save" at bounding box center [715, 382] width 34 height 20
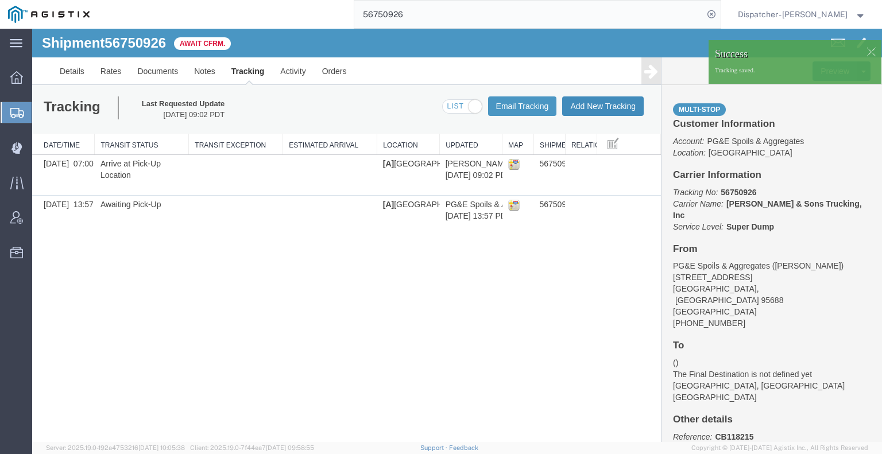
click at [599, 103] on button "Add New Tracking" at bounding box center [603, 106] width 82 height 20
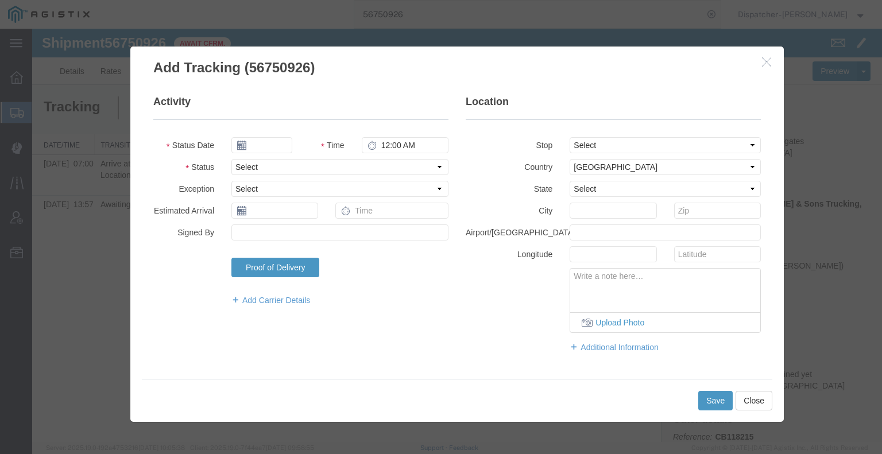
type input "[DATE]"
type input "10:00 AM"
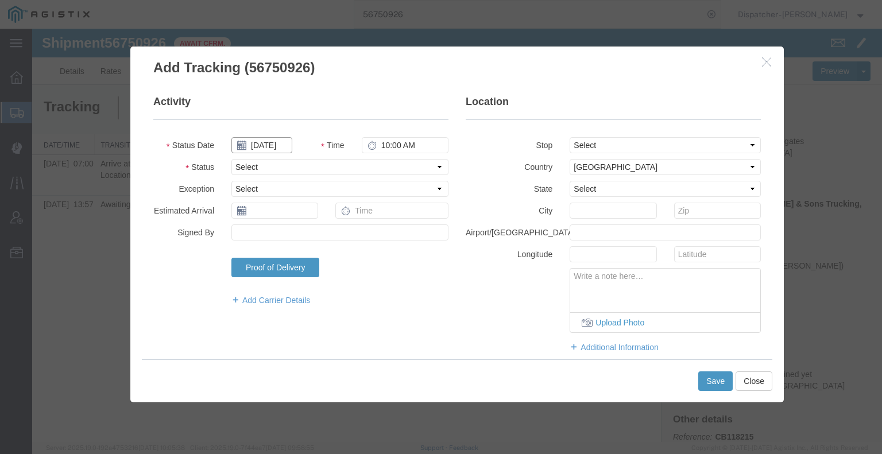
click at [271, 142] on input "[DATE]" at bounding box center [261, 145] width 61 height 16
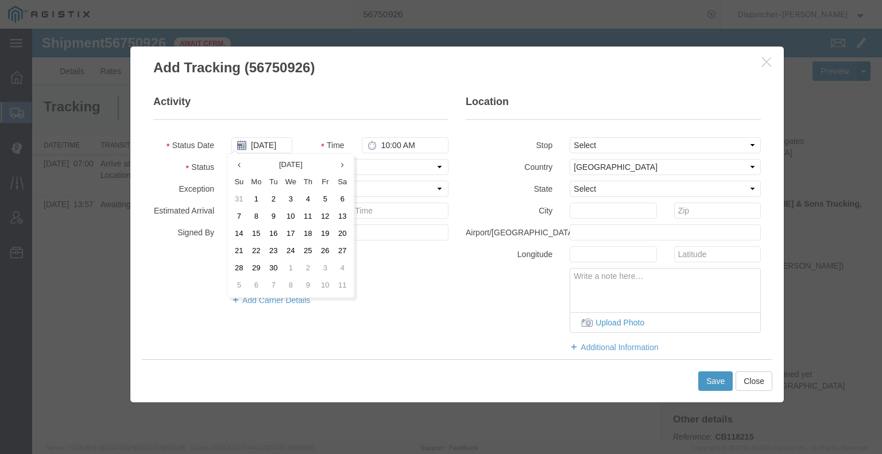
click at [271, 216] on td "9" at bounding box center [273, 216] width 17 height 17
type input "[DATE]"
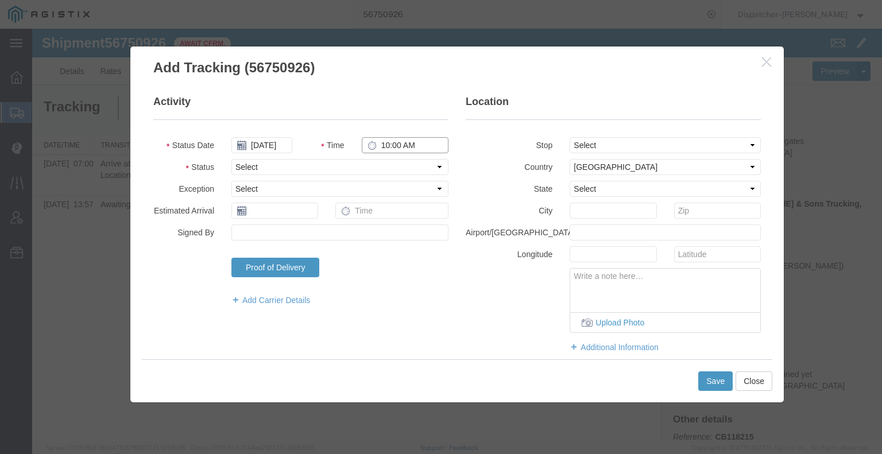
click at [384, 147] on input "10:00 AM" at bounding box center [405, 145] width 87 height 16
type input "2:30 PM"
click at [380, 164] on select "Select Arrival Notice Available Arrival Notice Imported Arrive at Delivery Loca…" at bounding box center [339, 167] width 217 height 16
select select "DPTDLVLOC"
click at [231, 159] on select "Select Arrival Notice Available Arrival Notice Imported Arrive at Delivery Loca…" at bounding box center [339, 167] width 217 height 16
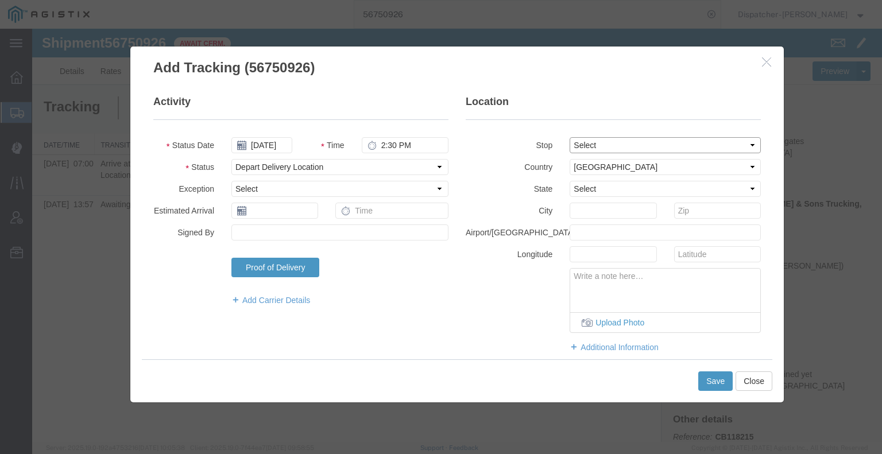
click at [581, 140] on select "Select From: [STREET_ADDRESS] Stop 2: [STREET_ADDRESS] To: The Final Destinatio…" at bounding box center [665, 145] width 191 height 16
select select "{"pickupDeliveryInfoId": "122797212","pickupOrDelivery": "D","stopNum": "2","lo…"
click at [570, 137] on select "Select From: [STREET_ADDRESS] Stop 2: [STREET_ADDRESS] To: The Final Destinatio…" at bounding box center [665, 145] width 191 height 16
select select "CA"
type input "Suisun City"
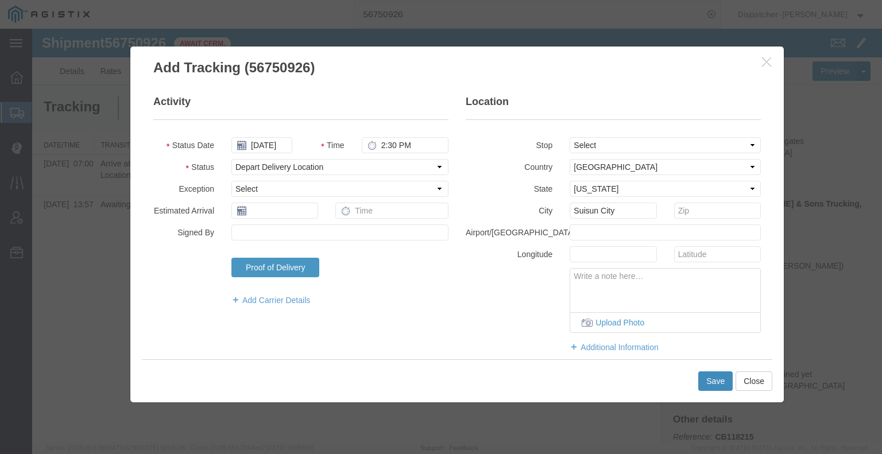
click at [713, 376] on button "Save" at bounding box center [715, 382] width 34 height 20
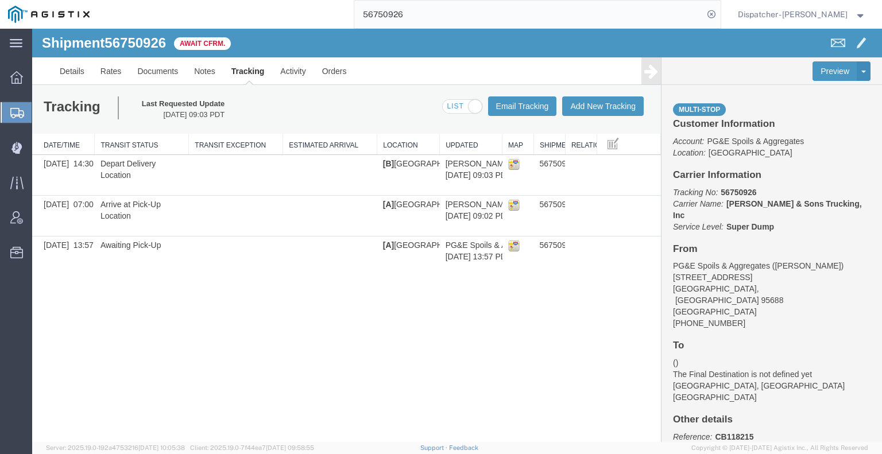
click at [652, 78] on icon at bounding box center [651, 71] width 14 height 16
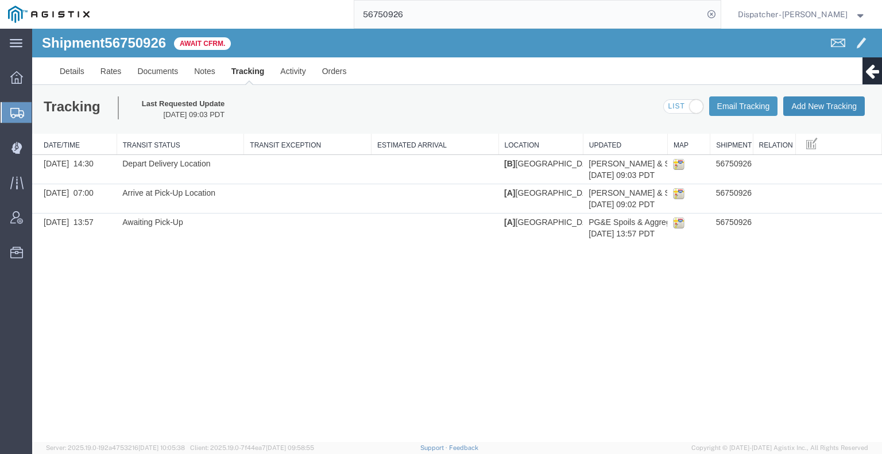
click at [818, 105] on button "Add New Tracking" at bounding box center [824, 106] width 82 height 20
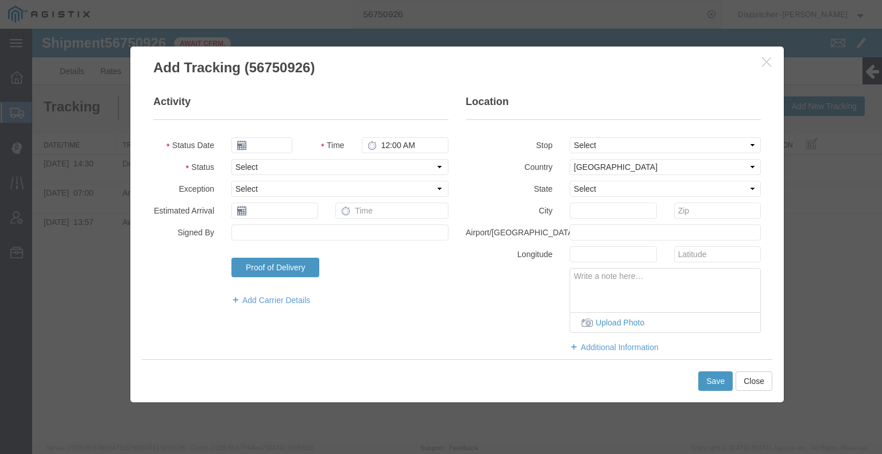
type input "[DATE]"
type input "10:00 AM"
click at [756, 385] on button "Close" at bounding box center [754, 382] width 37 height 20
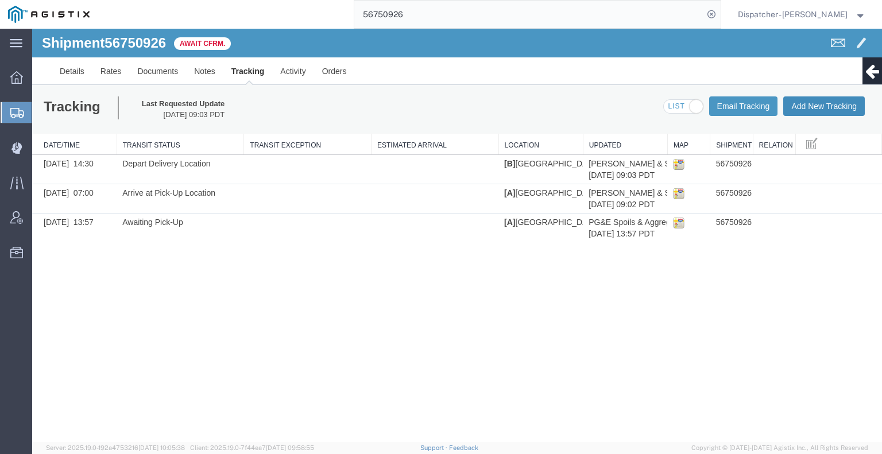
click at [818, 111] on button "Add New Tracking" at bounding box center [824, 106] width 82 height 20
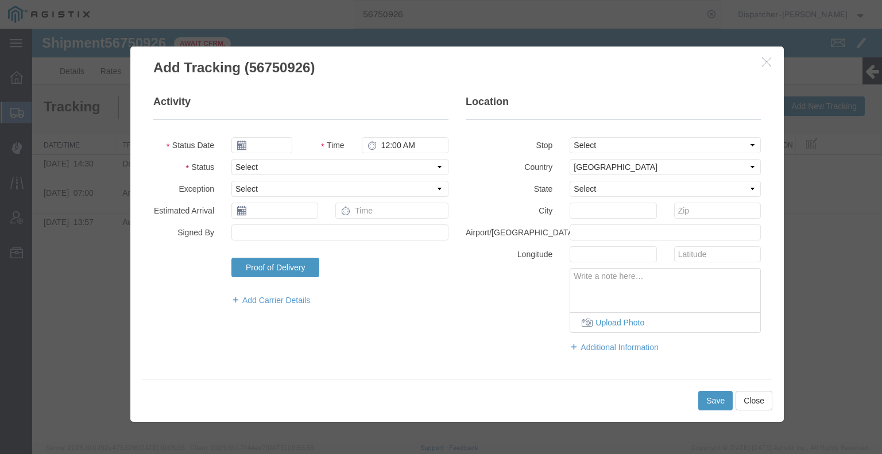
type input "[DATE]"
type input "10:00 AM"
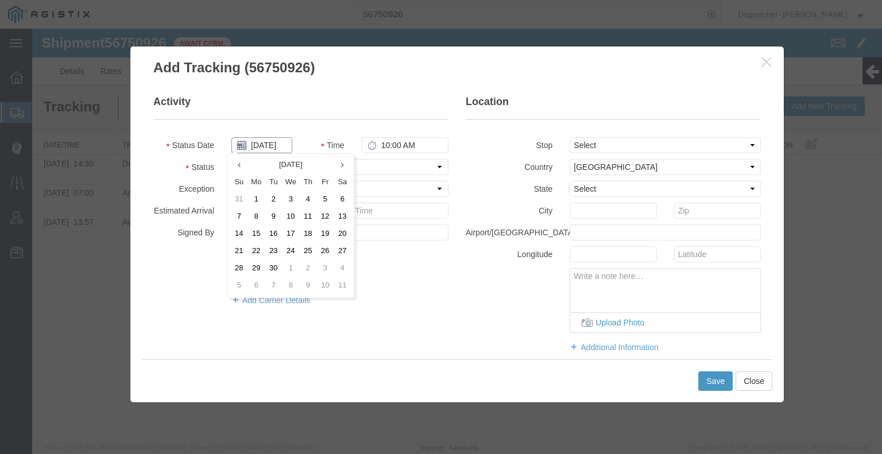
click at [273, 149] on input "[DATE]" at bounding box center [261, 145] width 61 height 16
click at [271, 219] on td "9" at bounding box center [273, 216] width 17 height 17
type input "[DATE]"
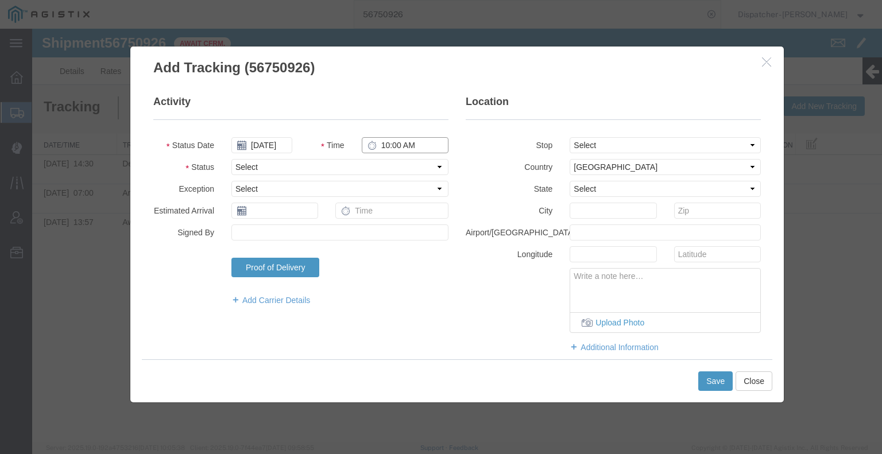
click at [381, 144] on input "10:00 AM" at bounding box center [405, 145] width 87 height 16
type input "2:30 PM"
click at [382, 164] on select "Select Arrival Notice Available Arrival Notice Imported Arrive at Delivery Loca…" at bounding box center [339, 167] width 217 height 16
select select "BREAKSTART"
click at [231, 159] on select "Select Arrival Notice Available Arrival Notice Imported Arrive at Delivery Loca…" at bounding box center [339, 167] width 217 height 16
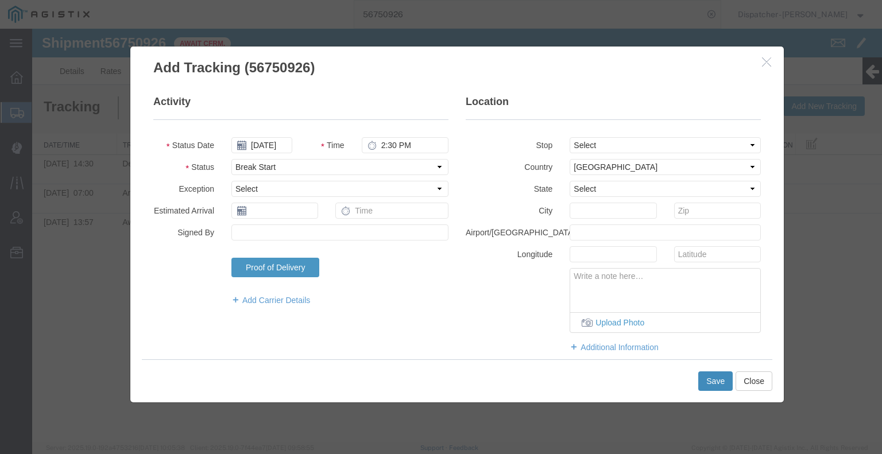
click at [699, 384] on button "Save" at bounding box center [715, 382] width 34 height 20
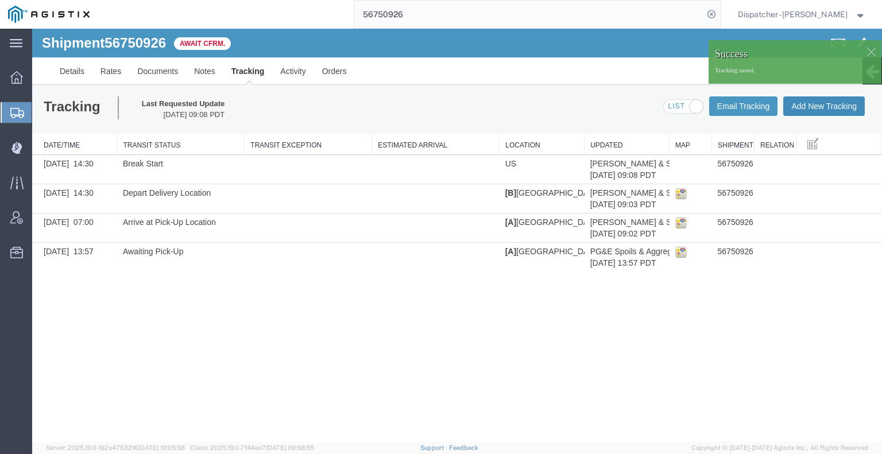
click at [813, 105] on button "Add New Tracking" at bounding box center [824, 106] width 82 height 20
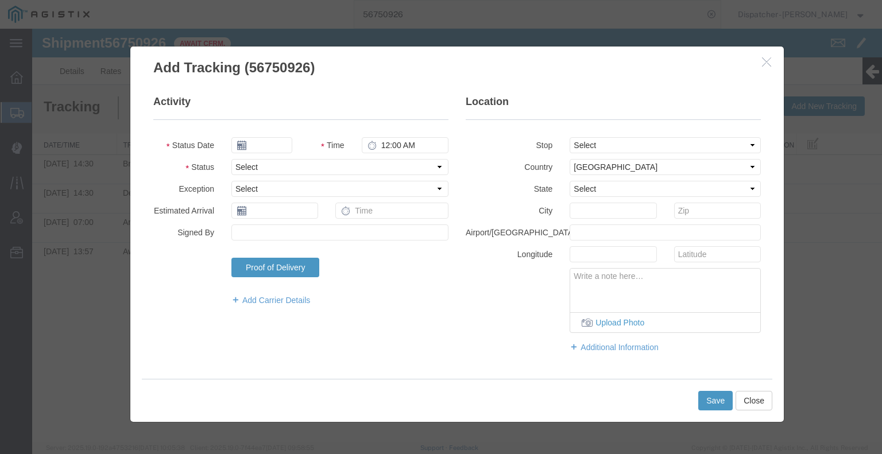
type input "[DATE]"
type input "10:00 AM"
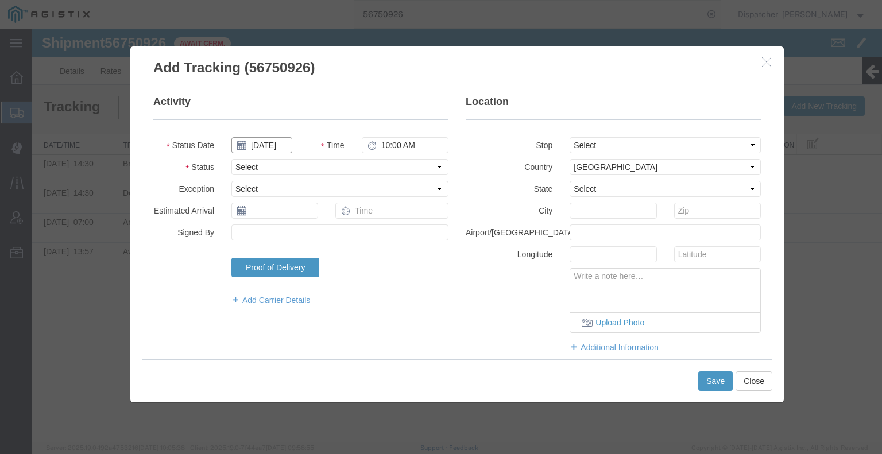
click at [262, 144] on input "[DATE]" at bounding box center [261, 145] width 61 height 16
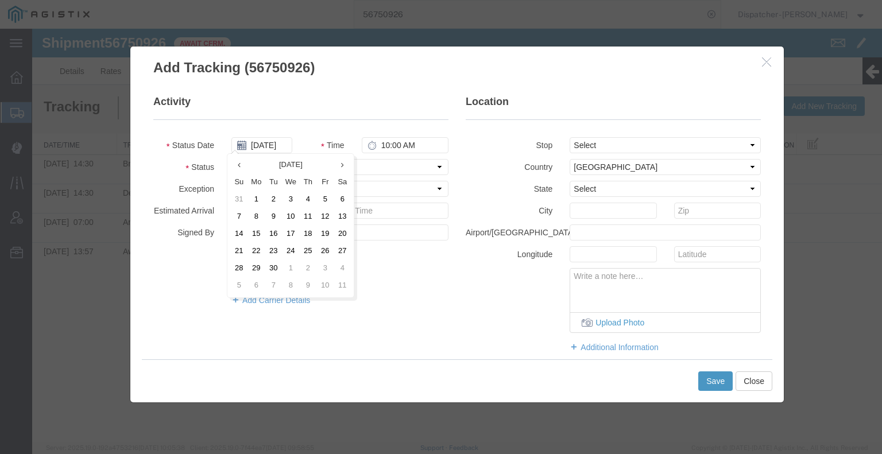
drag, startPoint x: 266, startPoint y: 218, endPoint x: 324, endPoint y: 181, distance: 69.2
click at [268, 218] on td "9" at bounding box center [273, 216] width 17 height 17
type input "[DATE]"
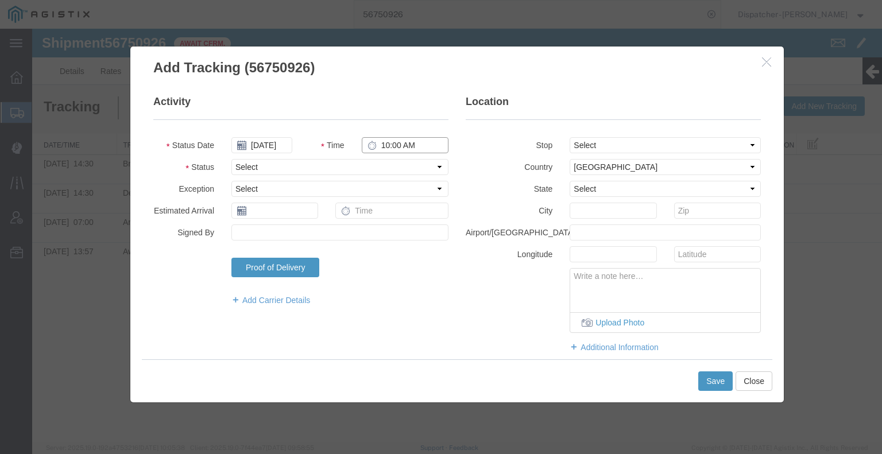
click at [396, 149] on input "10:00 AM" at bounding box center [405, 145] width 87 height 16
type input "3:00 PM"
click at [400, 163] on select "Select Arrival Notice Available Arrival Notice Imported Arrive at Delivery Loca…" at bounding box center [339, 167] width 217 height 16
select select "BREAKSTOP"
click at [231, 159] on select "Select Arrival Notice Available Arrival Notice Imported Arrive at Delivery Loca…" at bounding box center [339, 167] width 217 height 16
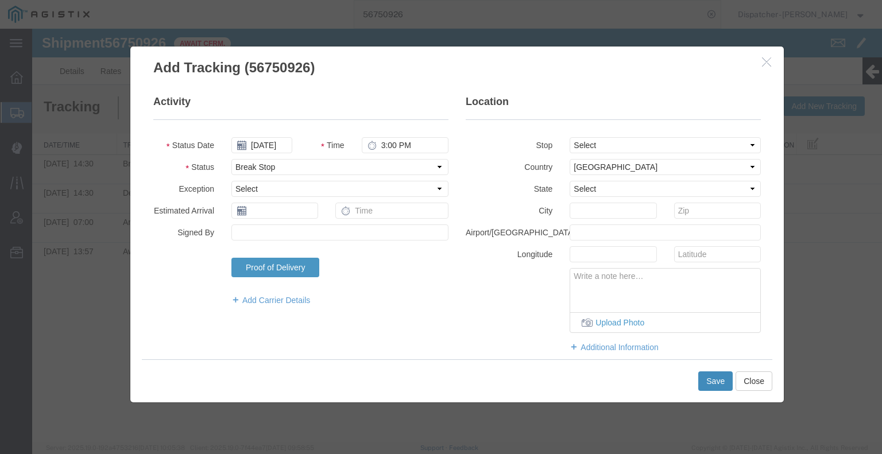
click at [717, 384] on button "Save" at bounding box center [715, 382] width 34 height 20
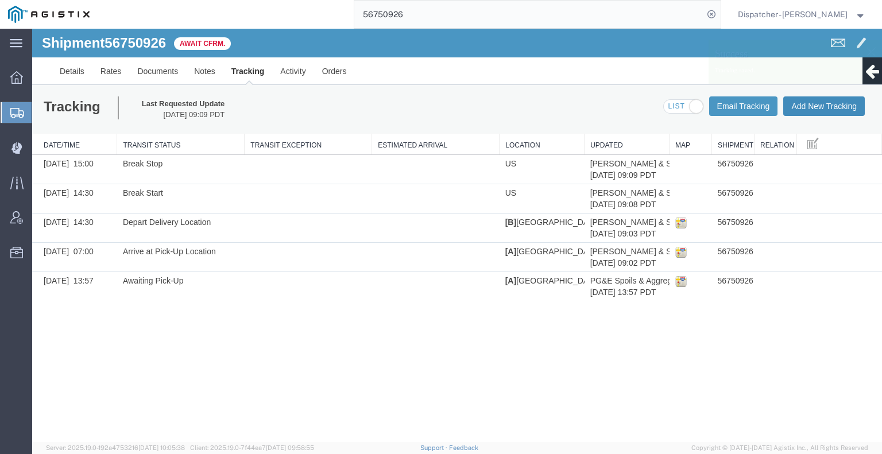
click at [816, 109] on button "Add New Tracking" at bounding box center [824, 106] width 82 height 20
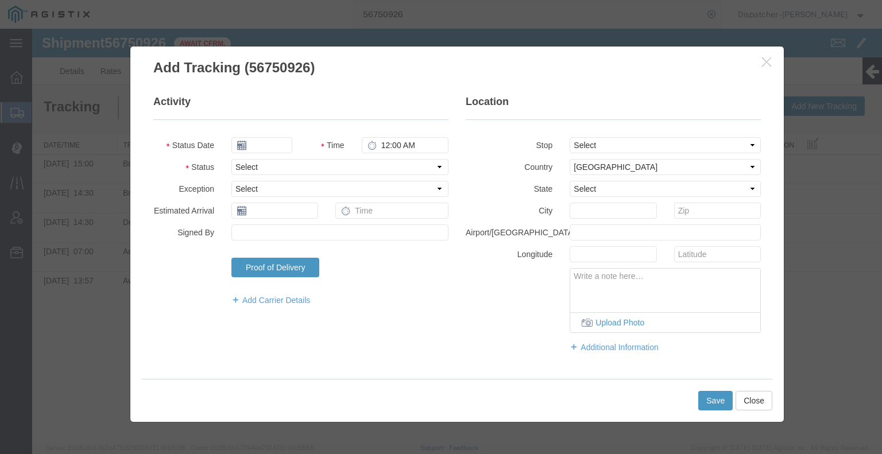
type input "[DATE]"
type input "10:00 AM"
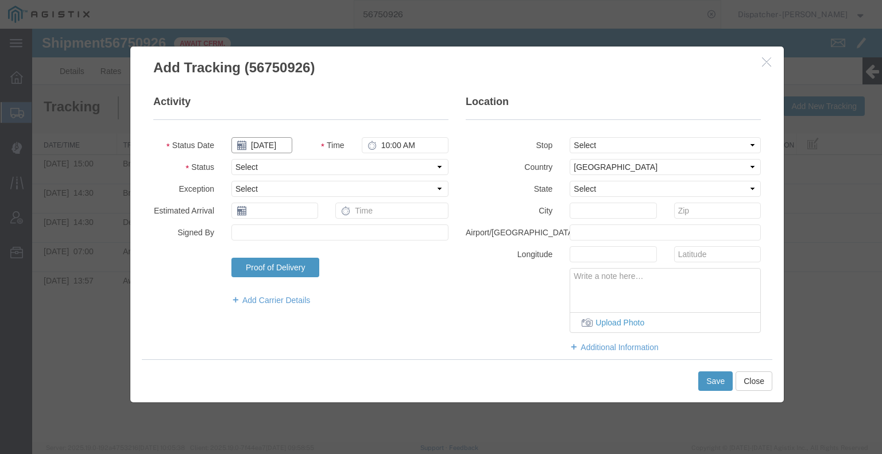
click at [263, 148] on input "[DATE]" at bounding box center [261, 145] width 61 height 16
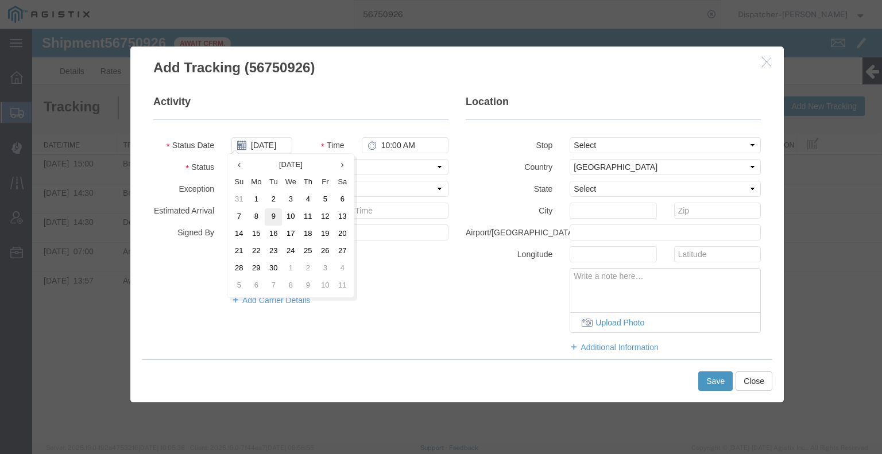
click at [276, 211] on td "9" at bounding box center [273, 216] width 17 height 17
type input "[DATE]"
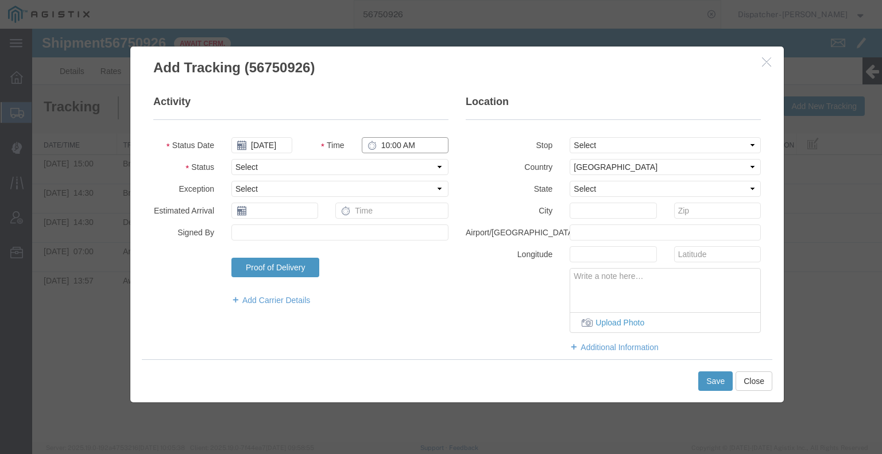
click at [382, 144] on input "10:00 AM" at bounding box center [405, 145] width 87 height 16
type input "3:30 PM"
click at [390, 170] on select "Select Arrival Notice Available Arrival Notice Imported Arrive at Delivery Loca…" at bounding box center [339, 167] width 217 height 16
select select "DELIVRED"
click at [231, 159] on select "Select Arrival Notice Available Arrival Notice Imported Arrive at Delivery Loca…" at bounding box center [339, 167] width 217 height 16
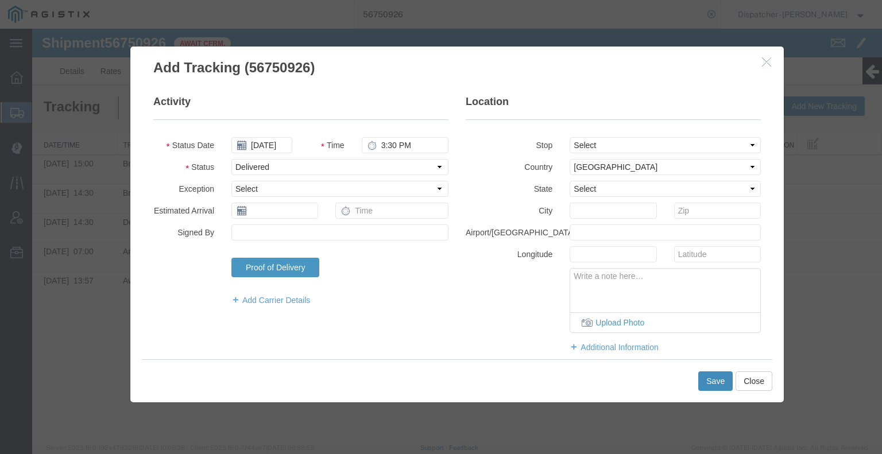
click at [710, 384] on button "Save" at bounding box center [715, 382] width 34 height 20
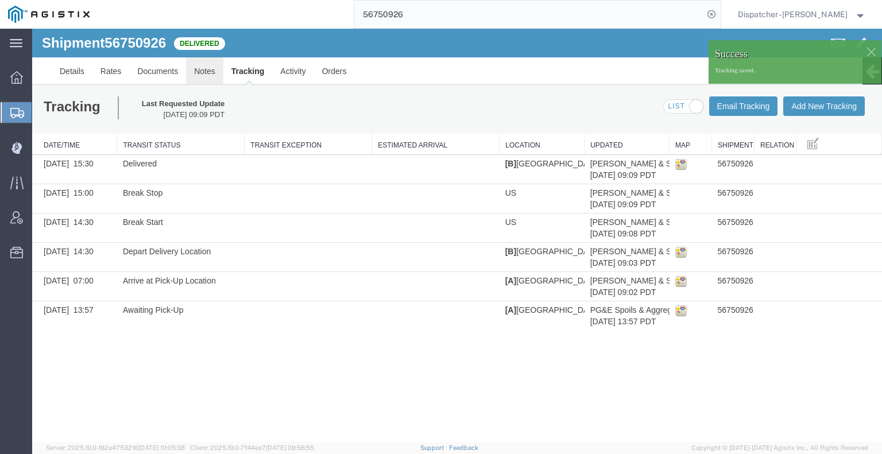
click at [203, 73] on link "Notes" at bounding box center [204, 71] width 37 height 28
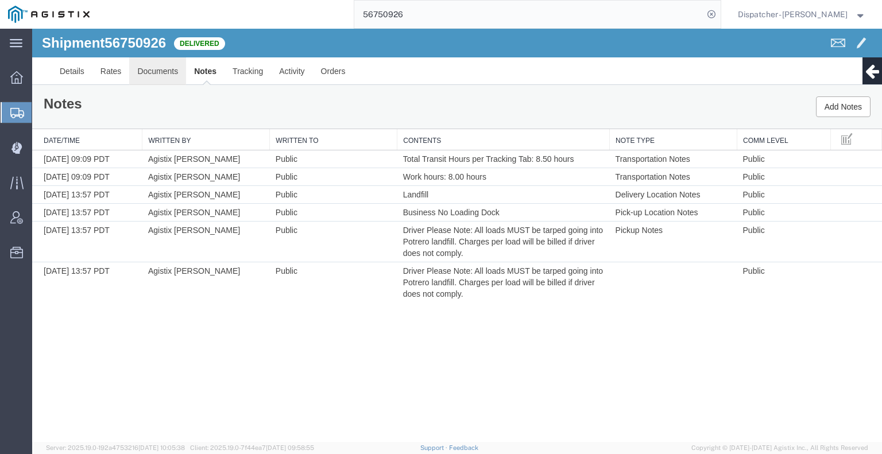
click at [154, 73] on link "Documents" at bounding box center [157, 71] width 57 height 28
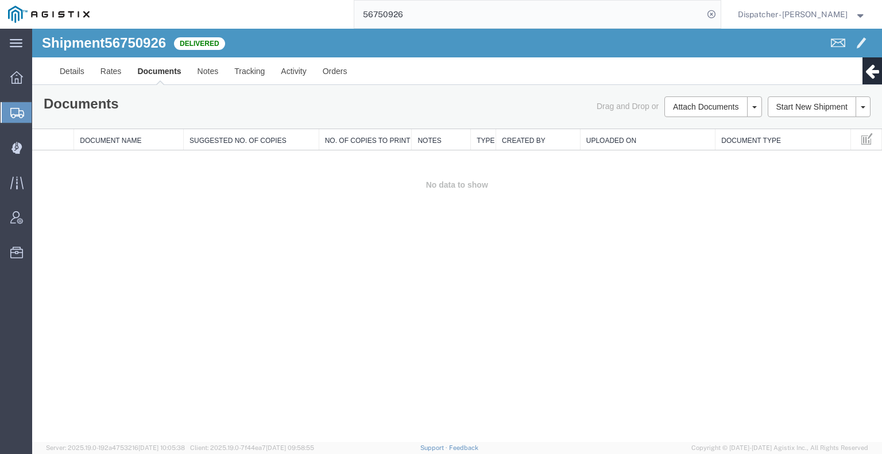
drag, startPoint x: 98, startPoint y: 273, endPoint x: 146, endPoint y: 242, distance: 57.3
click at [98, 273] on div "Shipment 56750926 0 of 0 Delivered Details Rates Documents Notes Tracking Activ…" at bounding box center [457, 235] width 850 height 413
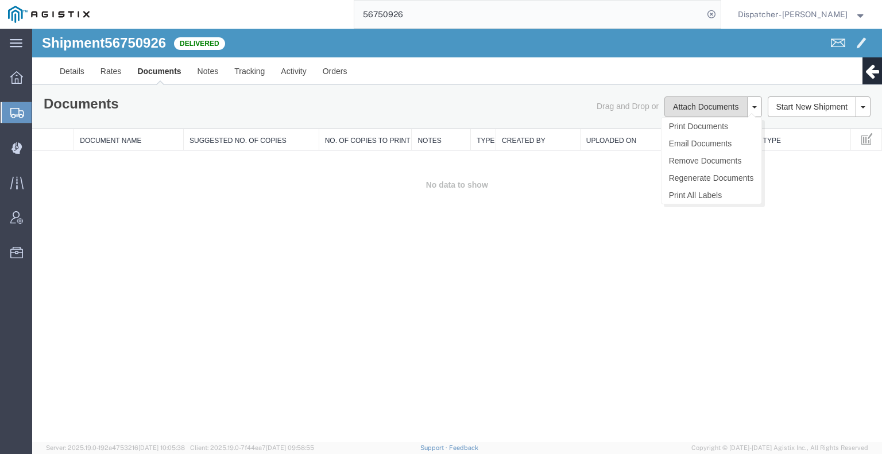
click at [680, 107] on button "Attach Documents" at bounding box center [705, 106] width 83 height 21
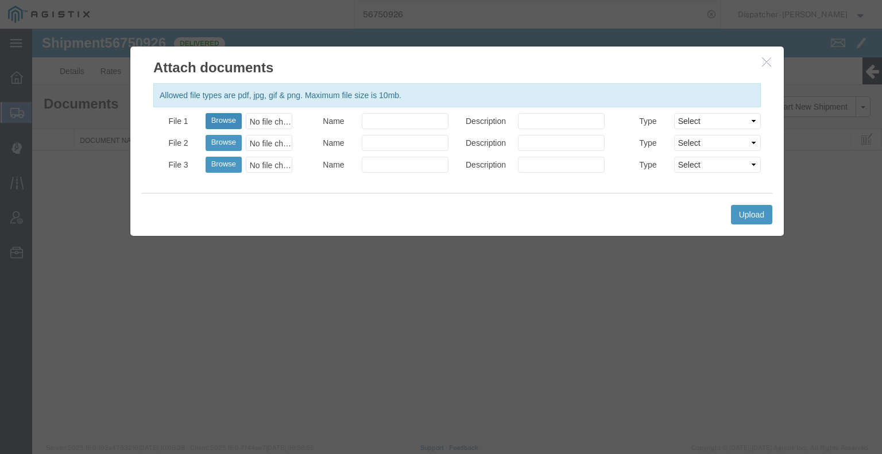
click at [216, 117] on button "Browse" at bounding box center [224, 121] width 36 height 16
type input "C:\fakepath\56750926trktag.pdf"
click at [763, 215] on button "Upload" at bounding box center [751, 215] width 41 height 20
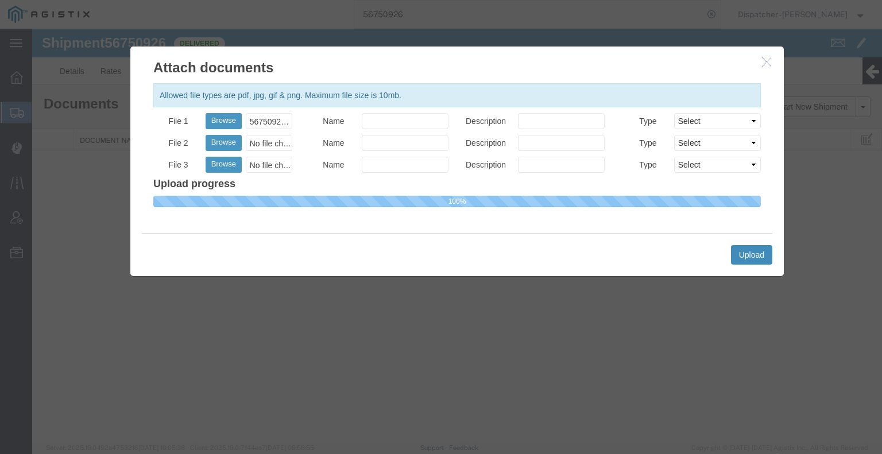
select select
